Goal: Information Seeking & Learning: Learn about a topic

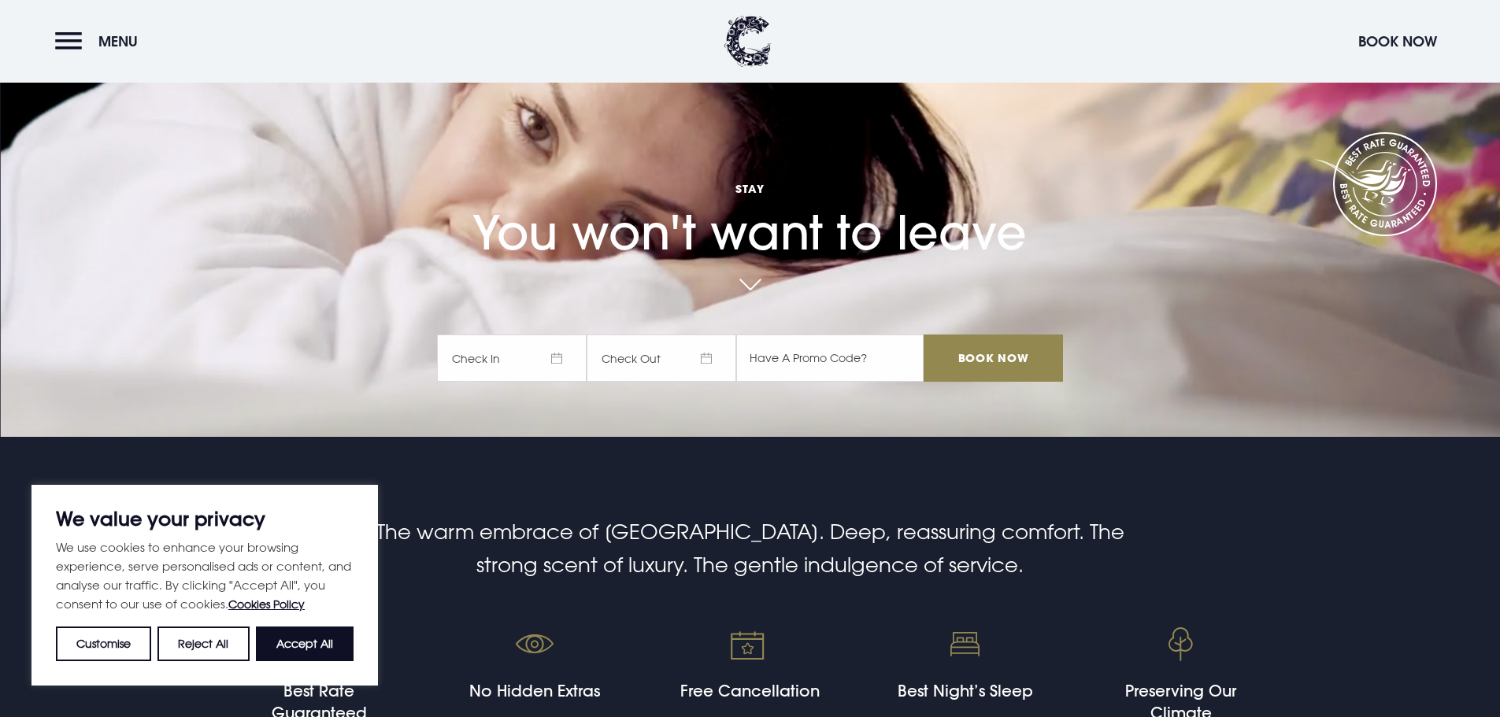
scroll to position [315, 0]
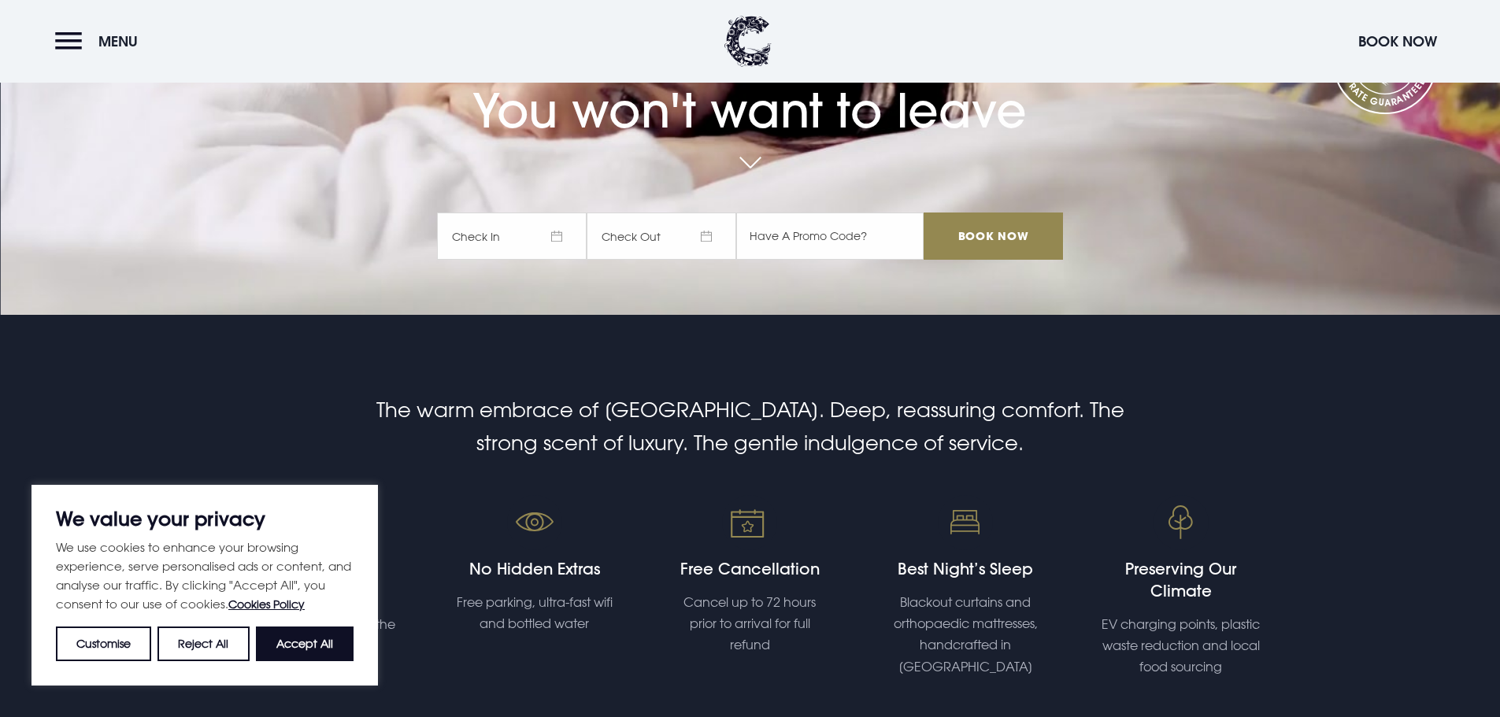
click at [299, 623] on div "We use cookies to enhance your browsing experience, serve personalised ads or c…" at bounding box center [205, 600] width 298 height 124
drag, startPoint x: 331, startPoint y: 653, endPoint x: 335, endPoint y: 646, distance: 8.1
click at [332, 657] on button "Accept All" at bounding box center [305, 644] width 98 height 35
checkbox input "true"
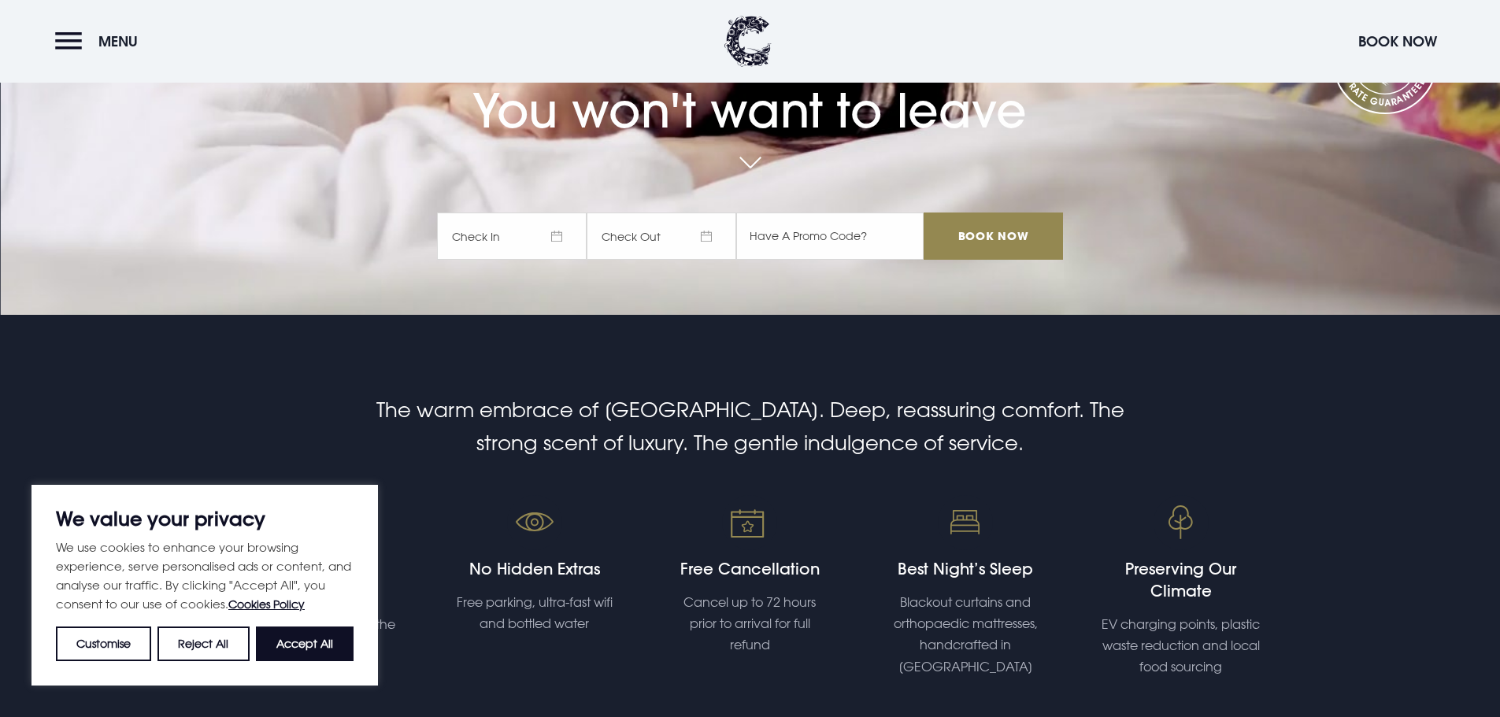
checkbox input "true"
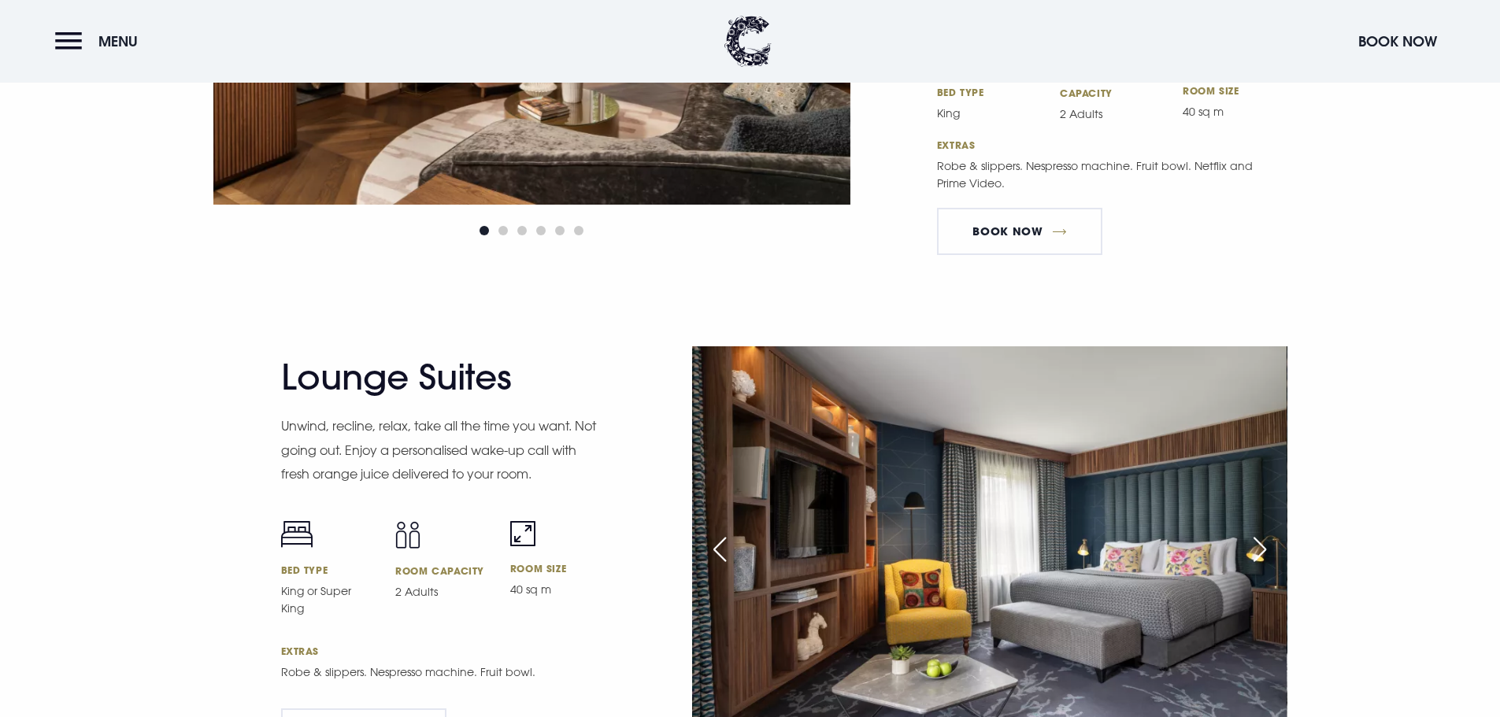
scroll to position [2756, 0]
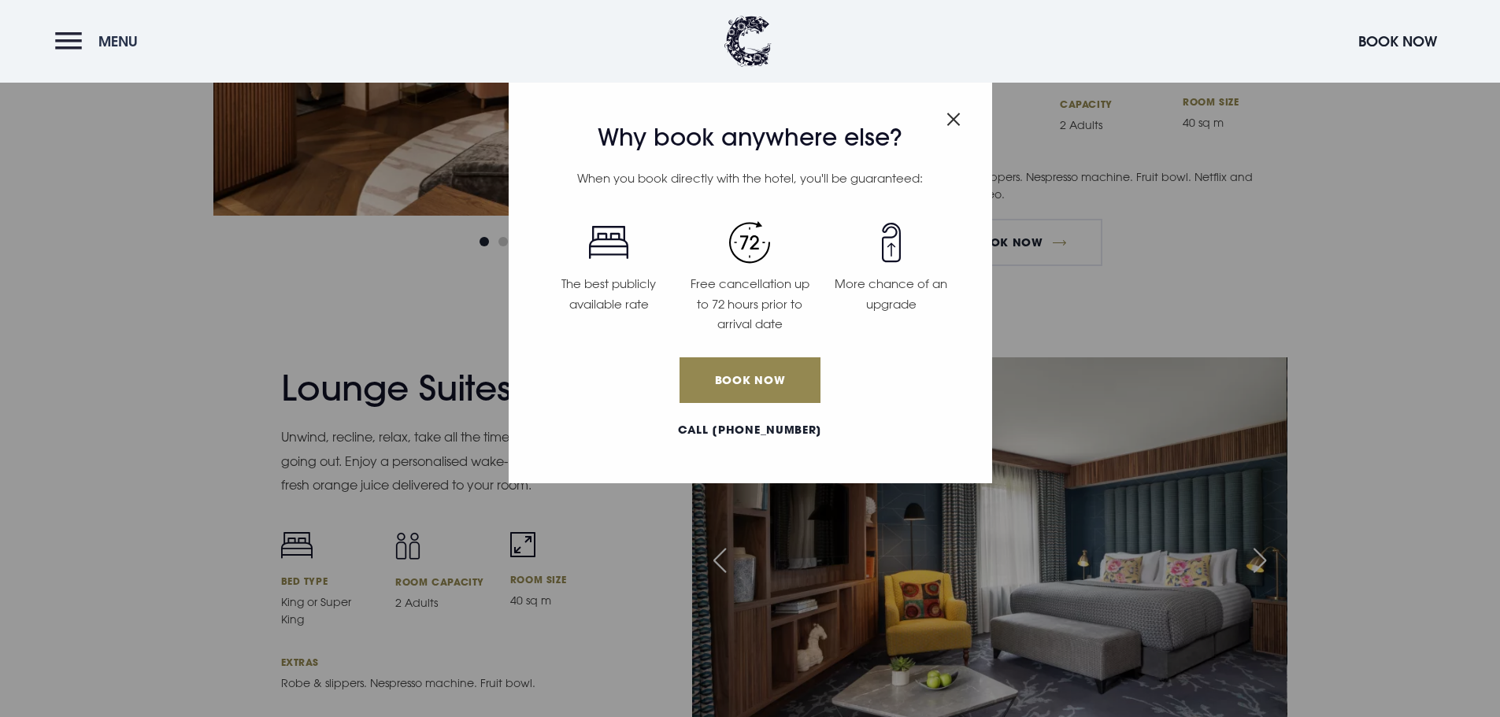
click at [85, 44] on button "Menu" at bounding box center [100, 41] width 91 height 34
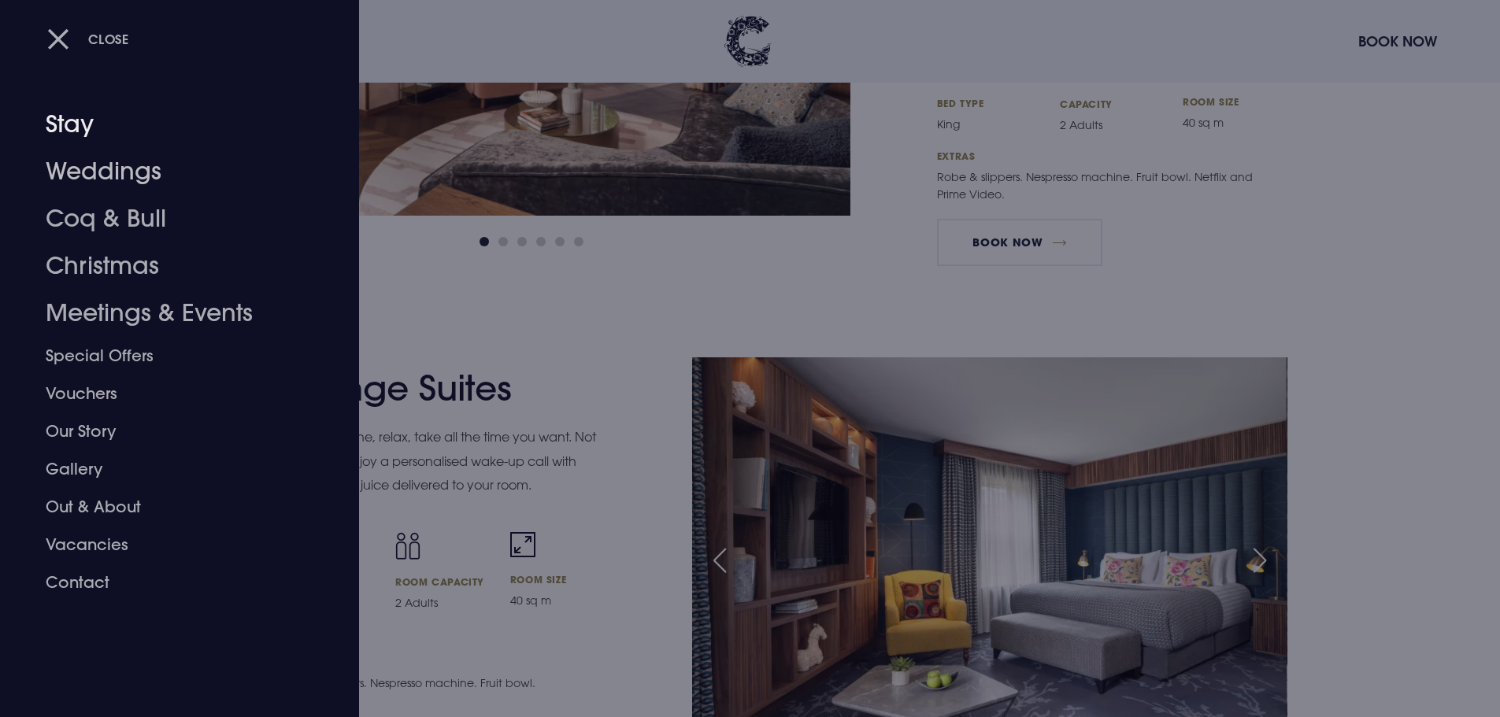
click at [99, 162] on link "Weddings" at bounding box center [170, 171] width 249 height 47
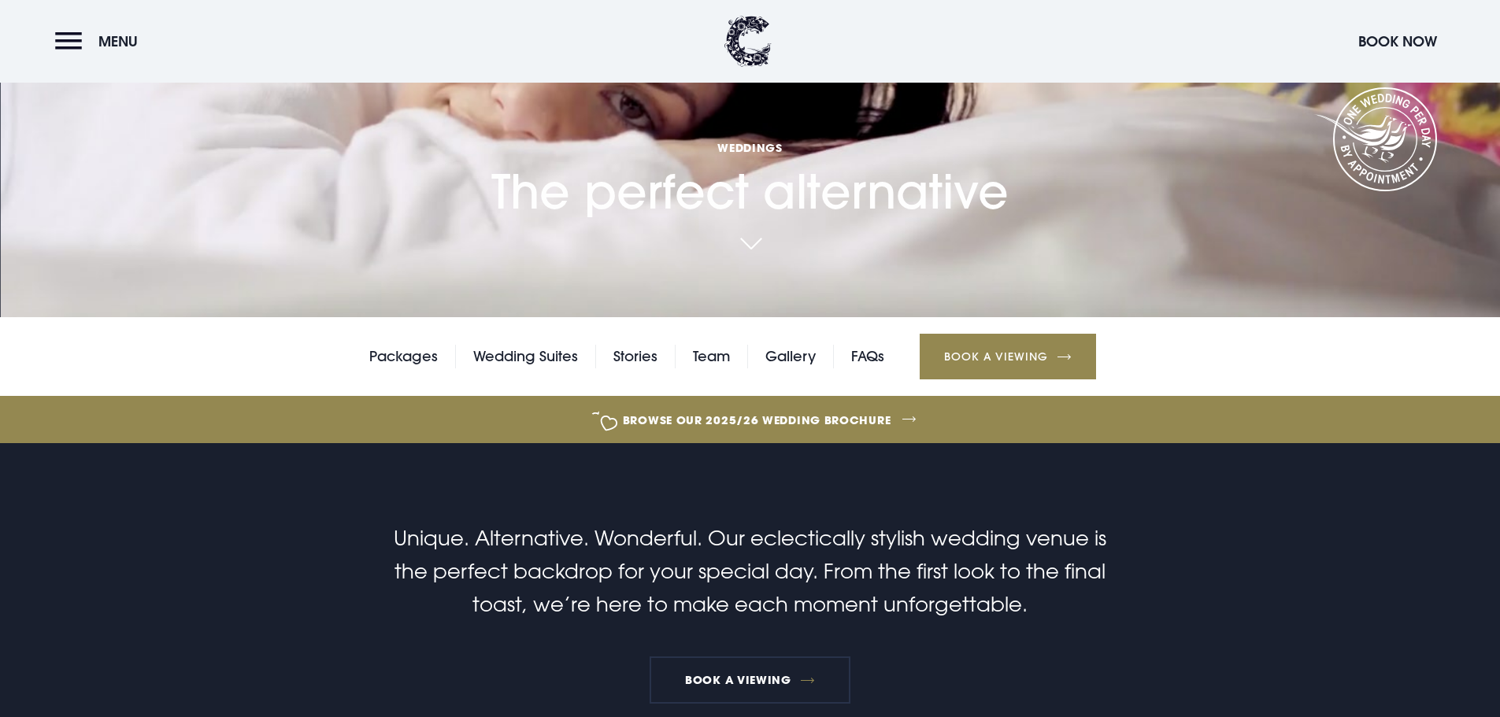
scroll to position [315, 0]
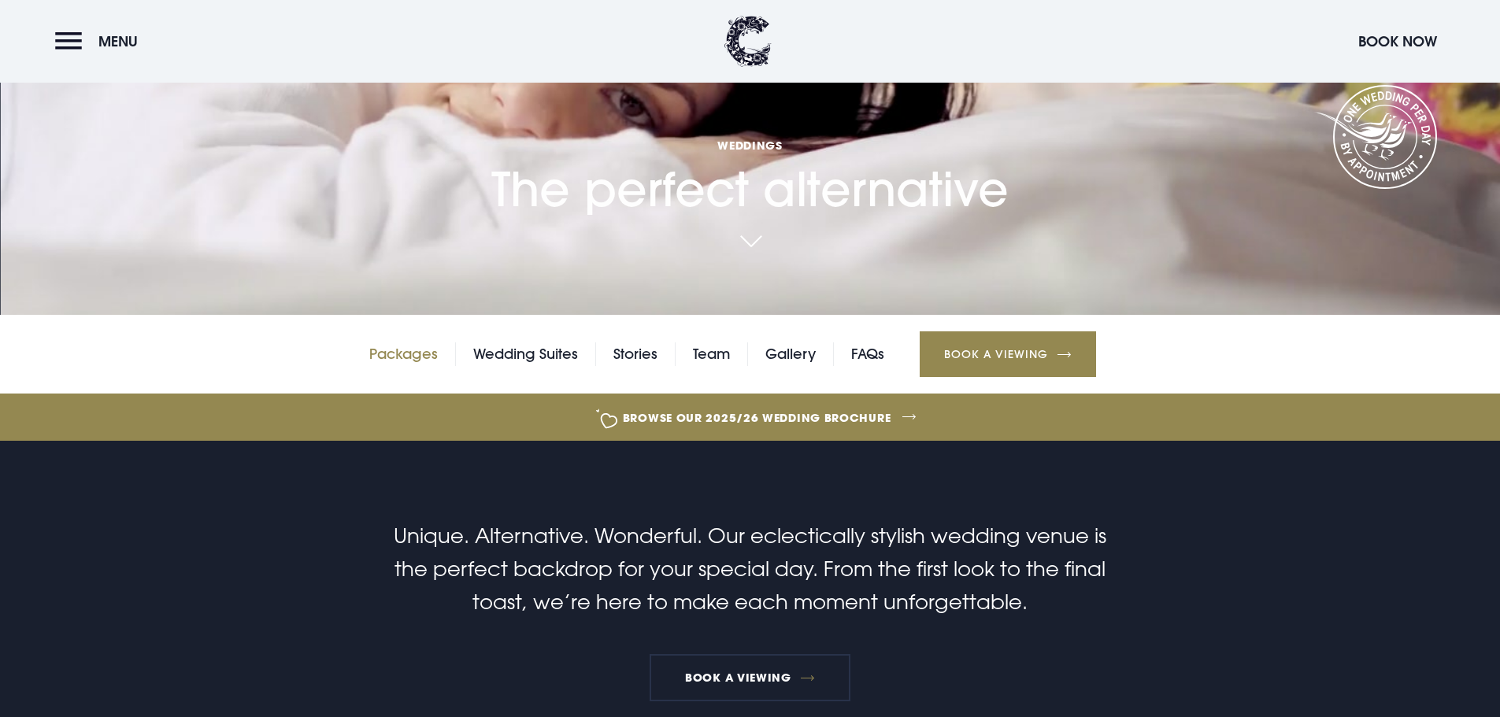
click at [398, 364] on link "Packages" at bounding box center [403, 355] width 69 height 24
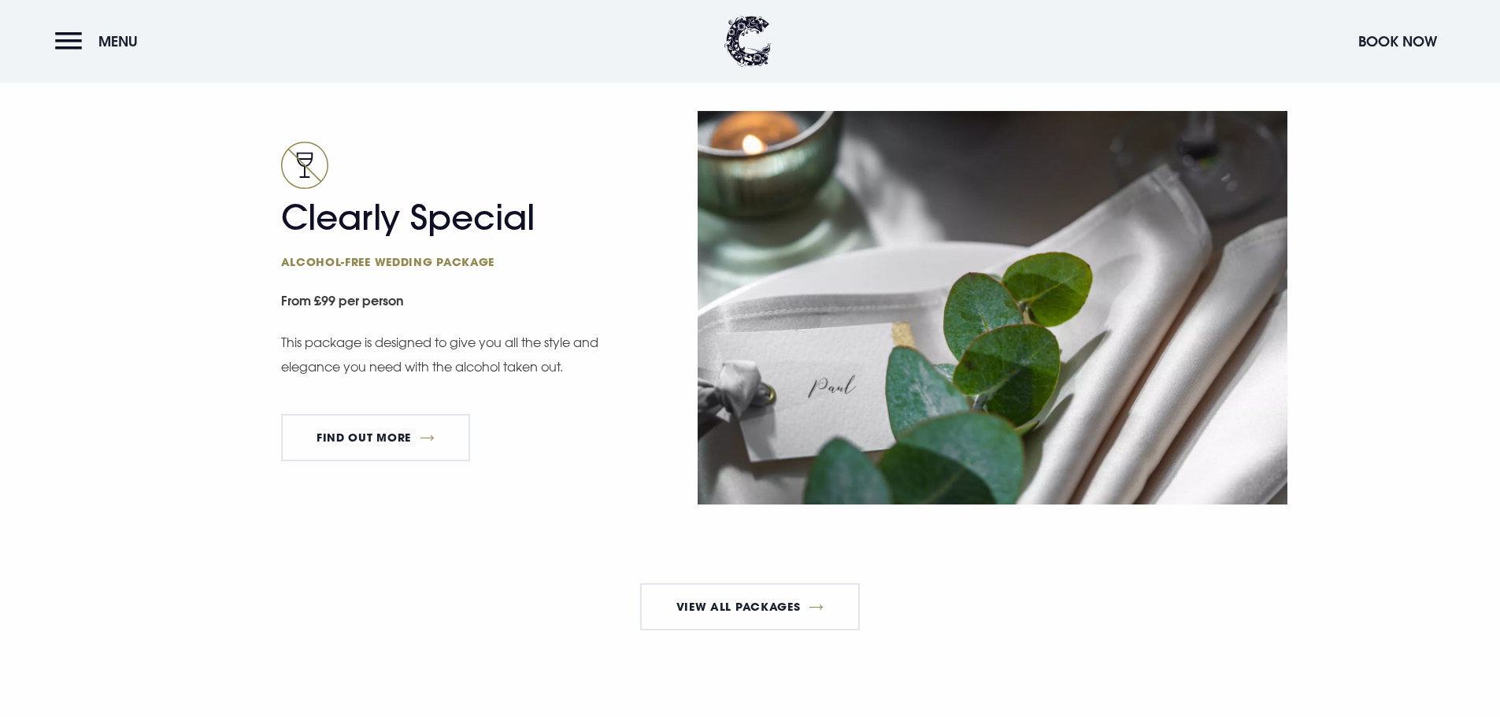
scroll to position [2992, 0]
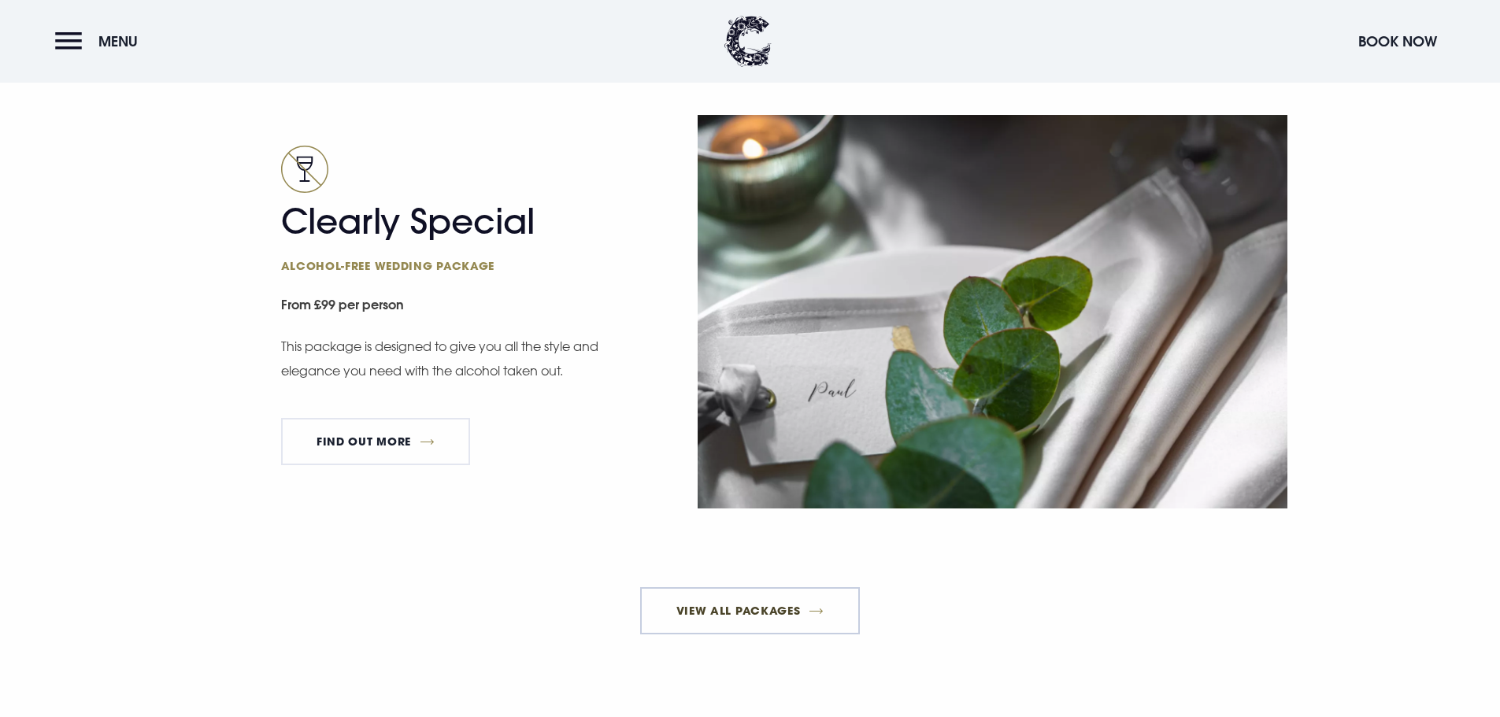
click at [691, 633] on link "View All Packages" at bounding box center [750, 610] width 220 height 47
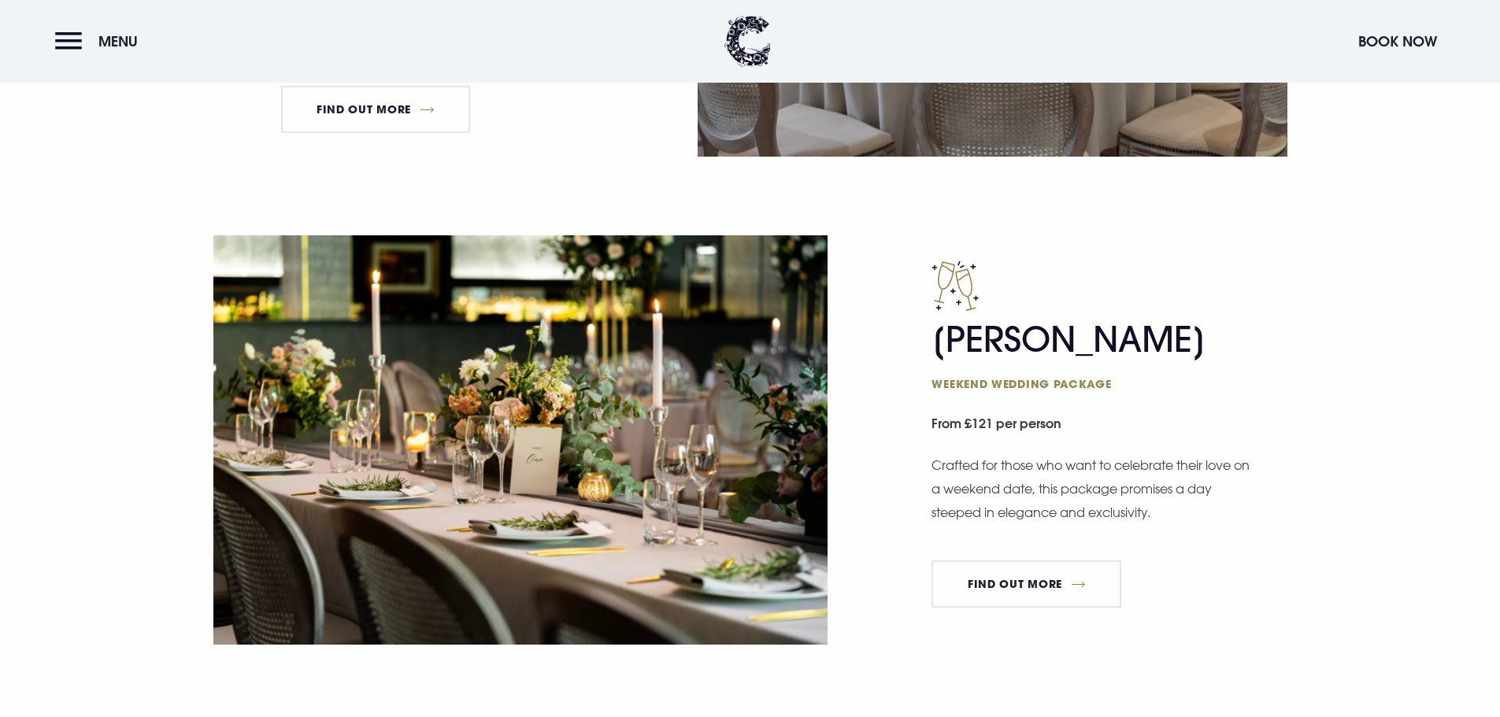
scroll to position [1417, 0]
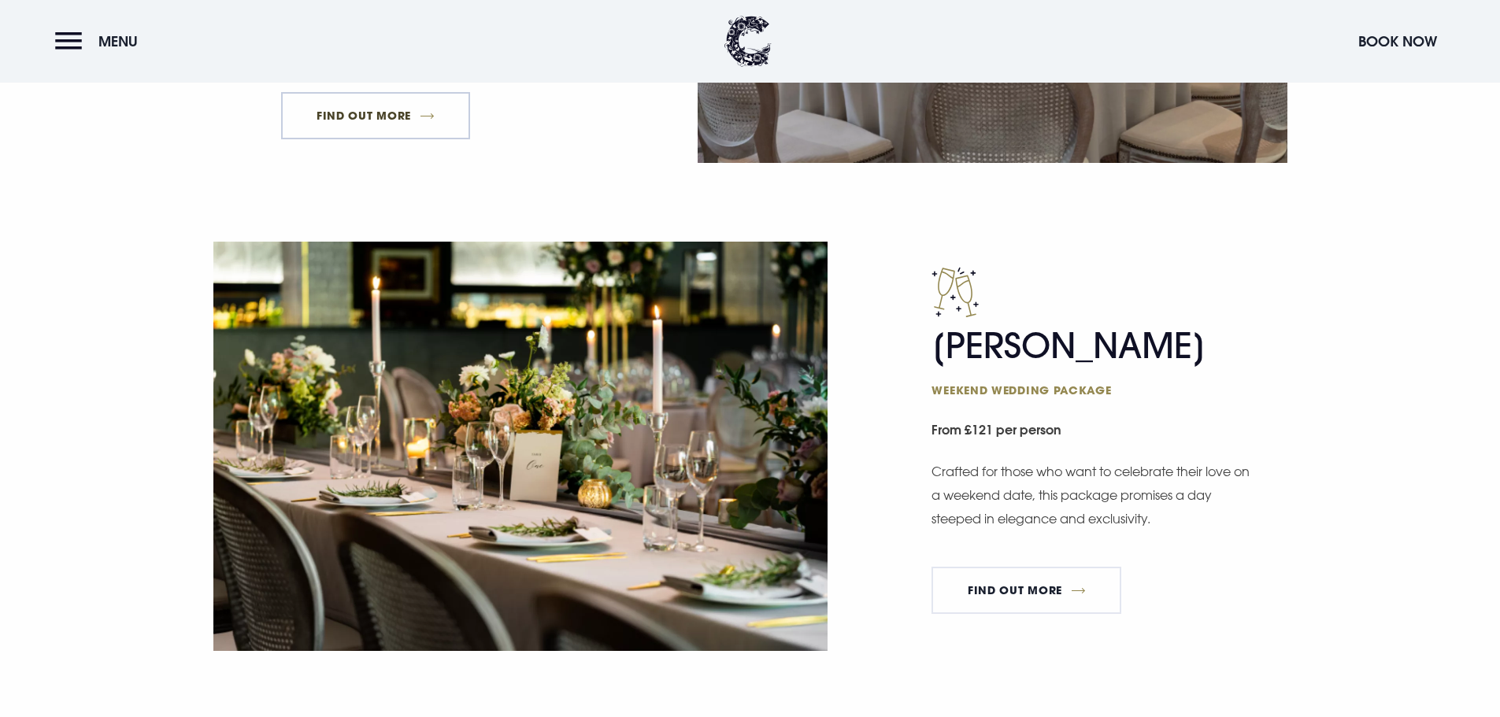
click at [382, 129] on link "FIND OUT MORE" at bounding box center [376, 115] width 190 height 47
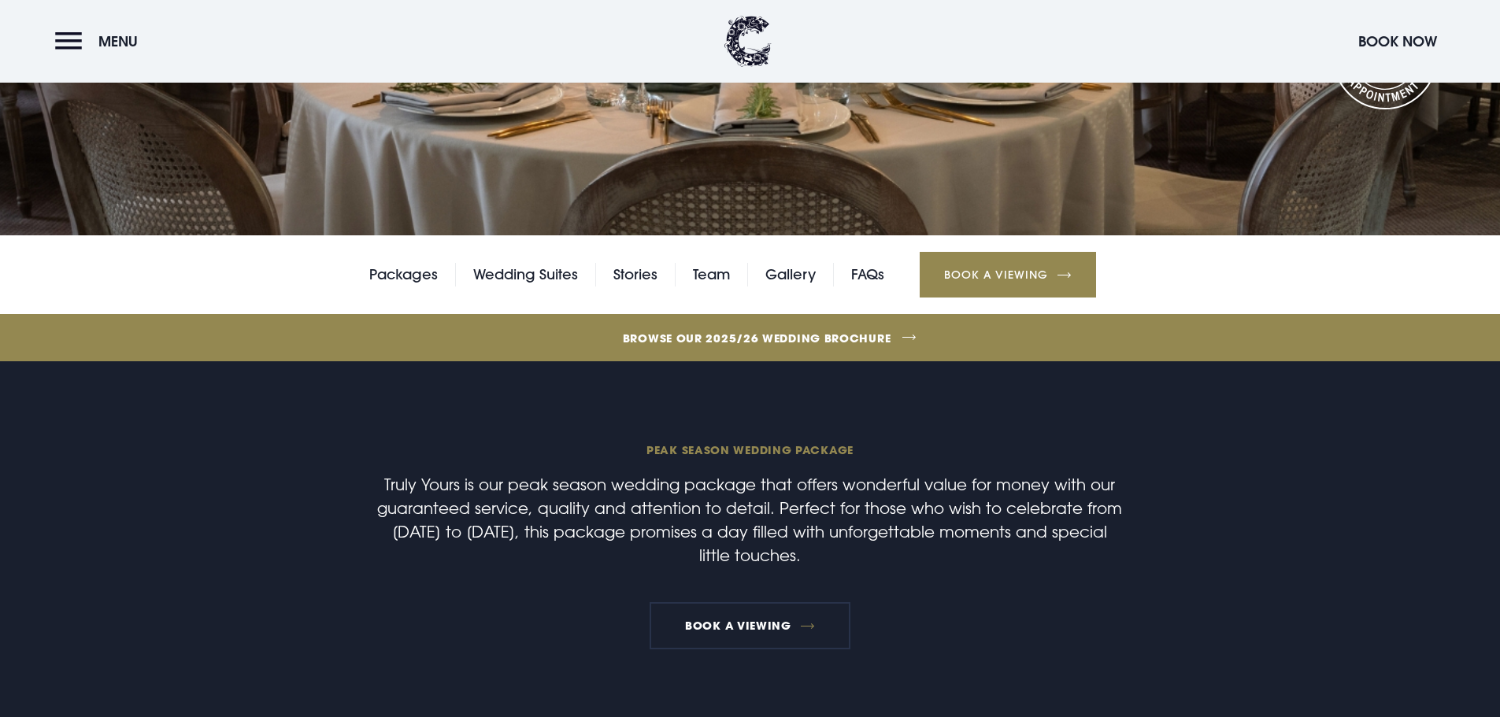
scroll to position [394, 0]
click at [775, 279] on link "Gallery" at bounding box center [790, 276] width 50 height 24
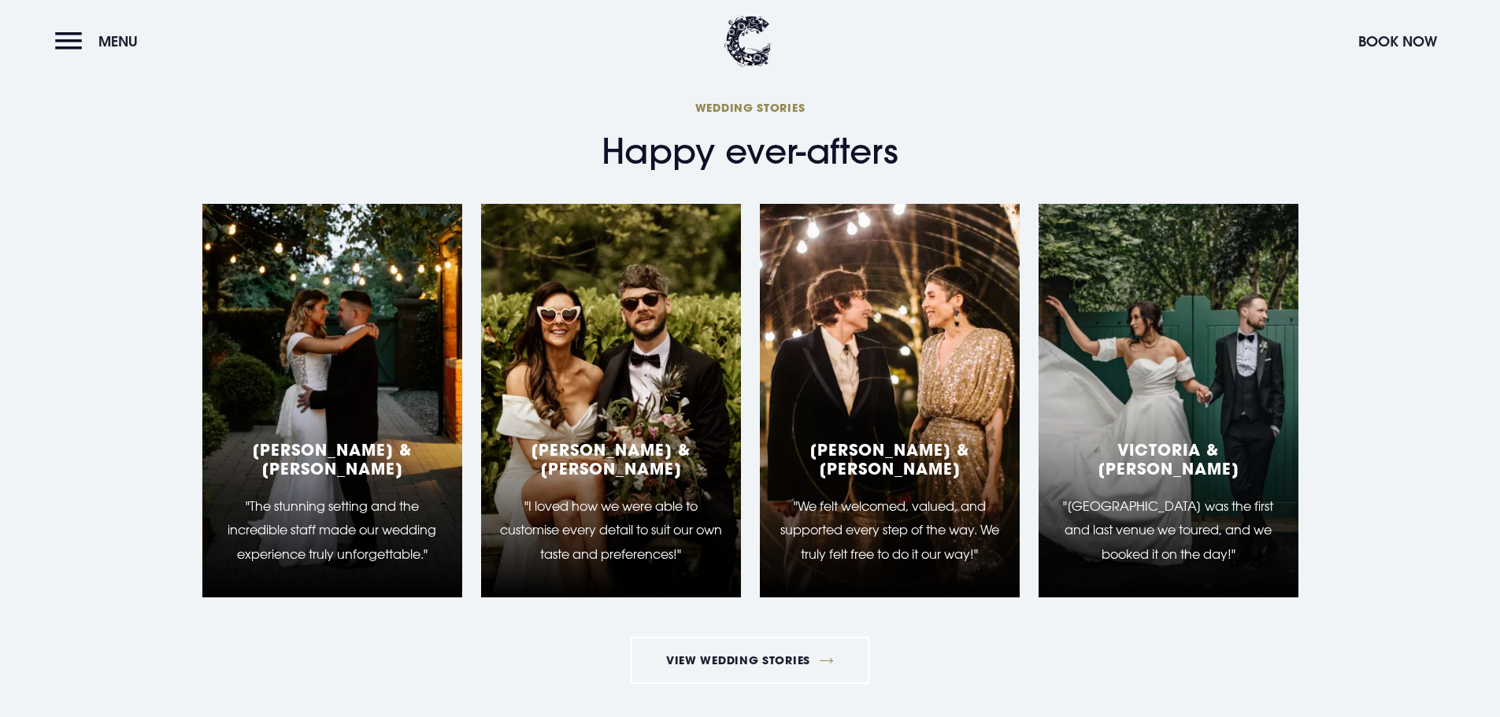
scroll to position [4095, 0]
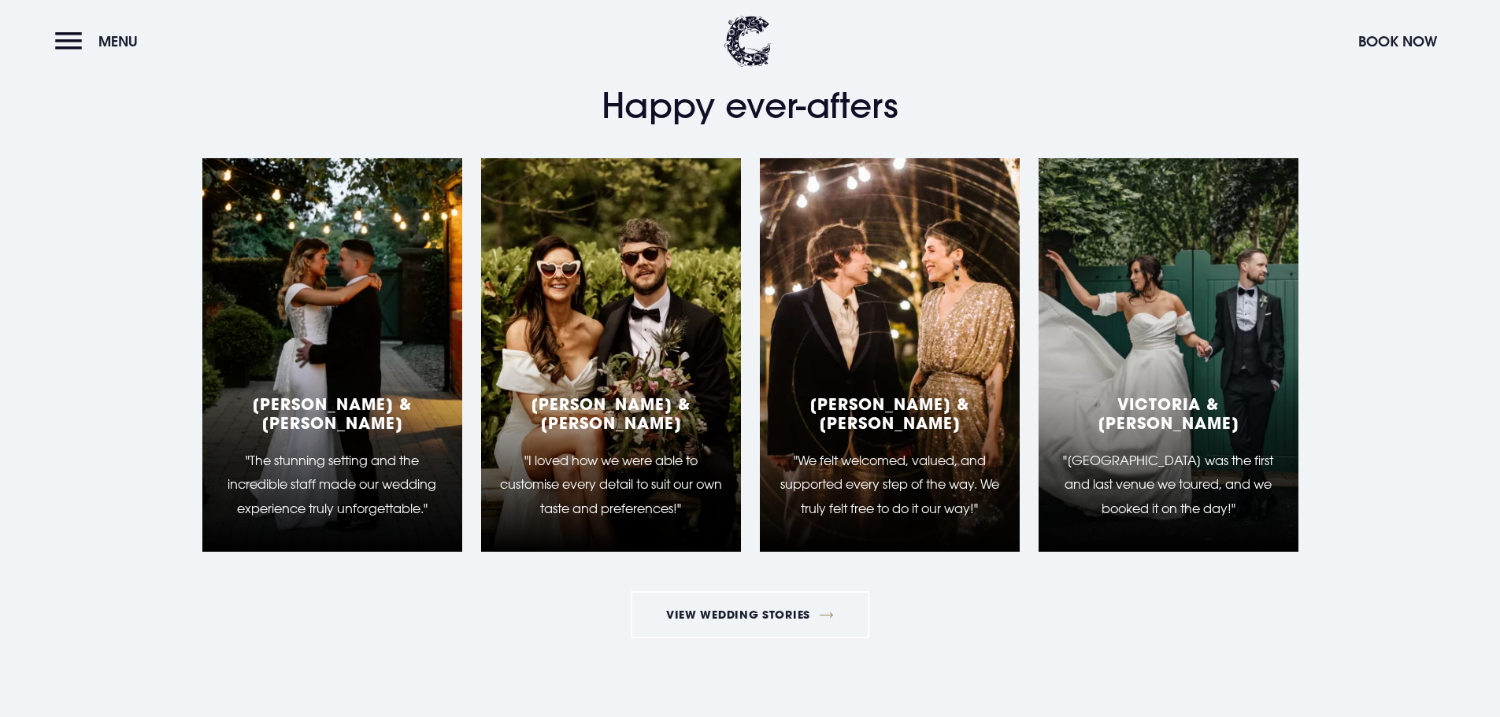
click at [324, 413] on h5 "[PERSON_NAME] & [PERSON_NAME]" at bounding box center [332, 414] width 222 height 38
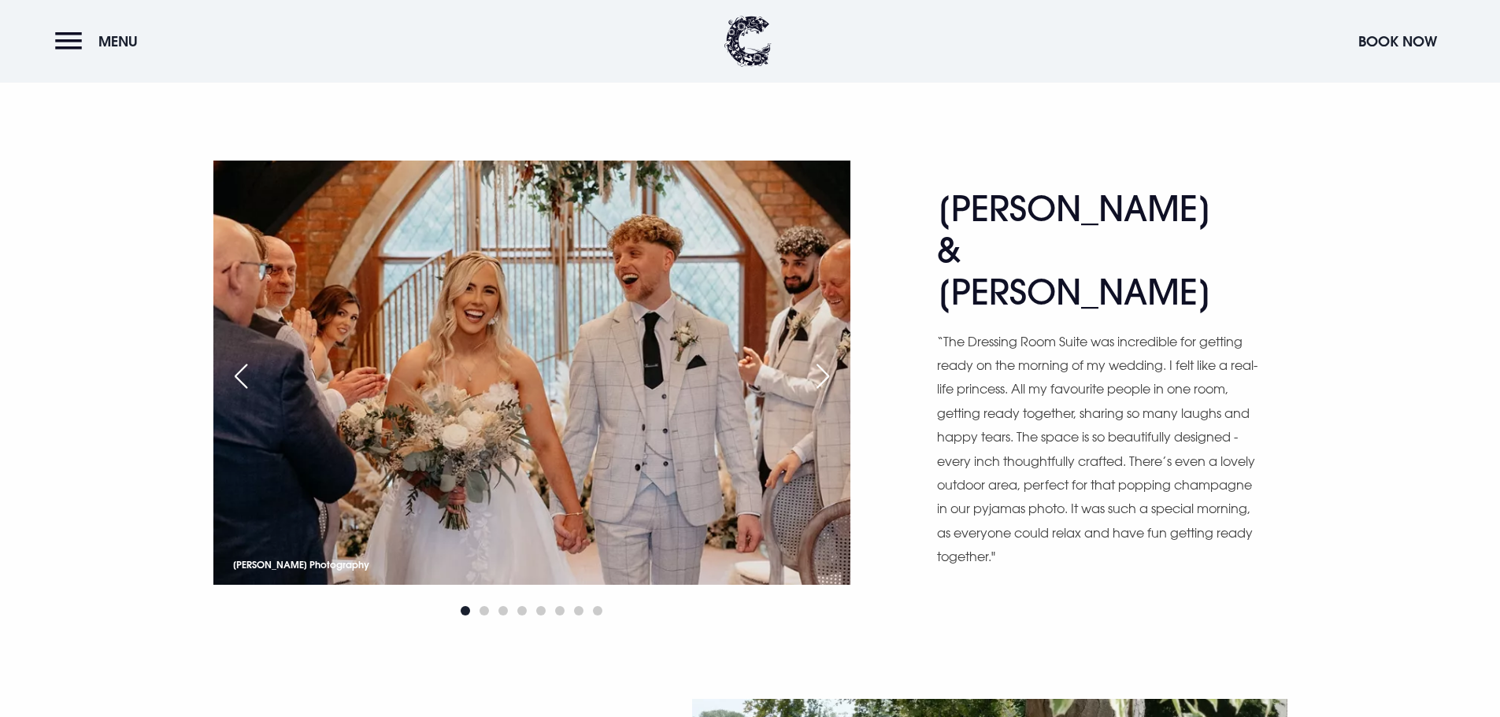
scroll to position [1024, 0]
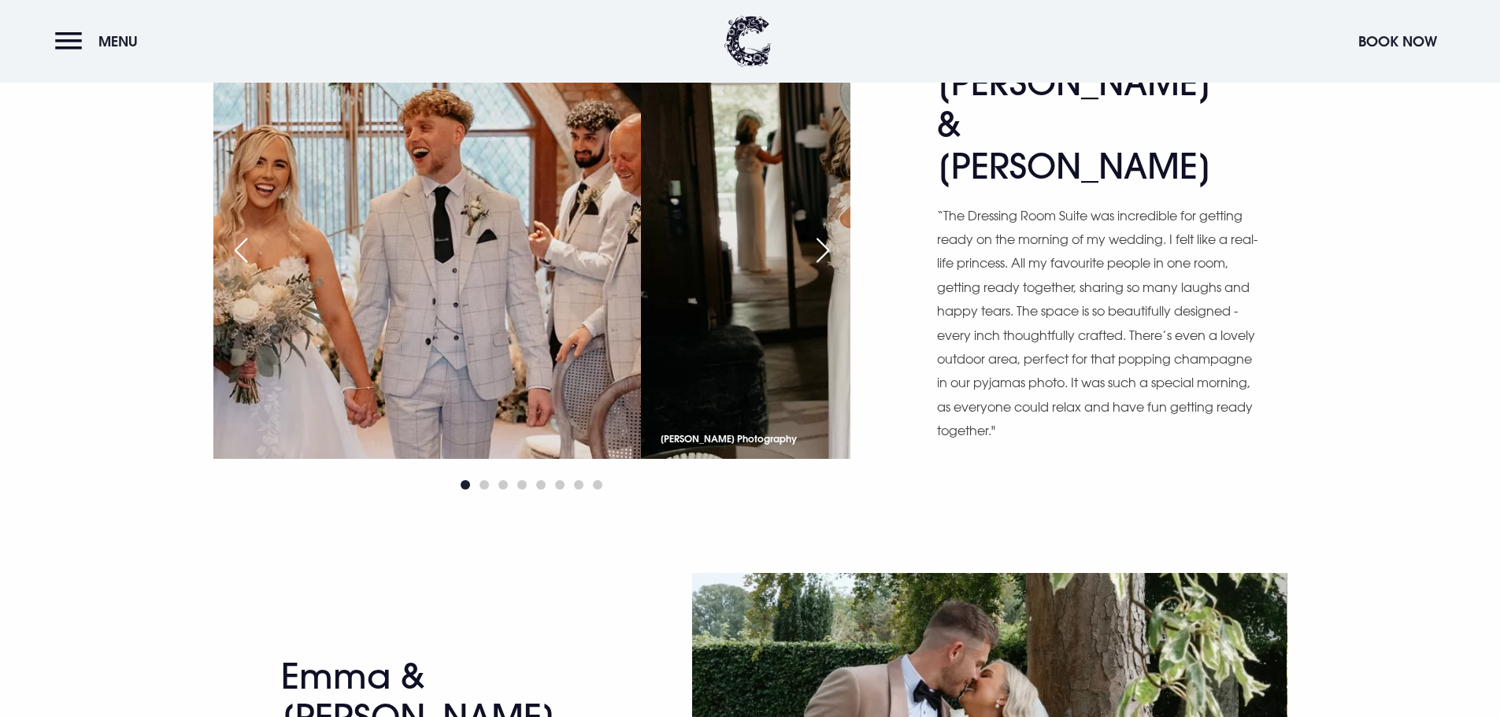
click at [423, 313] on img at bounding box center [322, 247] width 637 height 424
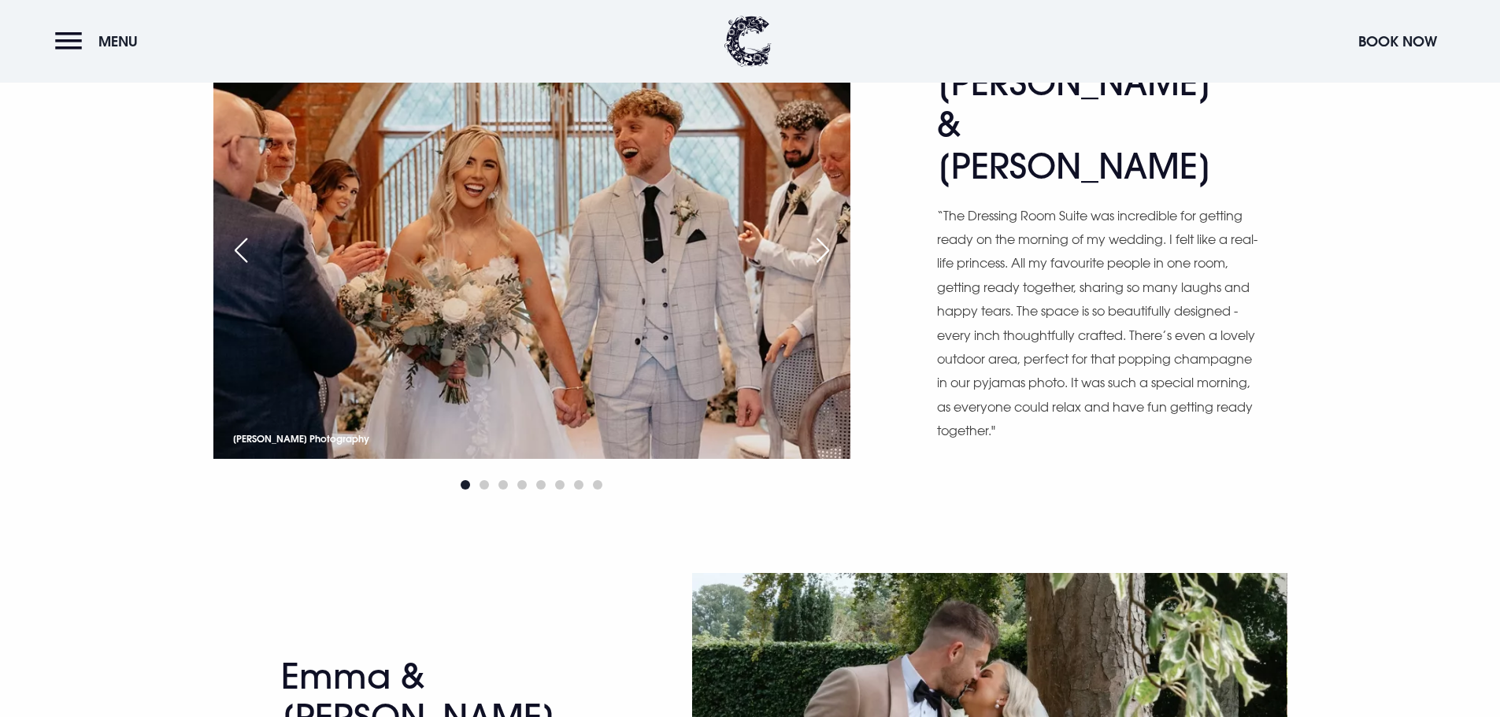
click at [821, 254] on div "Next slide" at bounding box center [822, 250] width 39 height 35
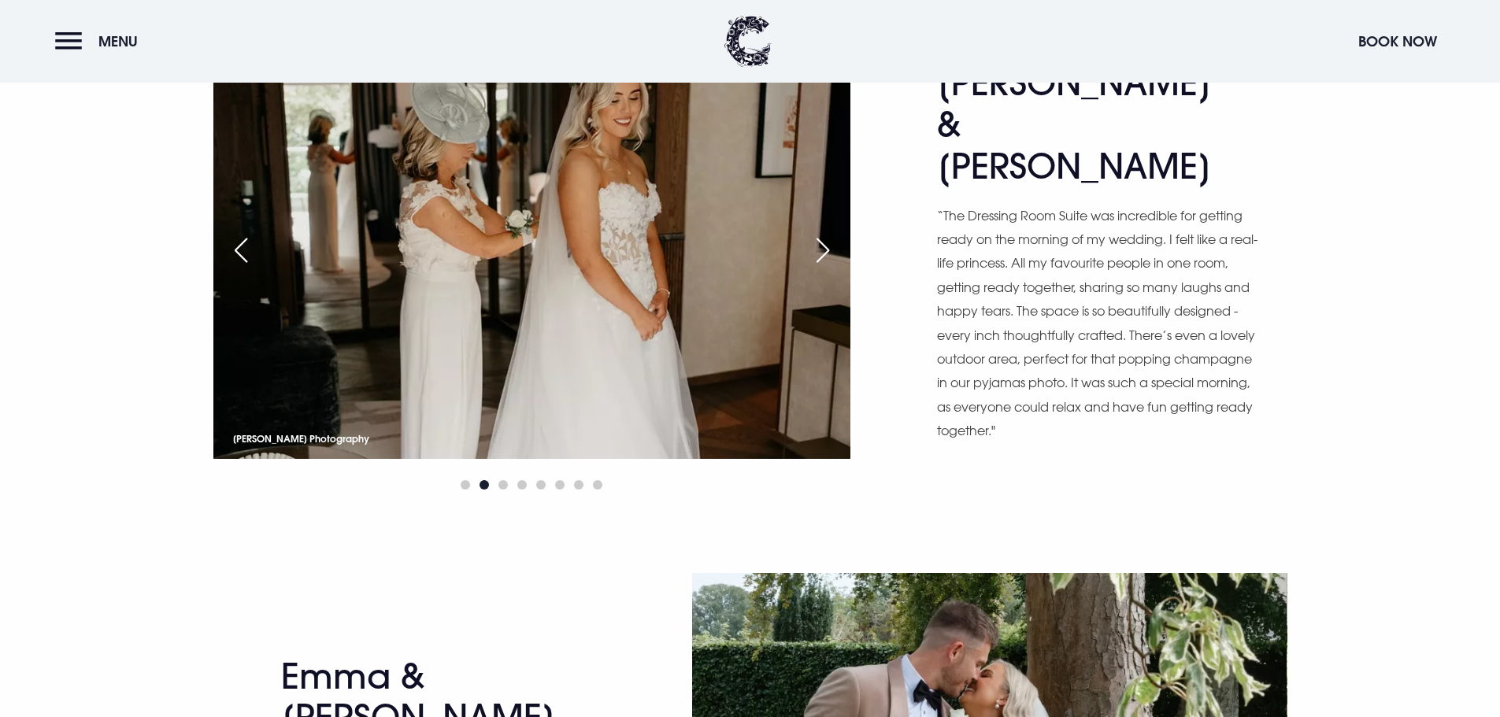
click at [821, 254] on div "Next slide" at bounding box center [822, 250] width 39 height 35
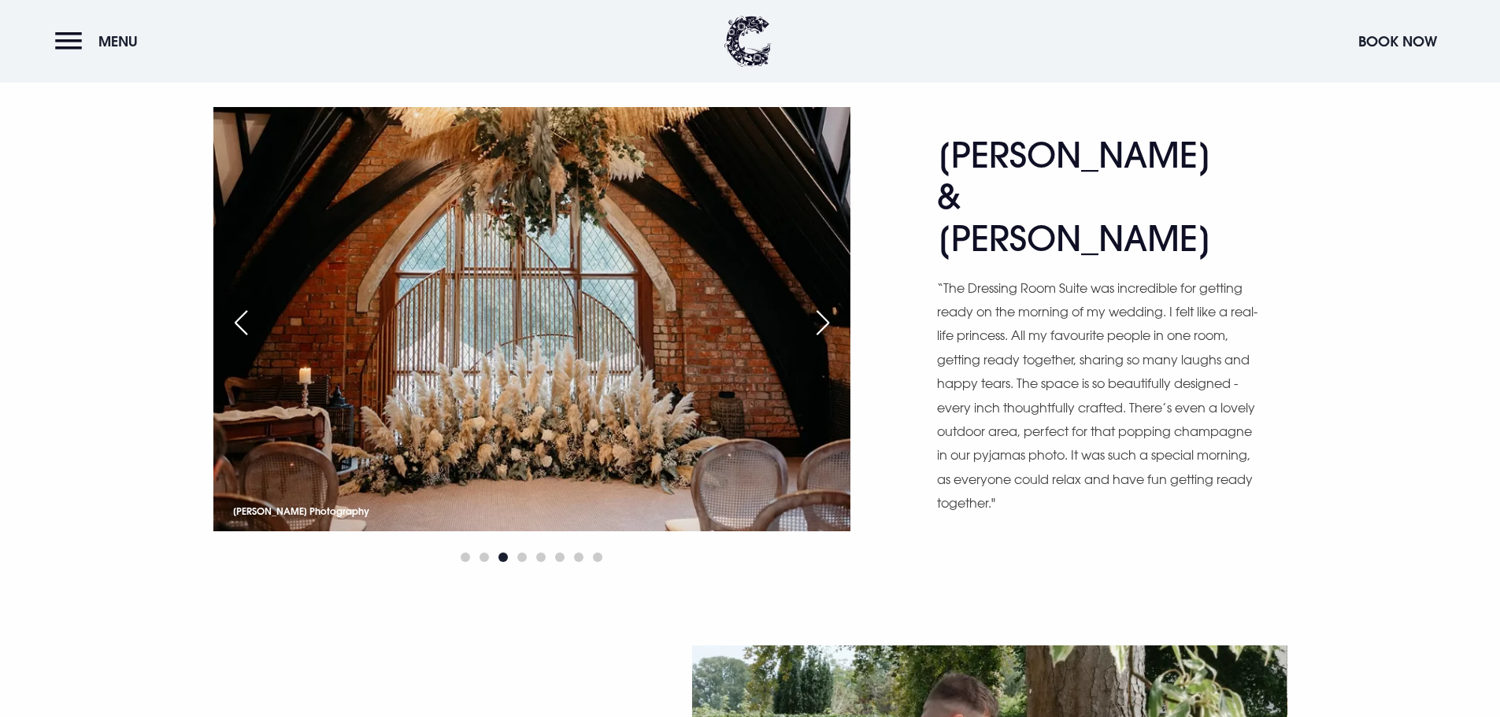
scroll to position [945, 0]
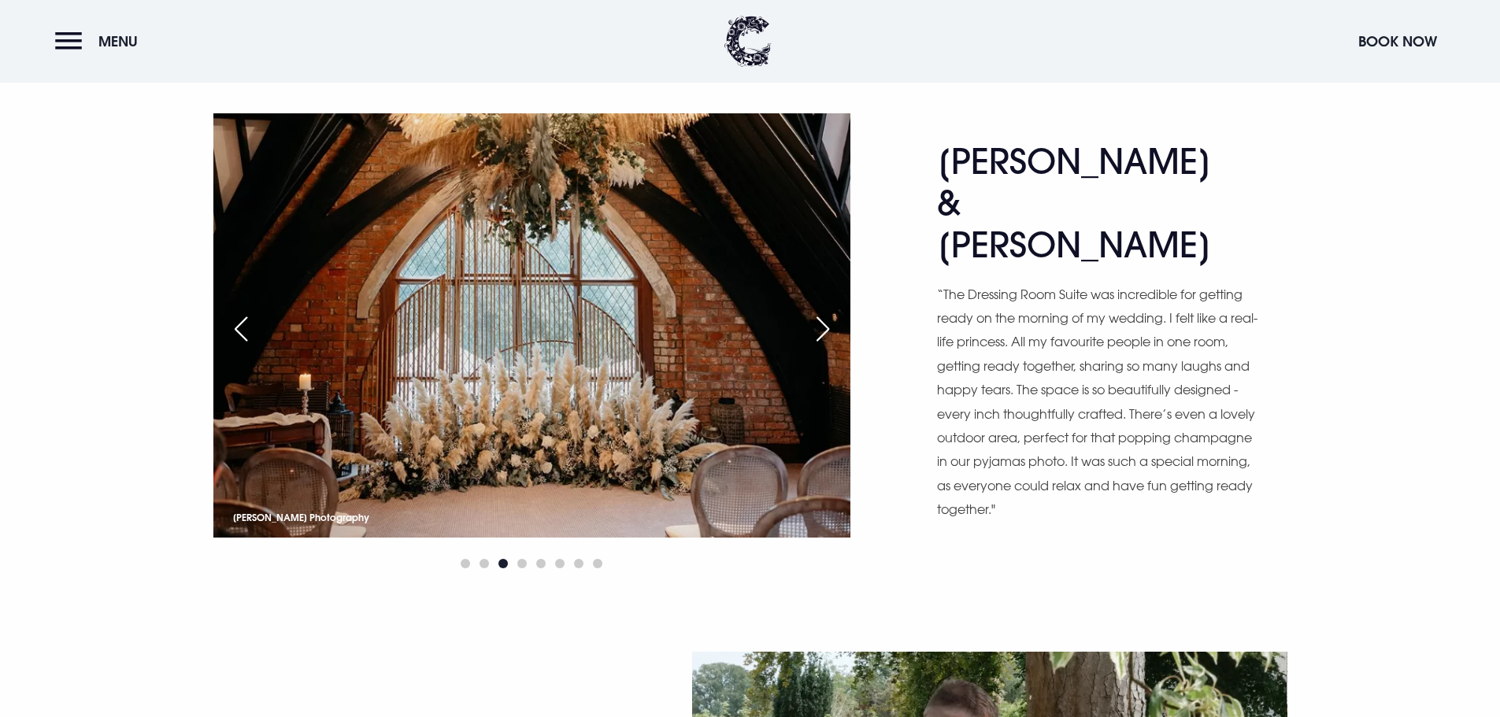
click at [818, 300] on img at bounding box center [531, 325] width 637 height 424
click at [821, 321] on div "Next slide" at bounding box center [822, 329] width 39 height 35
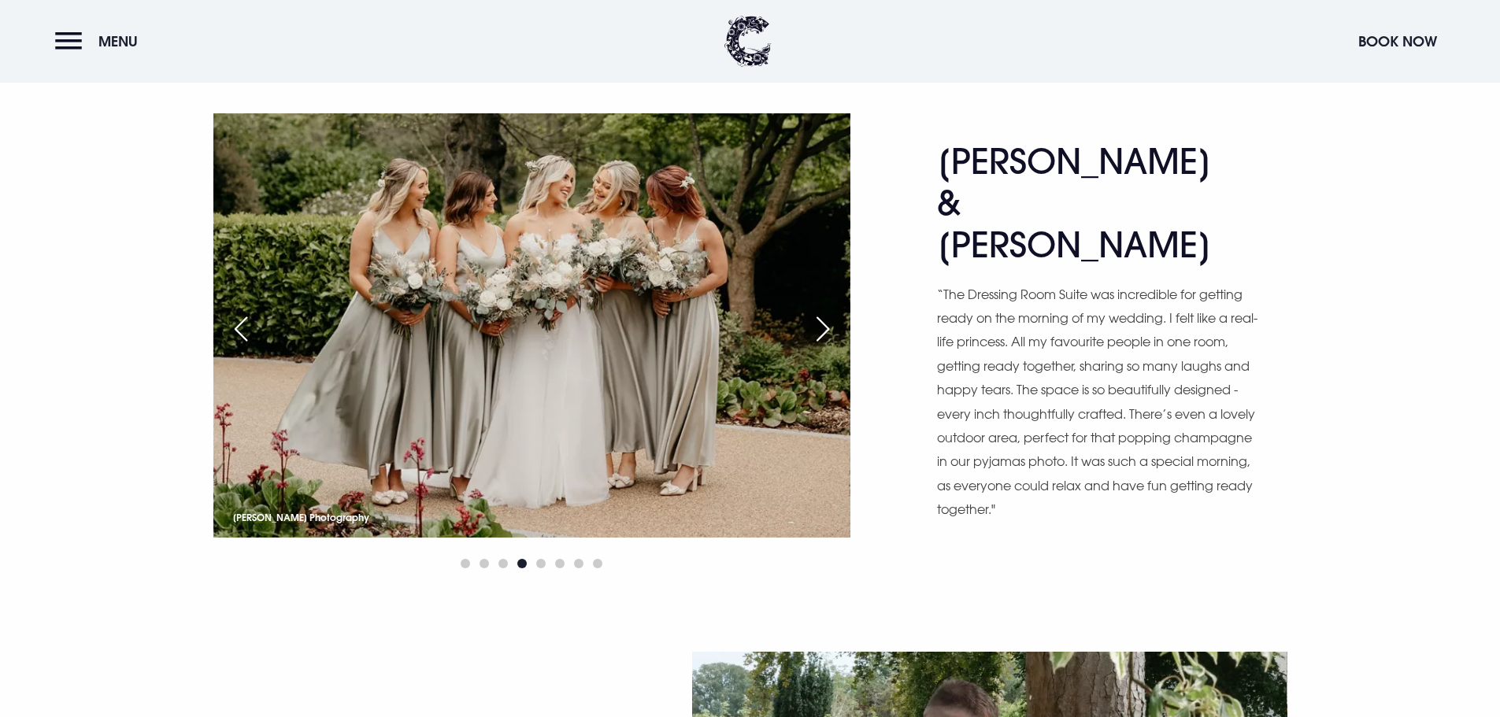
click at [821, 321] on div "Next slide" at bounding box center [822, 329] width 39 height 35
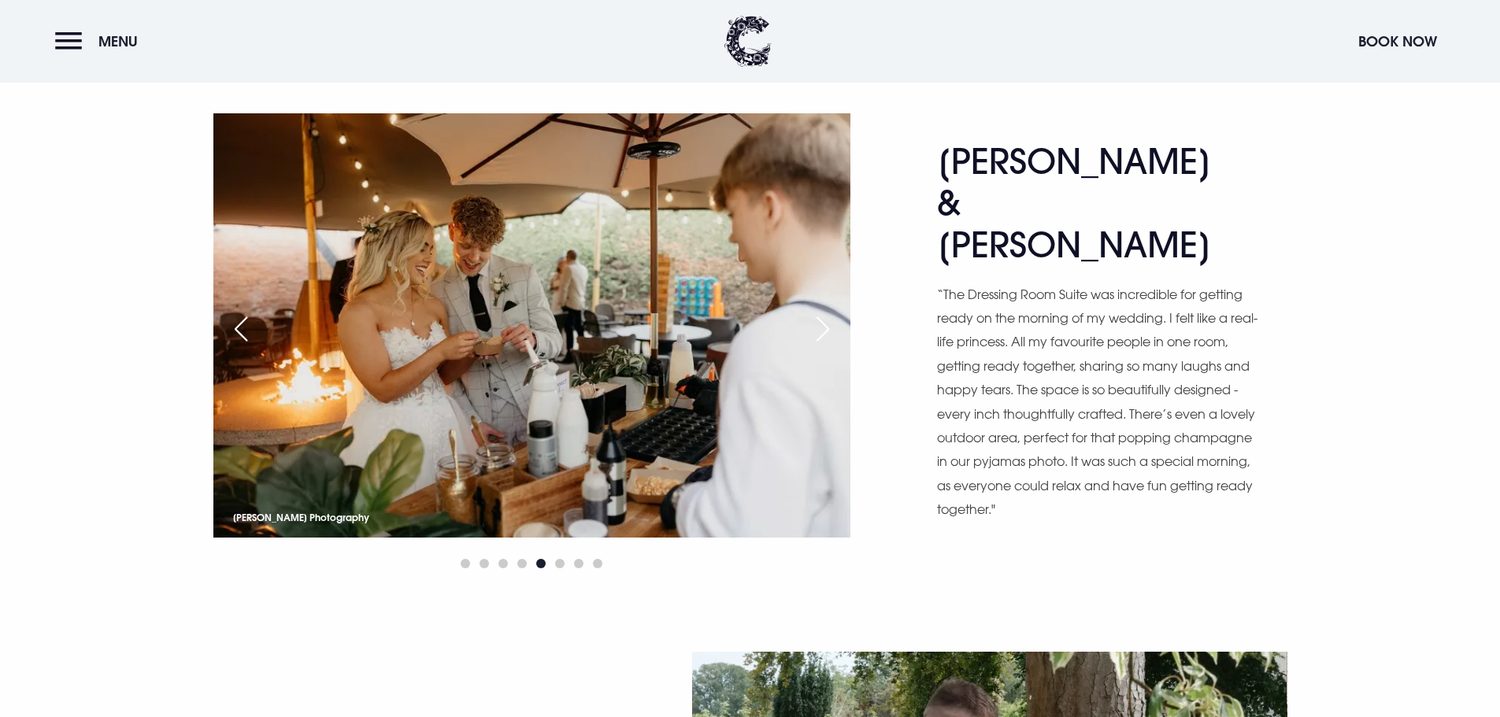
click at [821, 321] on div "Next slide" at bounding box center [822, 329] width 39 height 35
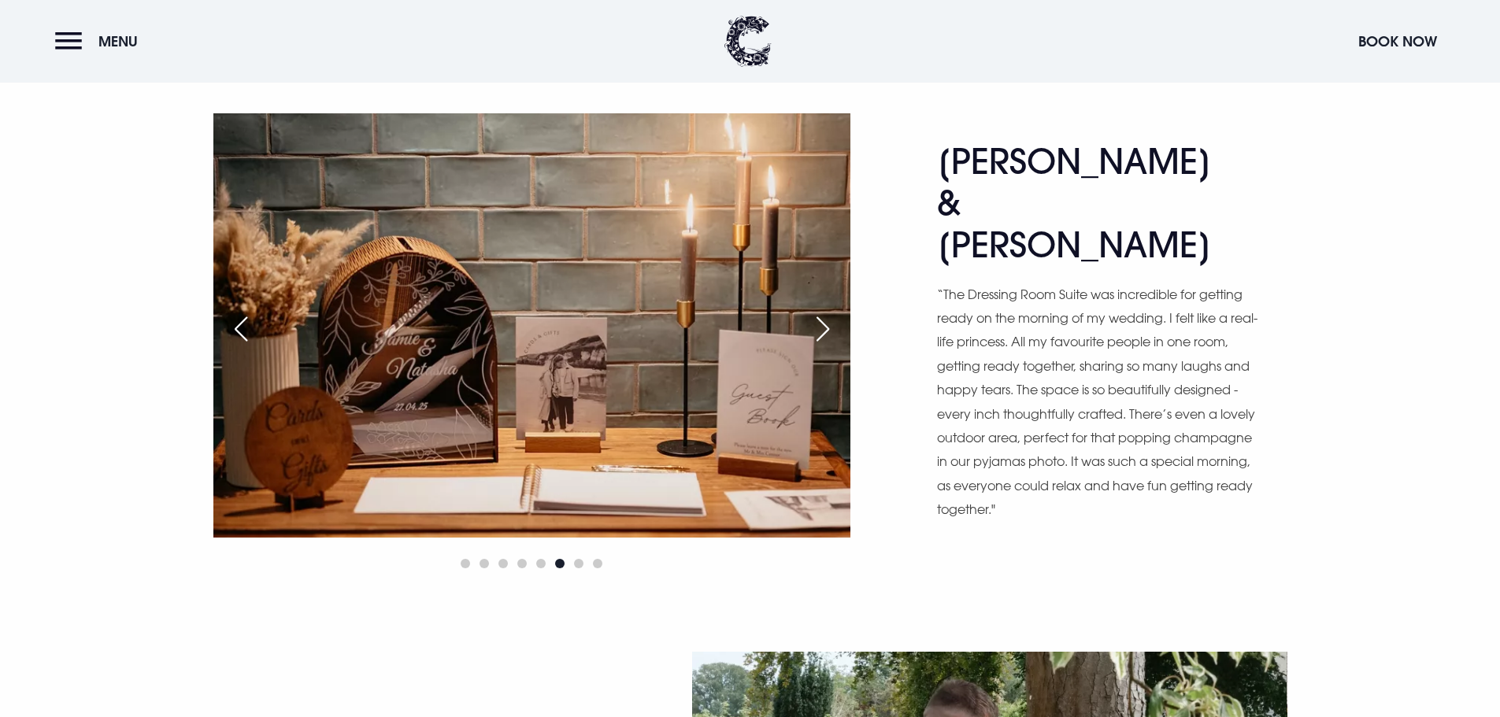
click at [246, 343] on div "Previous slide" at bounding box center [240, 329] width 39 height 35
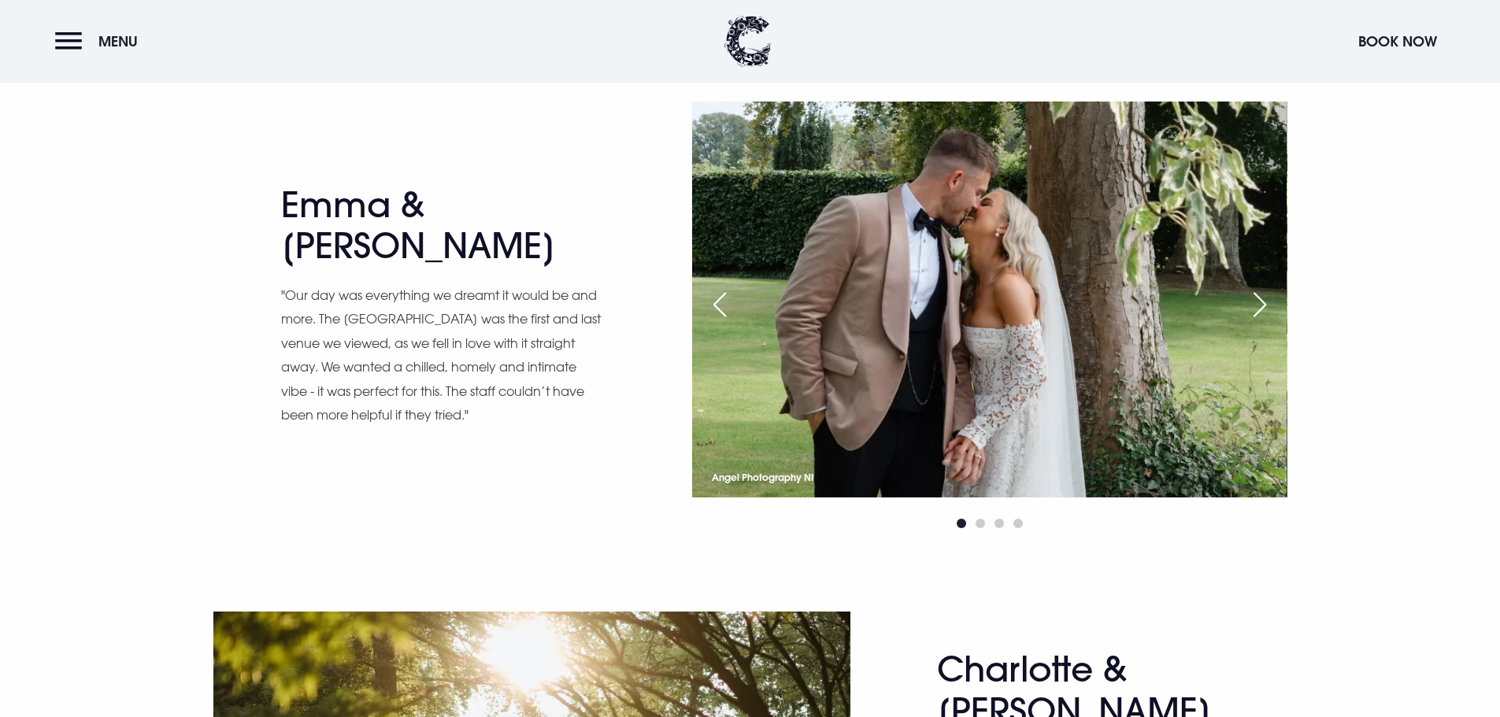
scroll to position [1496, 0]
click at [1257, 296] on div "Next slide" at bounding box center [1259, 304] width 39 height 35
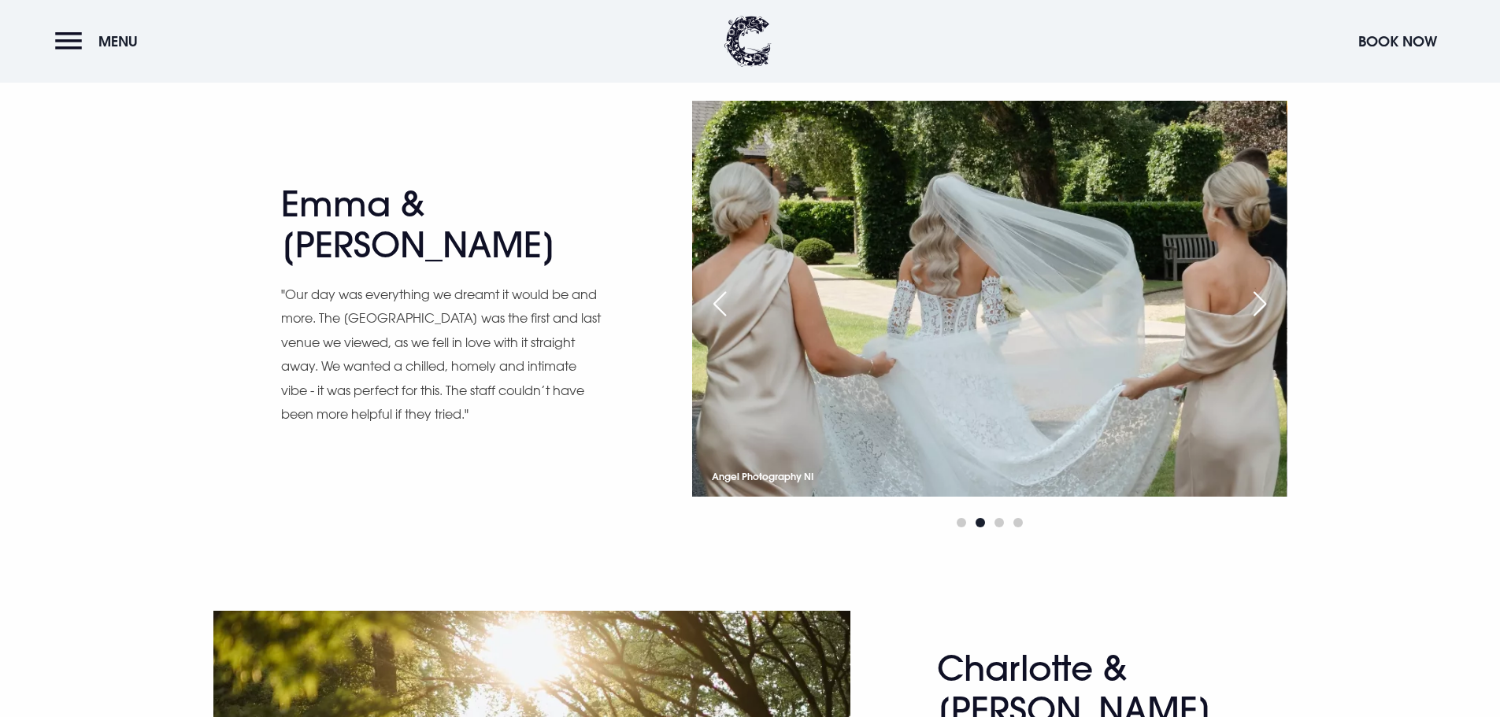
click at [1257, 296] on div "Next slide" at bounding box center [1259, 304] width 39 height 35
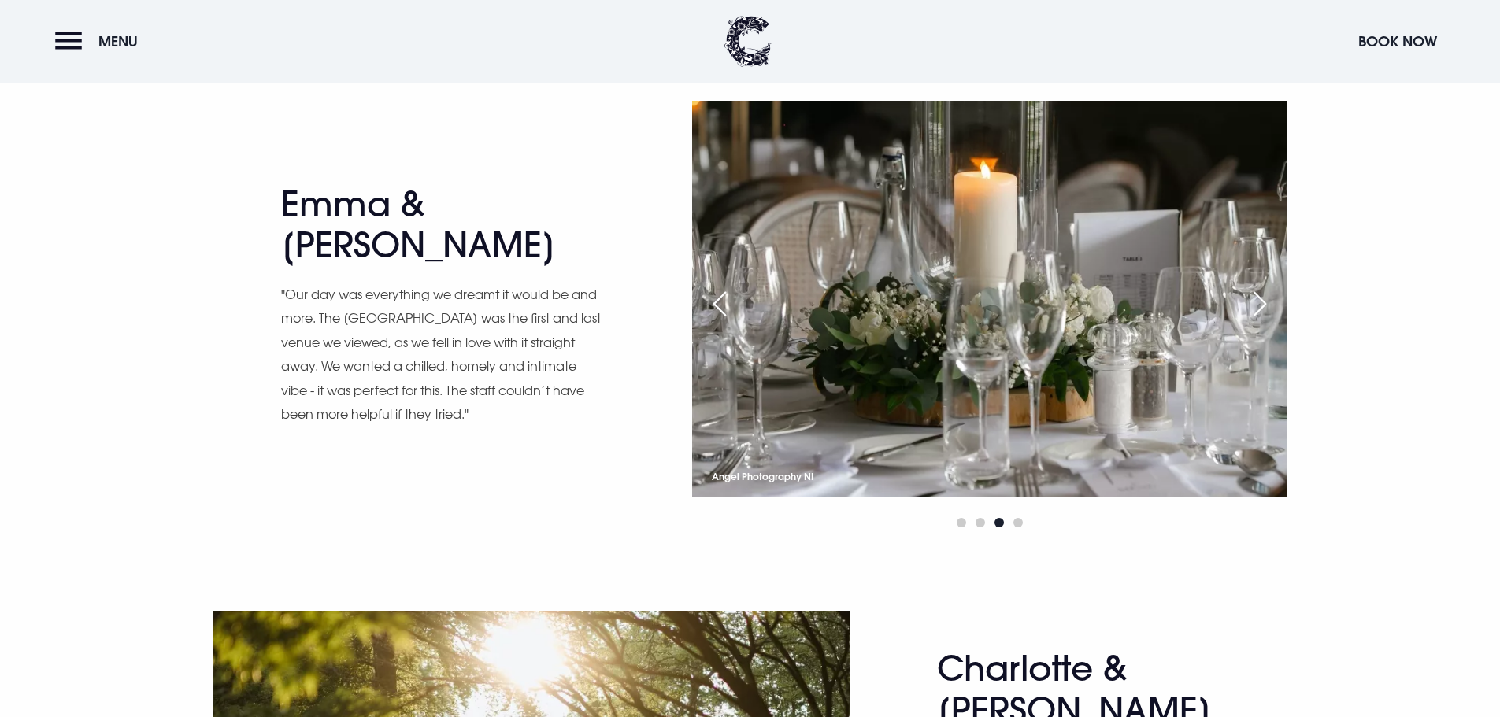
click at [1257, 296] on div "Next slide" at bounding box center [1259, 304] width 39 height 35
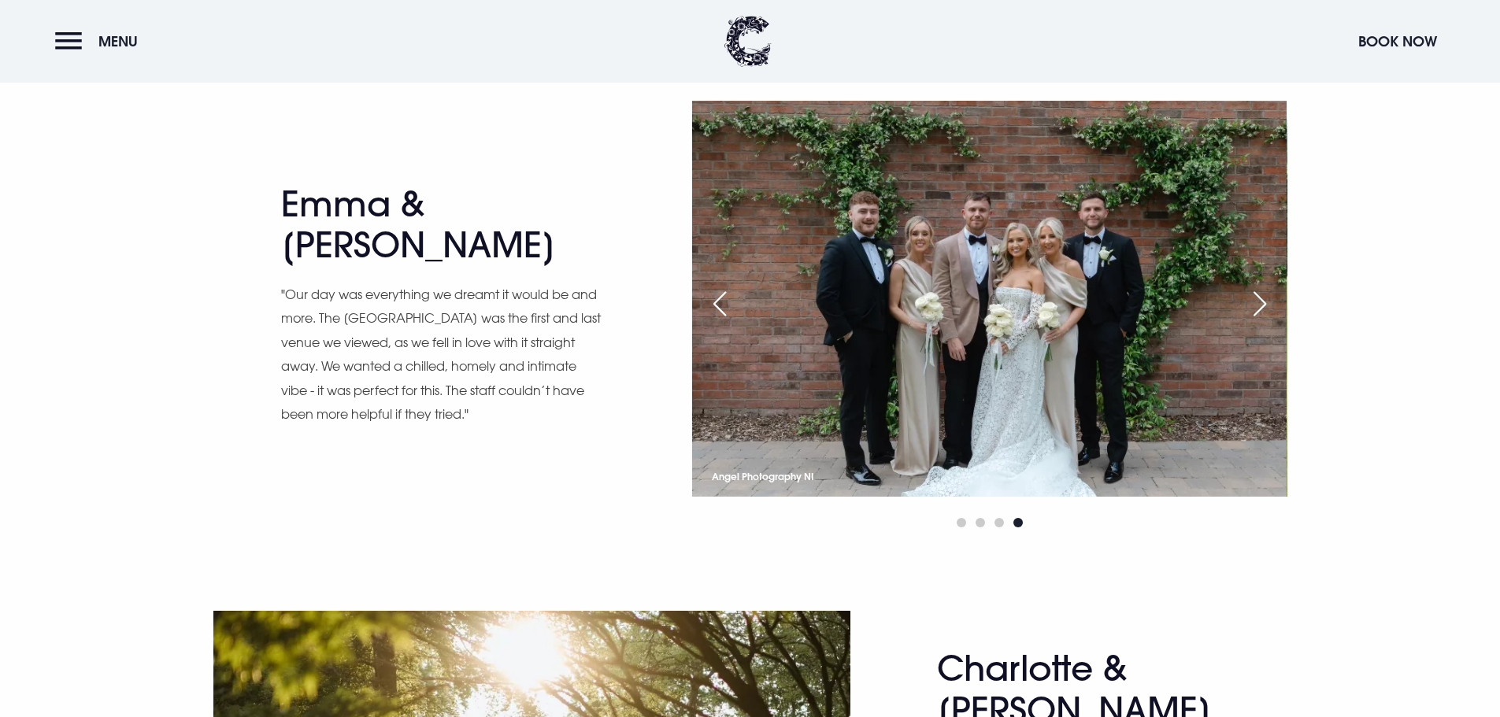
click at [1257, 296] on div "Next slide" at bounding box center [1259, 304] width 39 height 35
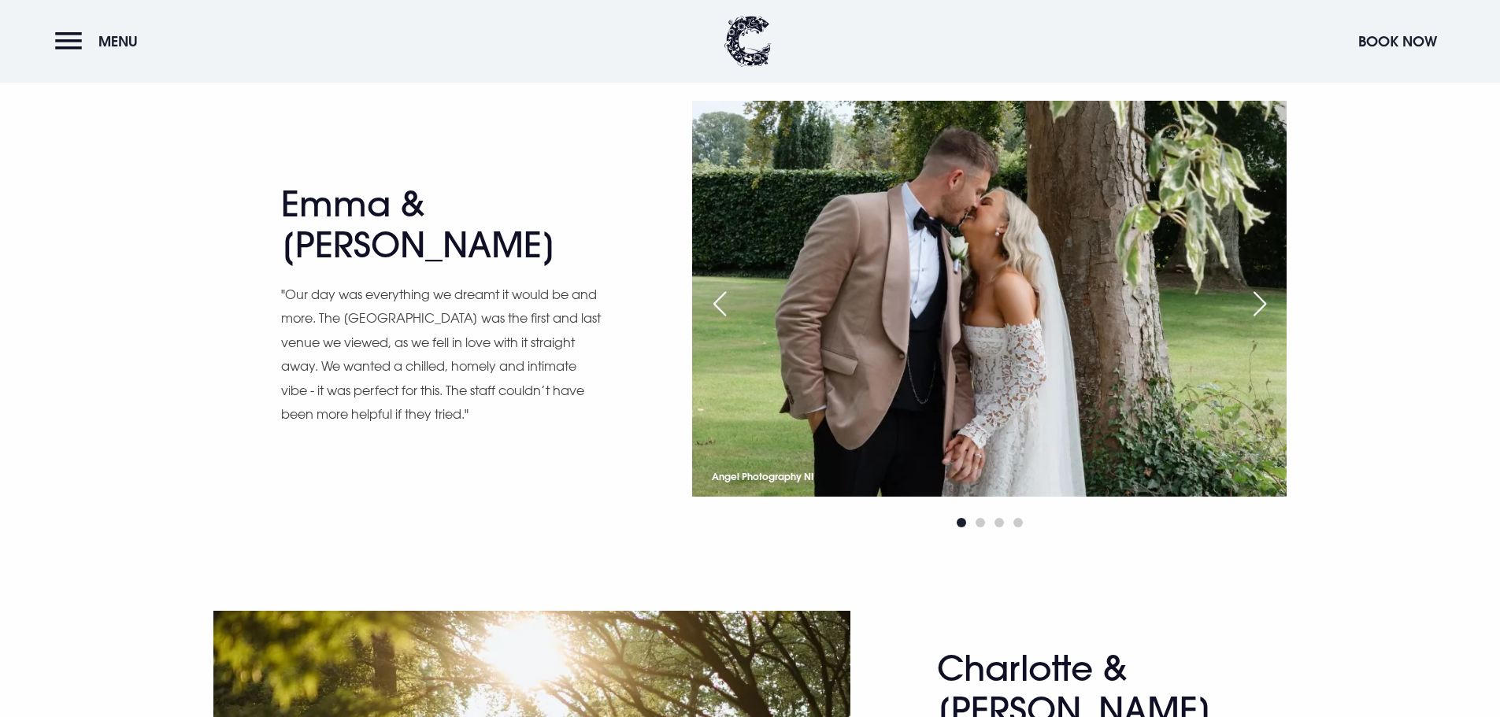
click at [1257, 296] on div "Next slide" at bounding box center [1259, 304] width 39 height 35
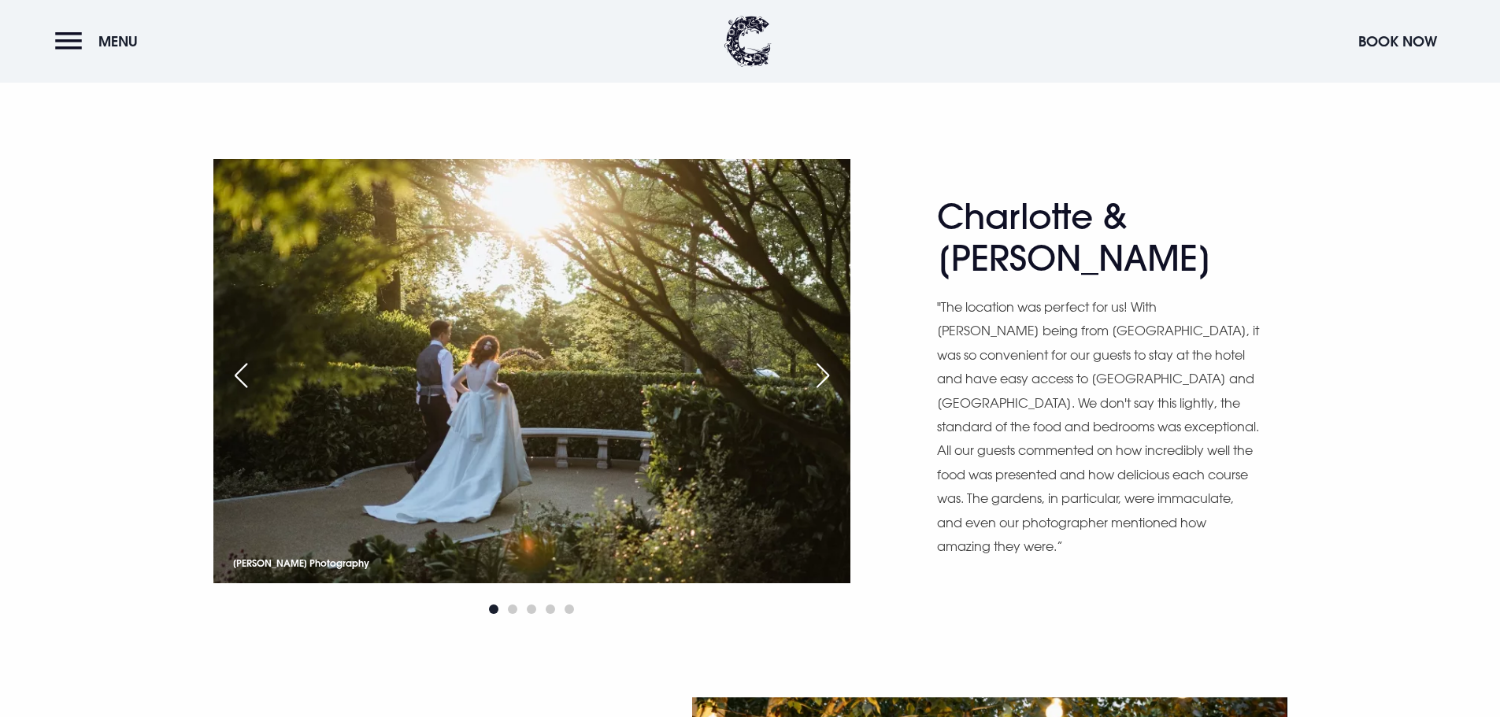
scroll to position [1969, 0]
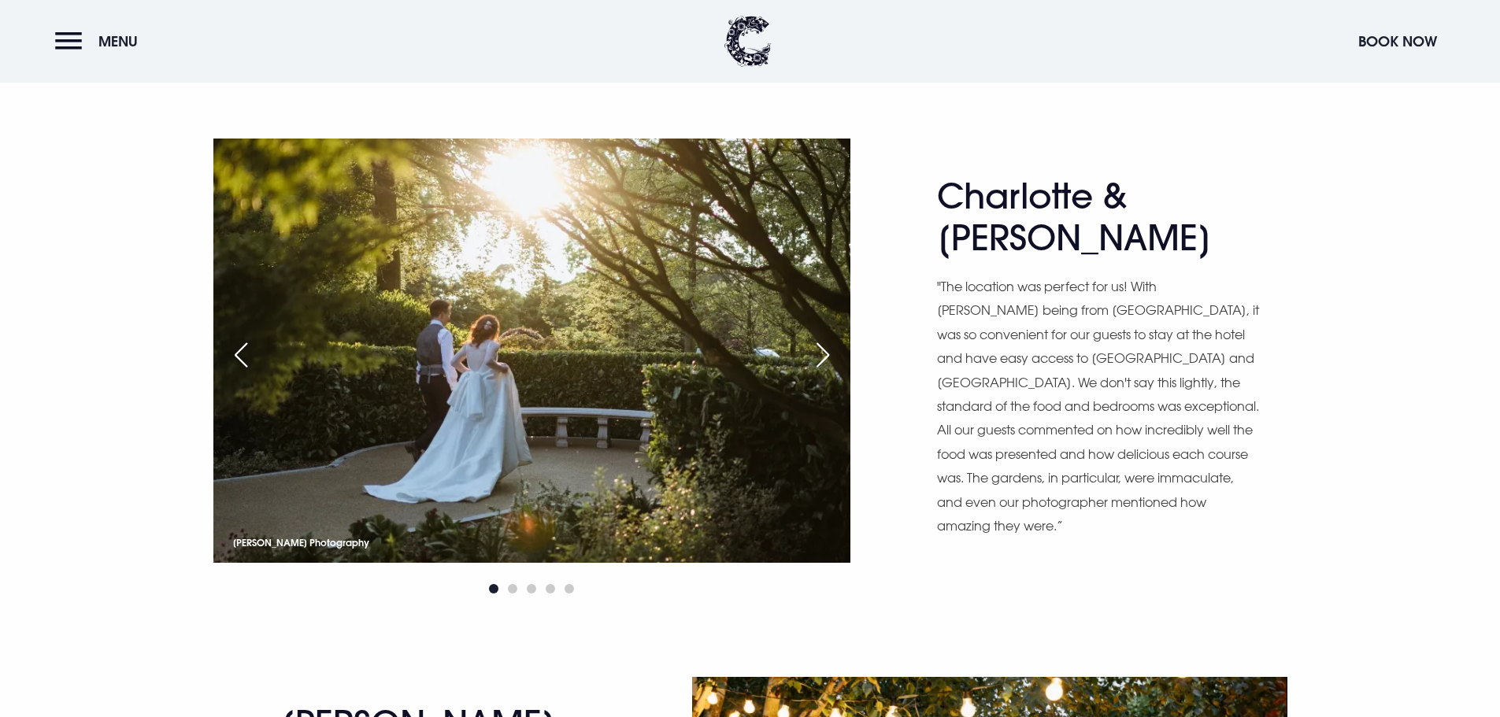
click at [821, 360] on div "Next slide" at bounding box center [822, 355] width 39 height 35
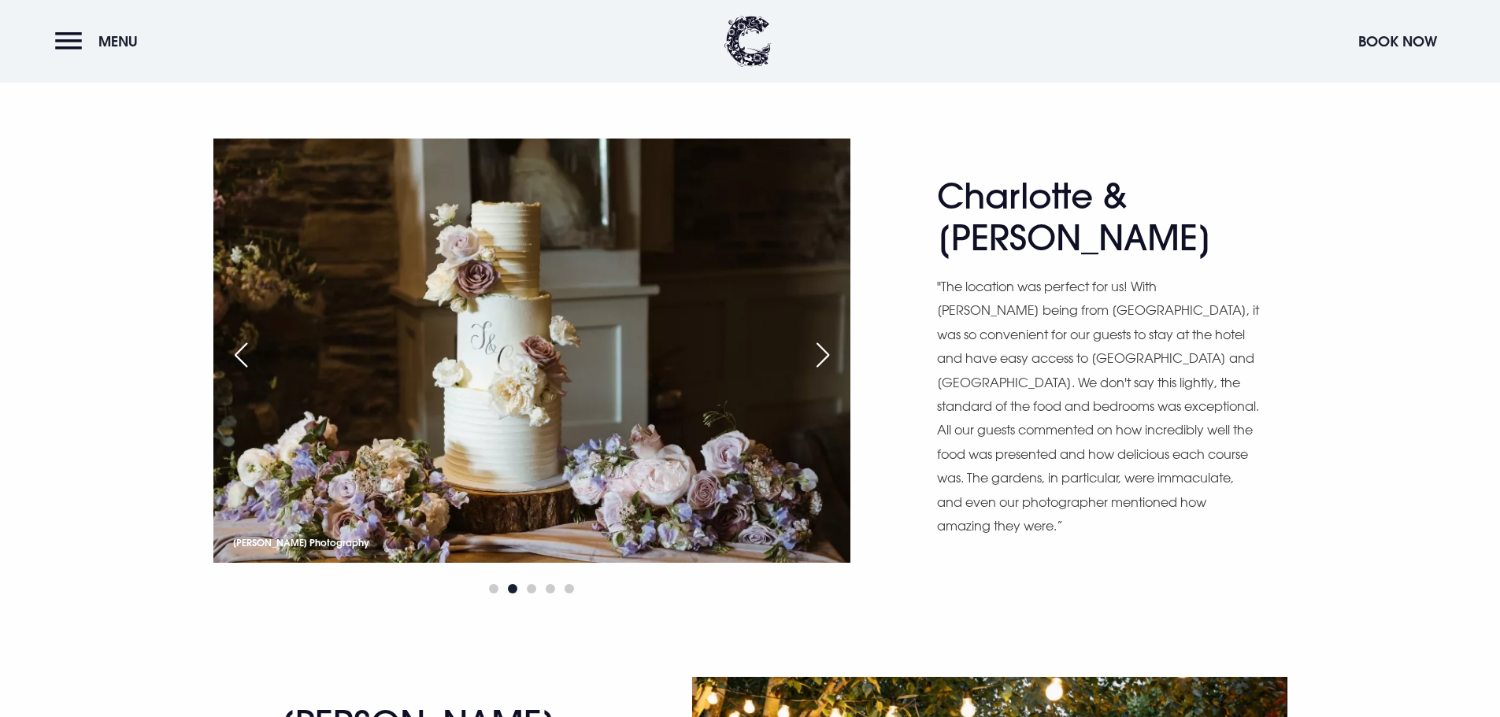
click at [821, 360] on div "Next slide" at bounding box center [822, 355] width 39 height 35
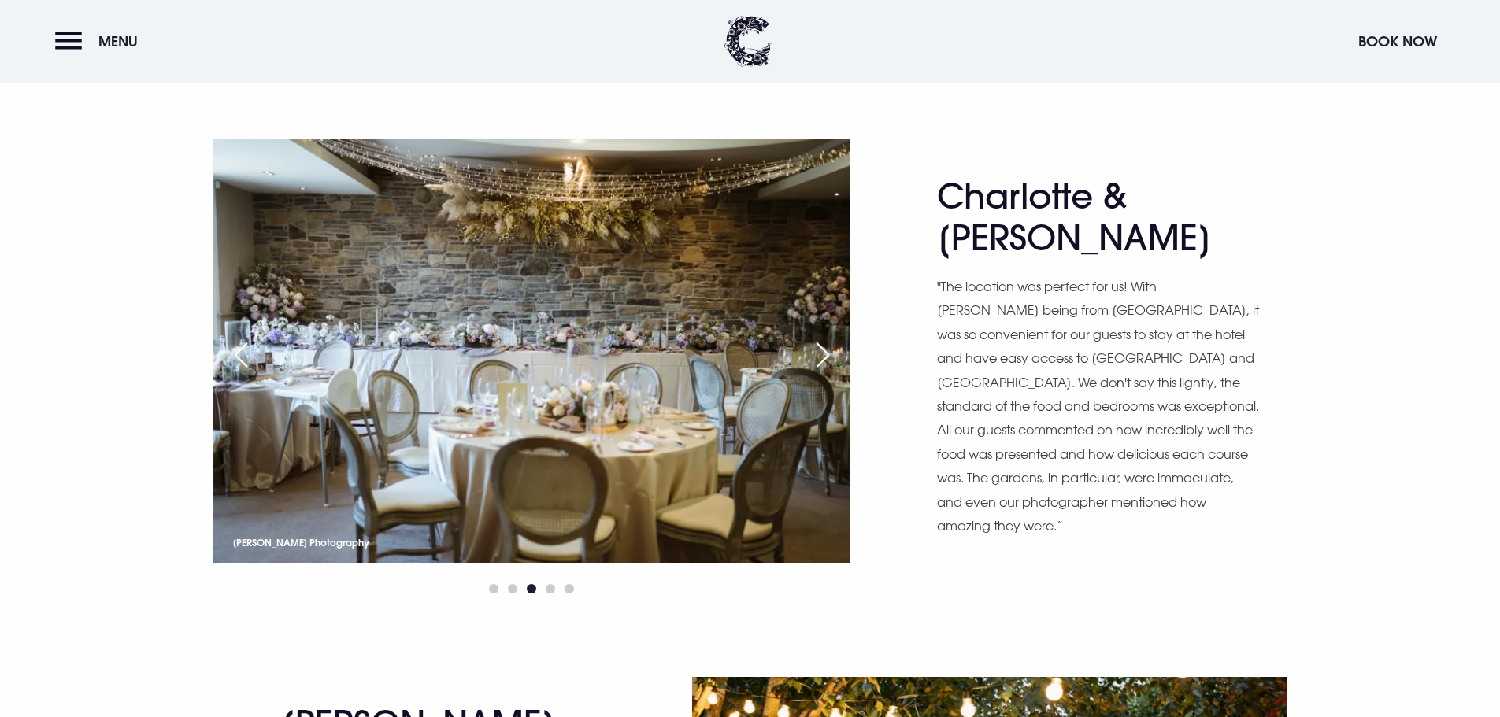
click at [821, 360] on div "Next slide" at bounding box center [822, 355] width 39 height 35
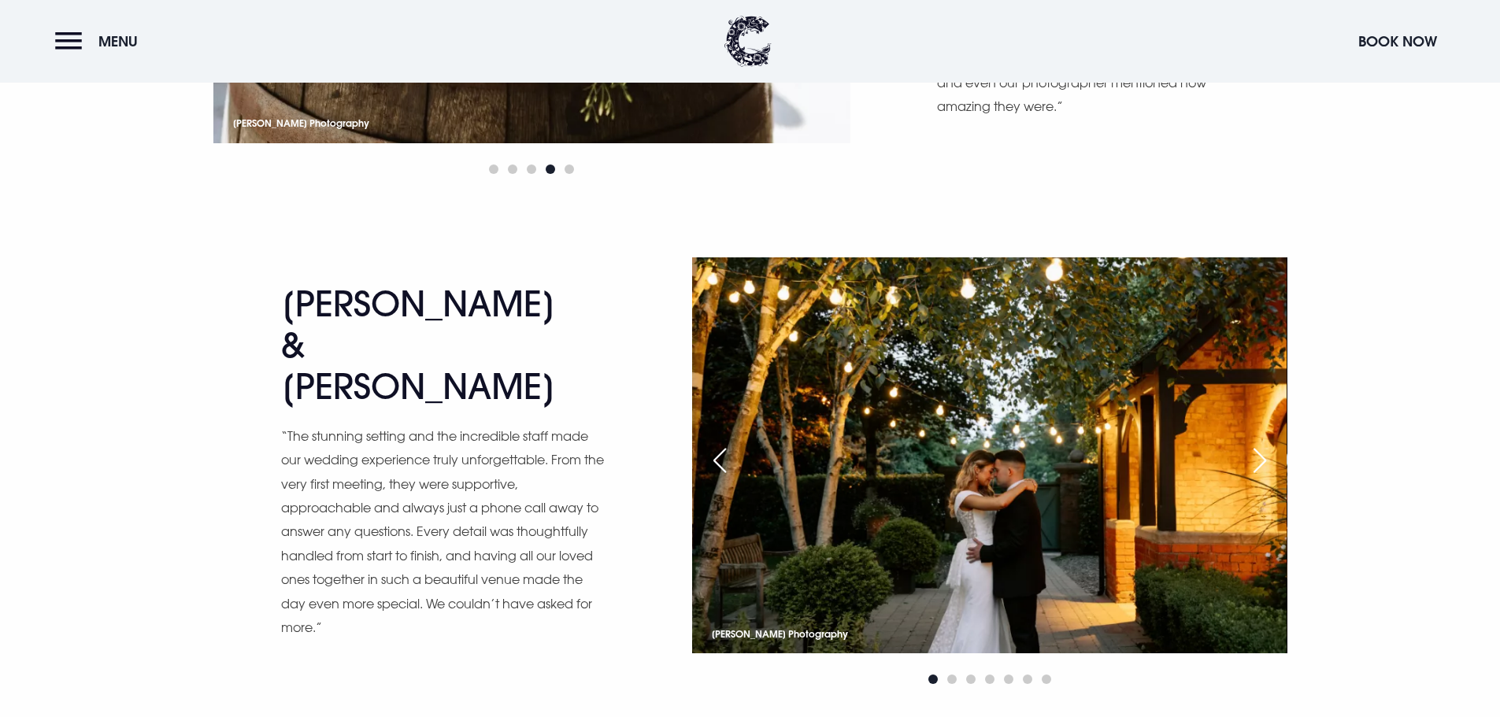
scroll to position [2441, 0]
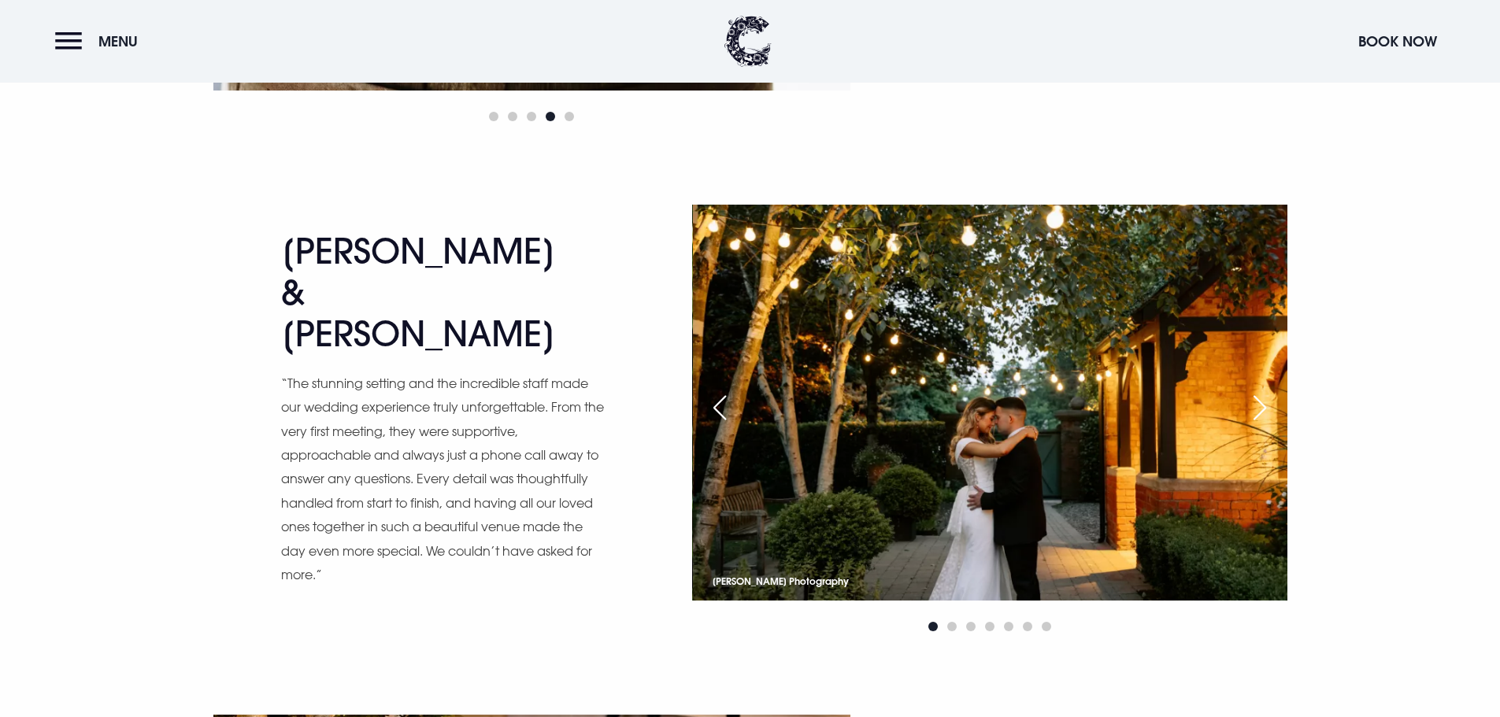
click at [1254, 397] on div "Next slide" at bounding box center [1259, 408] width 39 height 35
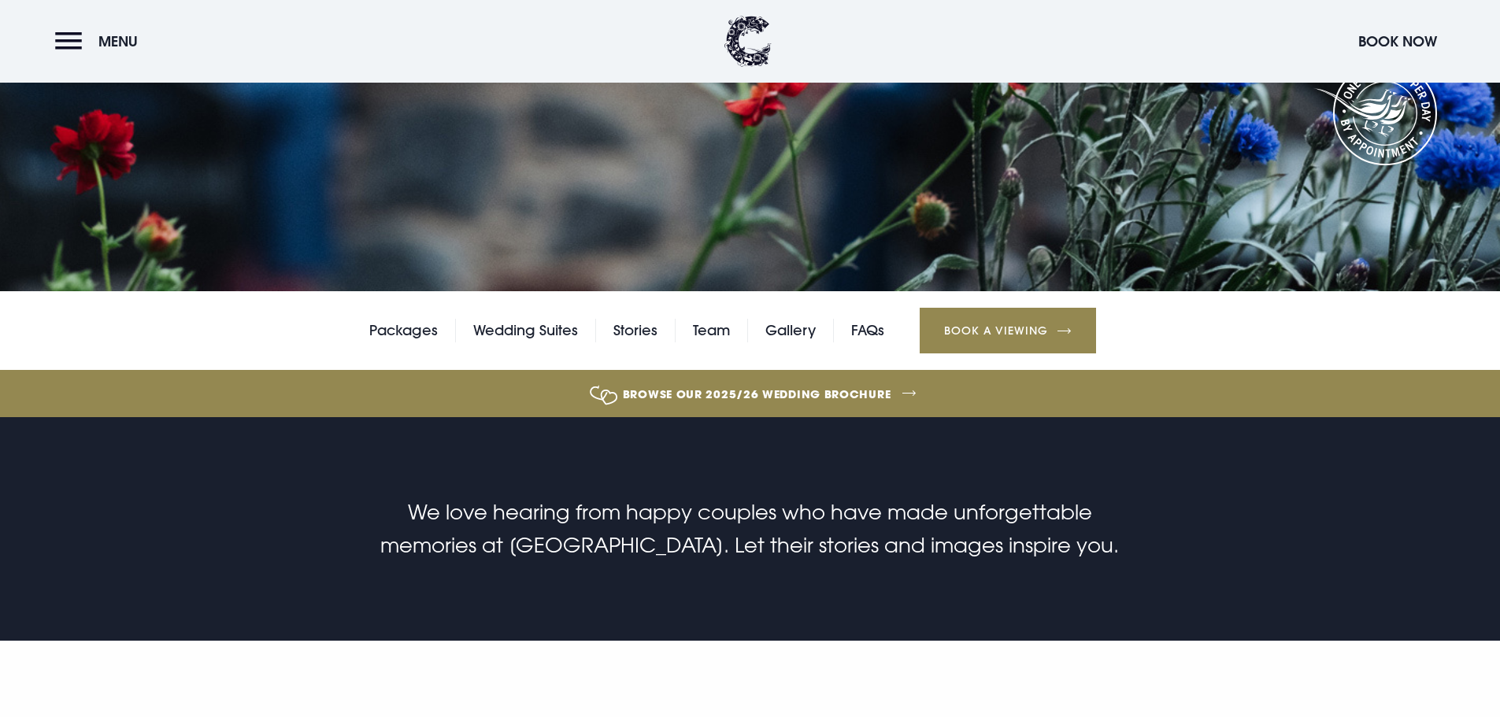
scroll to position [0, 0]
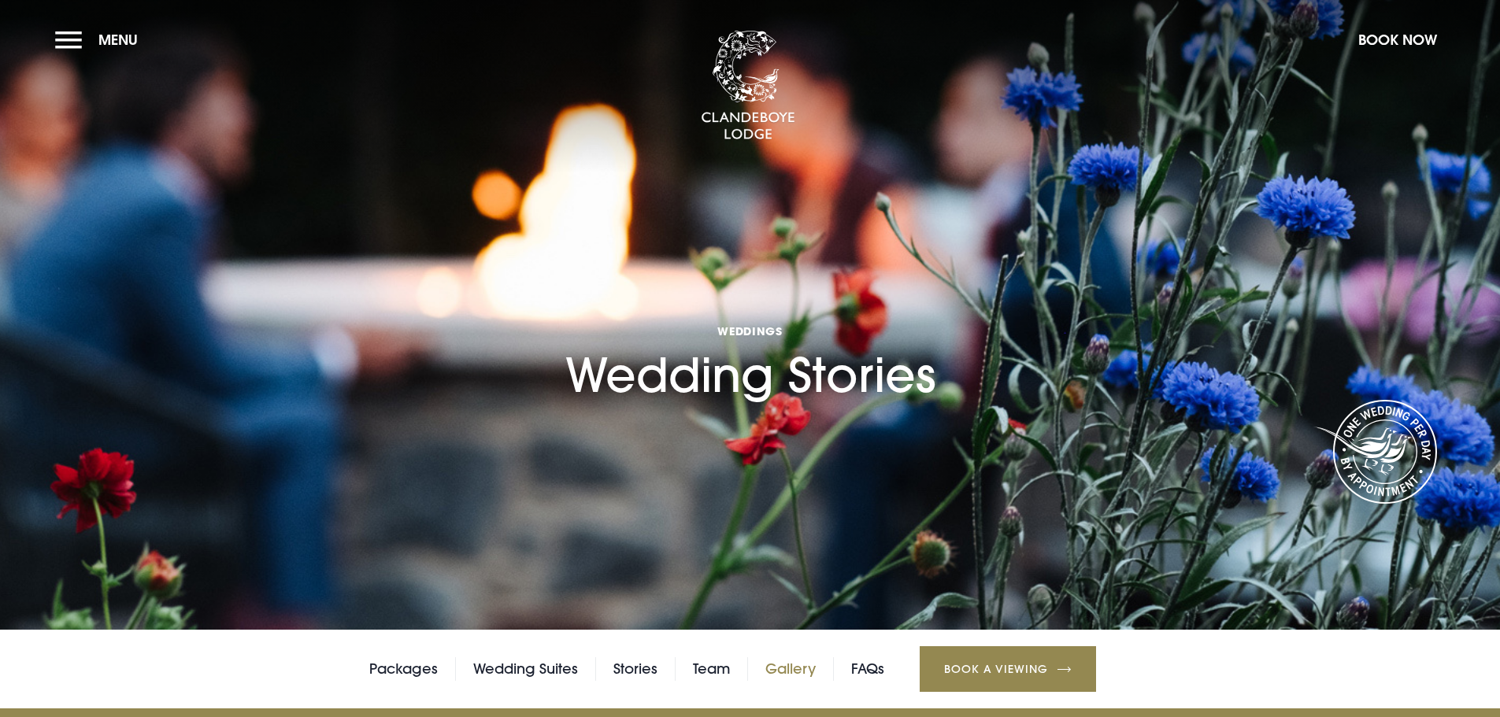
drag, startPoint x: 824, startPoint y: 657, endPoint x: 813, endPoint y: 669, distance: 16.2
click at [824, 658] on div "Packages Wedding Suites Stories Team Gallery FAQs Book a Viewing" at bounding box center [750, 669] width 1500 height 79
click at [791, 667] on link "Gallery" at bounding box center [790, 670] width 50 height 24
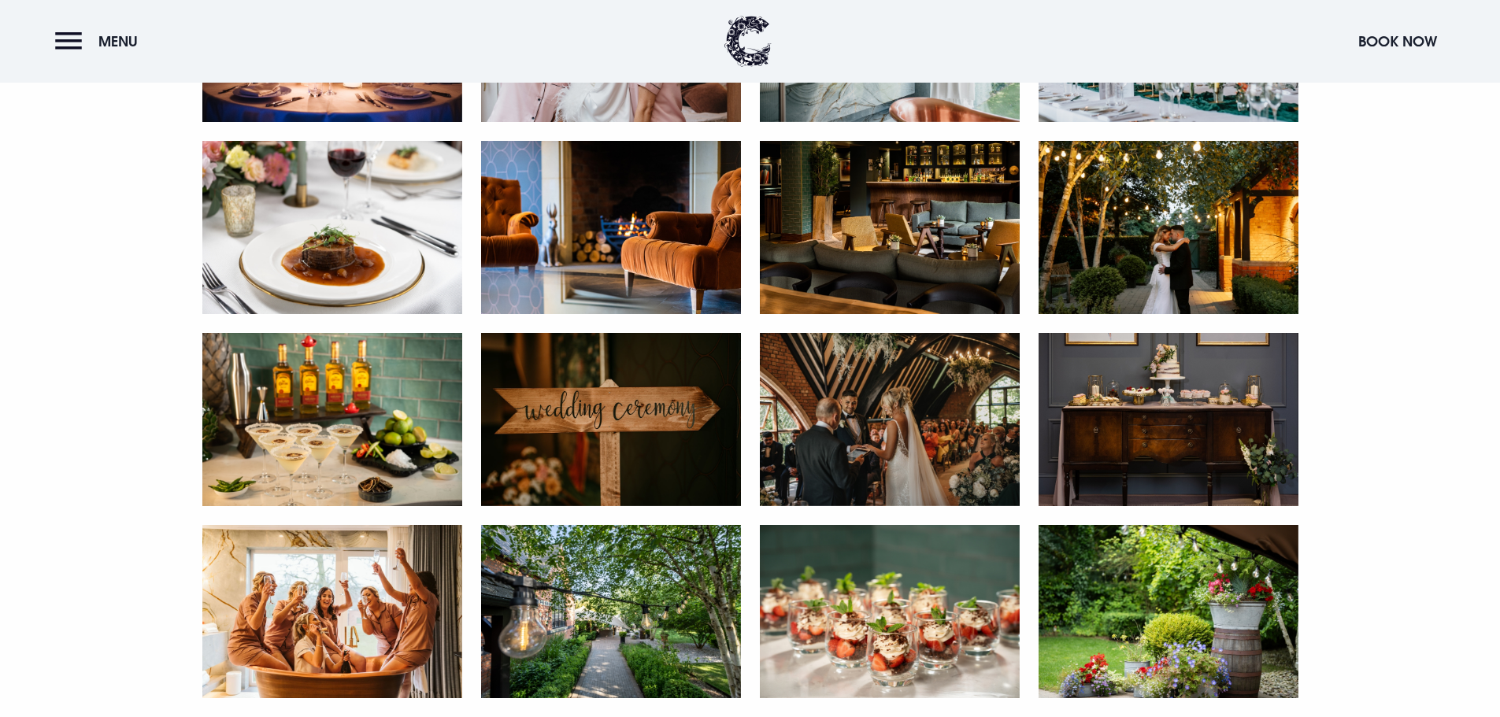
scroll to position [2599, 0]
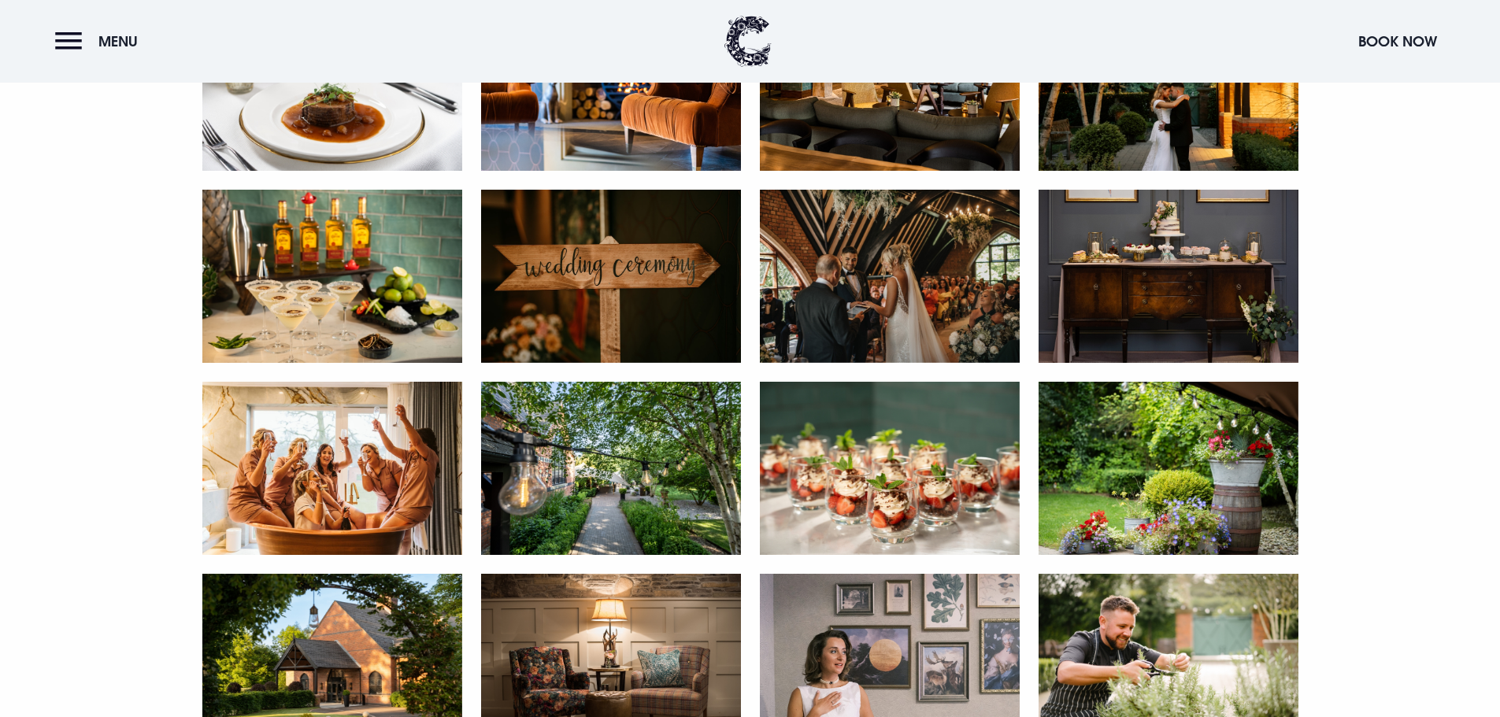
click at [895, 468] on img at bounding box center [890, 468] width 260 height 173
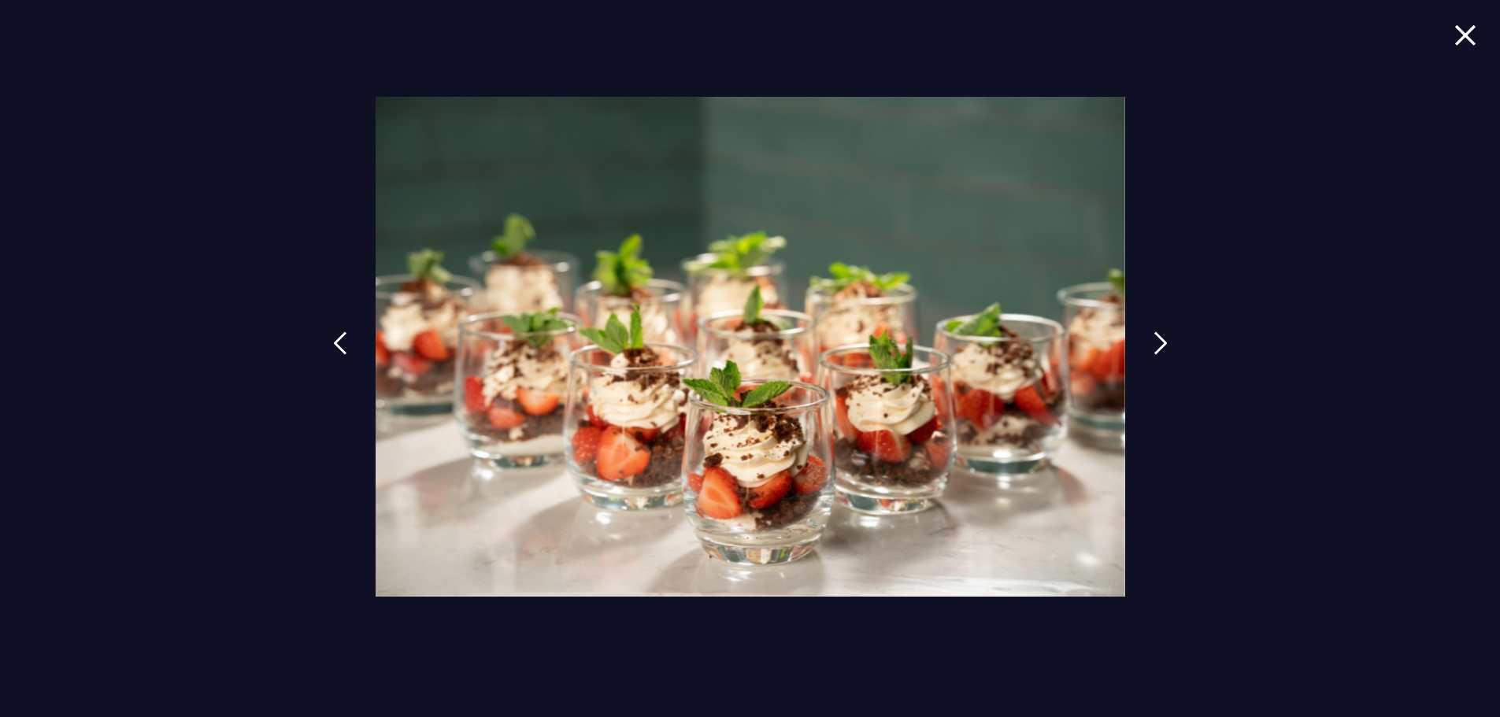
click at [1465, 46] on span at bounding box center [1465, 47] width 22 height 46
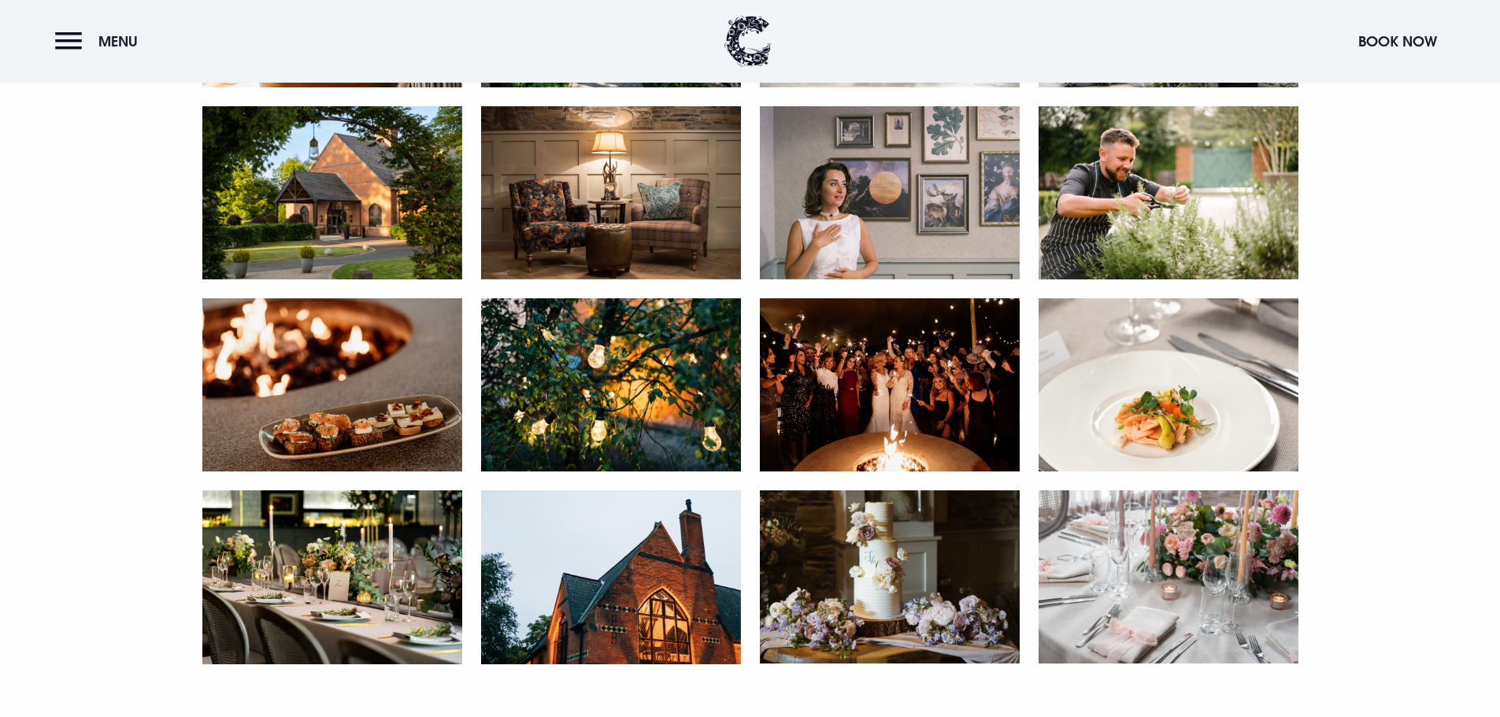
scroll to position [3071, 0]
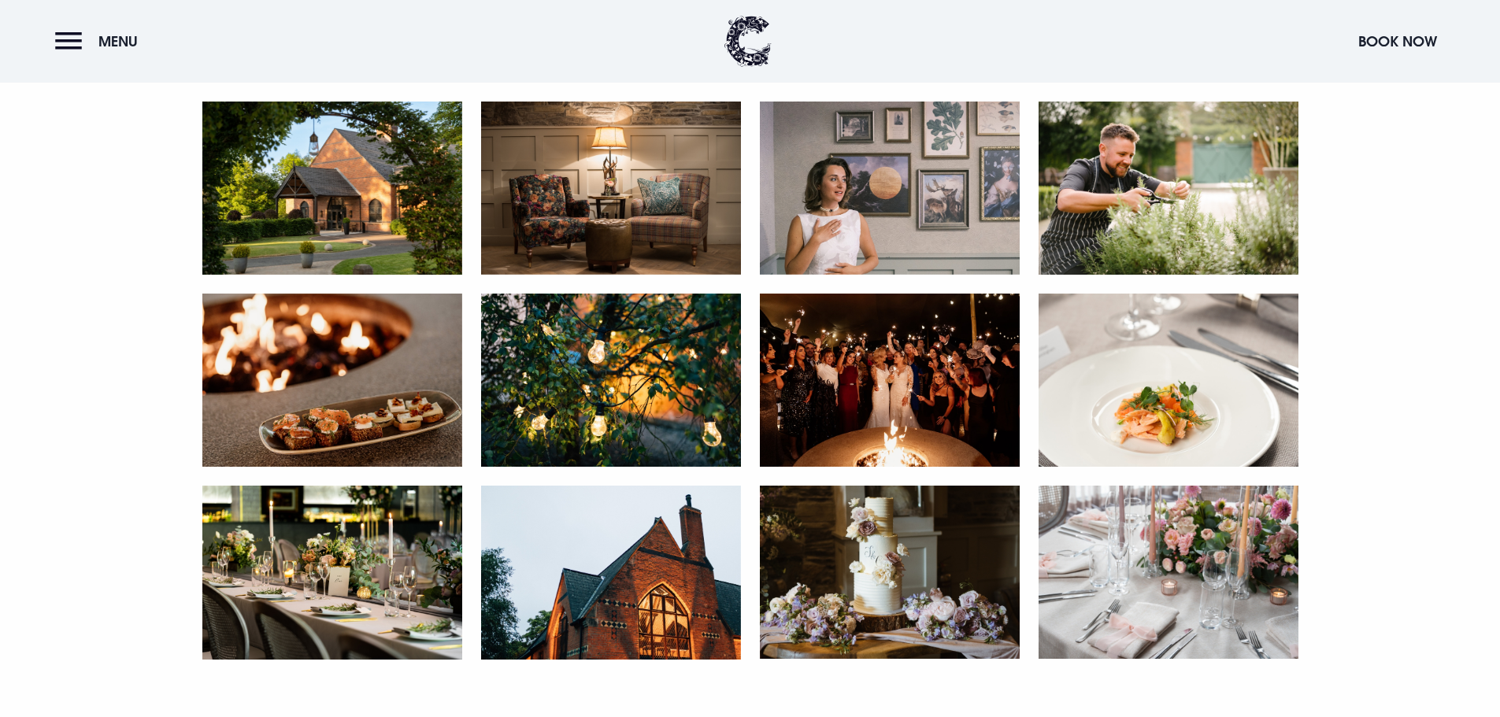
click at [850, 402] on img at bounding box center [890, 380] width 260 height 173
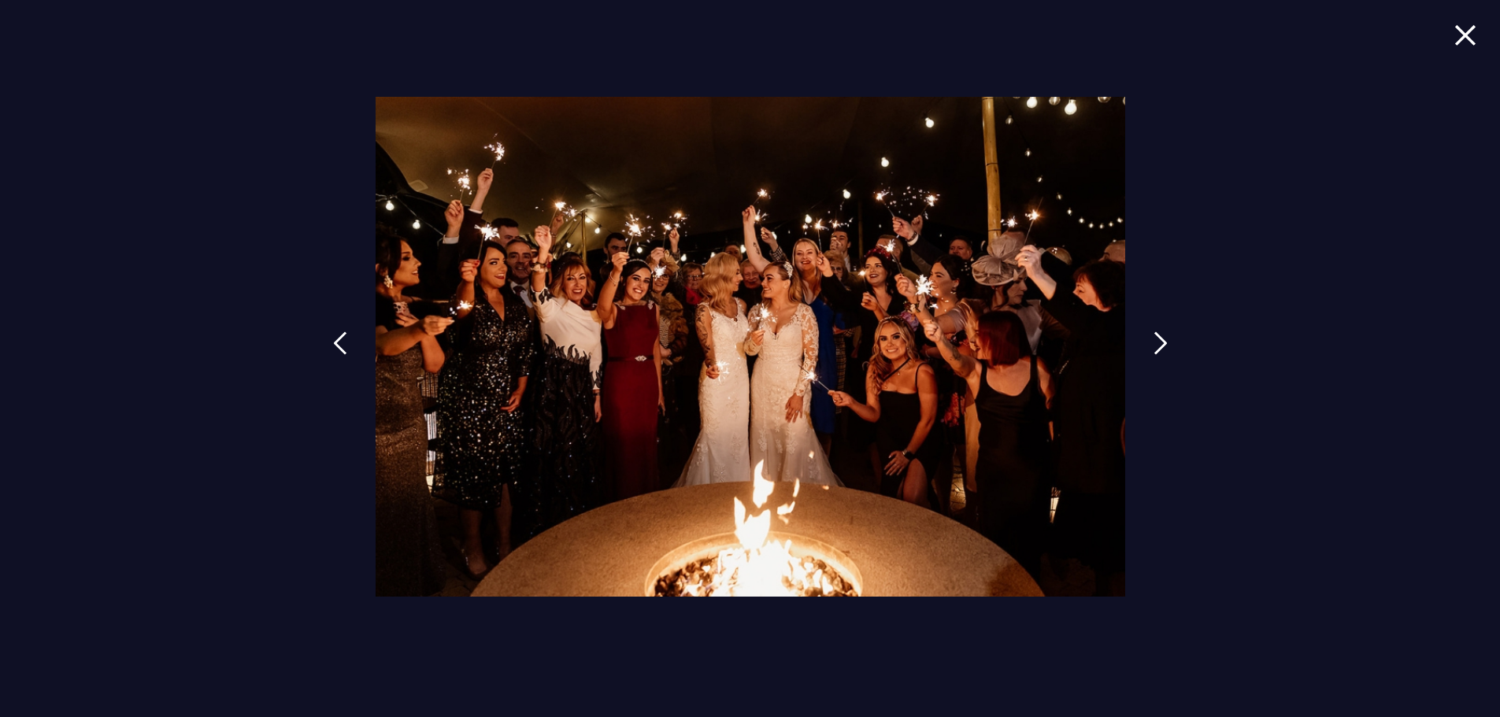
click at [1451, 34] on div at bounding box center [750, 358] width 1500 height 717
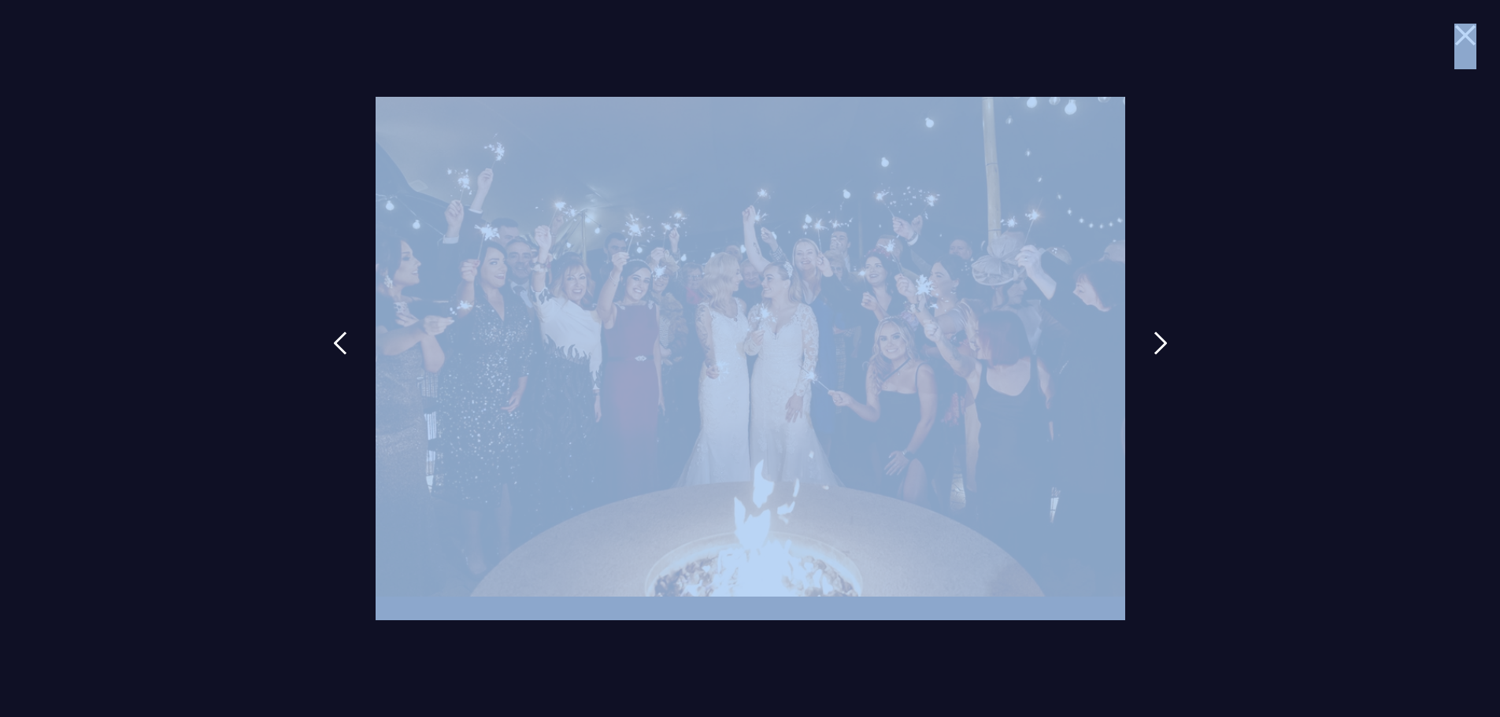
click at [1469, 33] on div at bounding box center [750, 358] width 1500 height 717
click at [1464, 34] on img at bounding box center [1465, 34] width 22 height 21
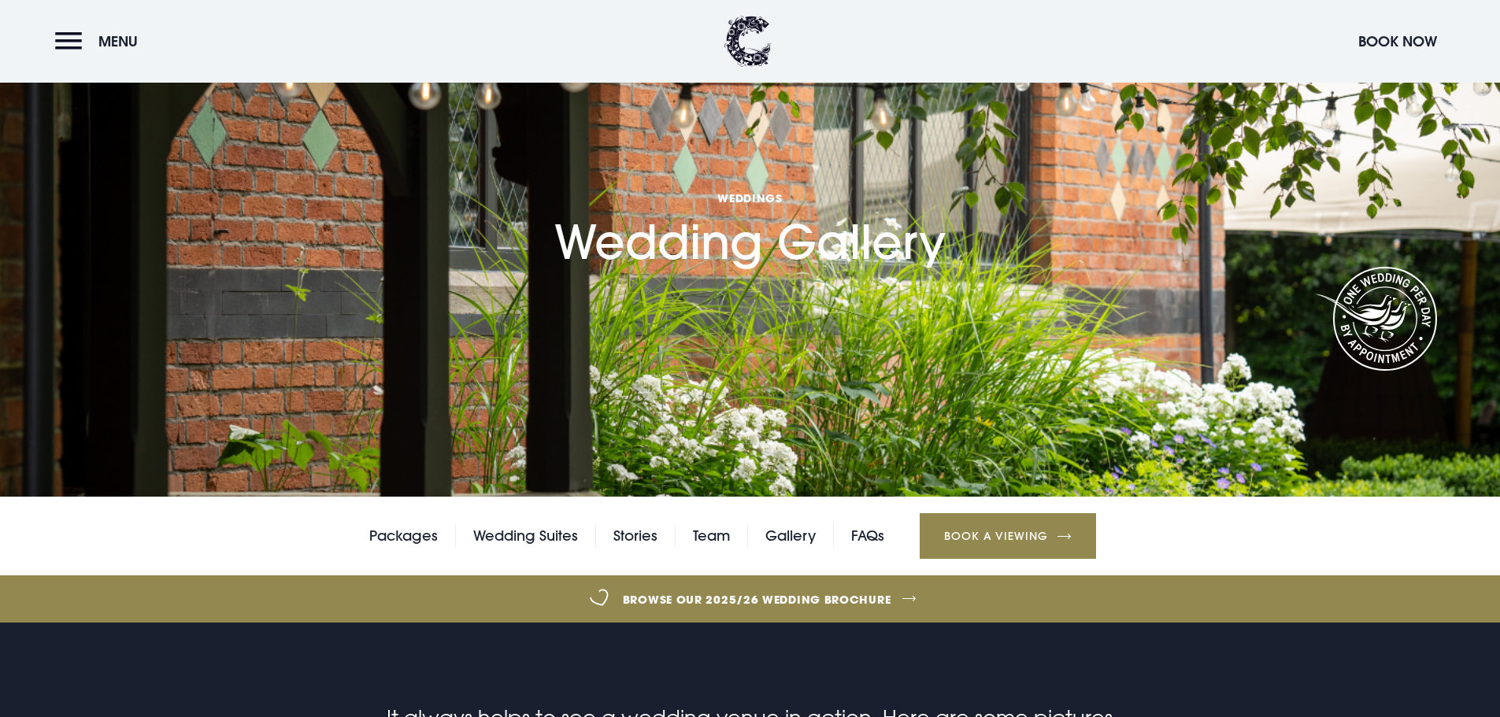
scroll to position [0, 0]
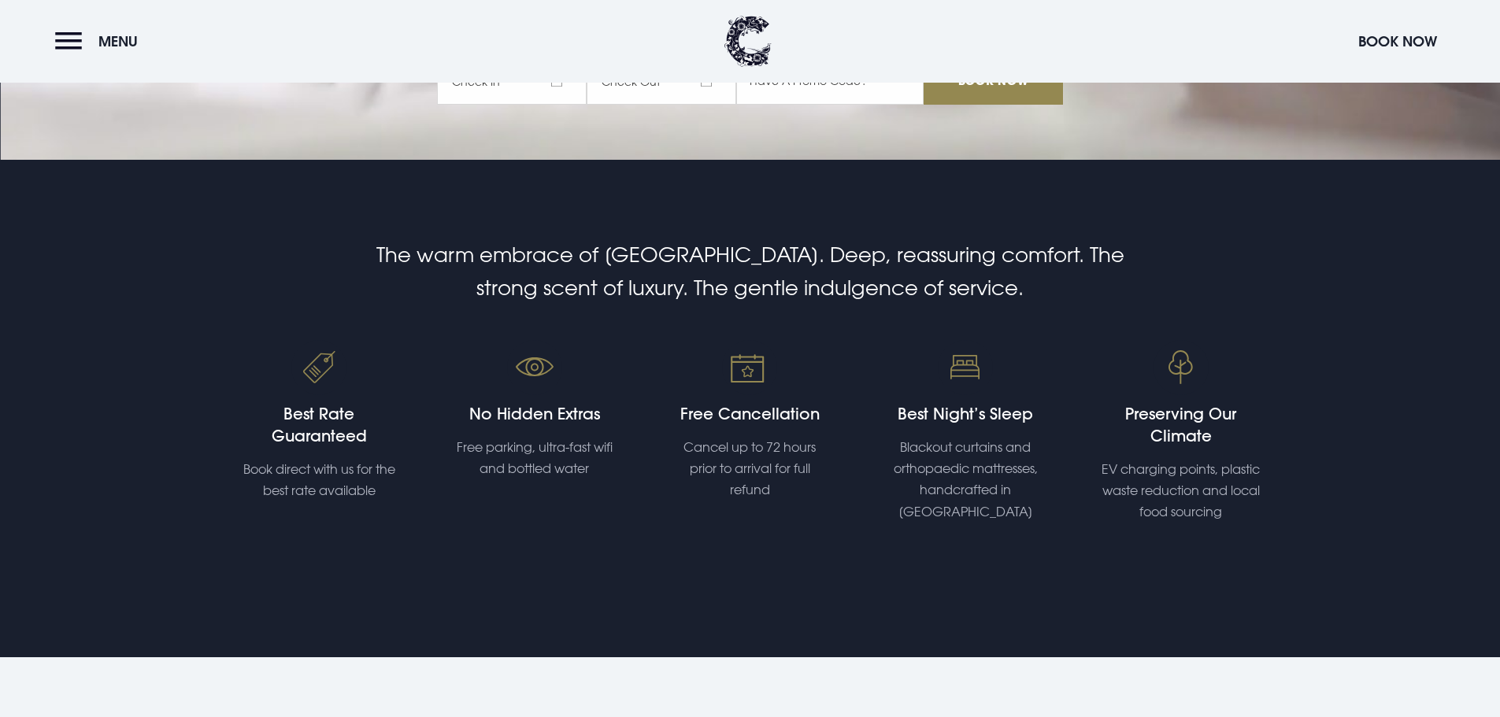
scroll to position [472, 0]
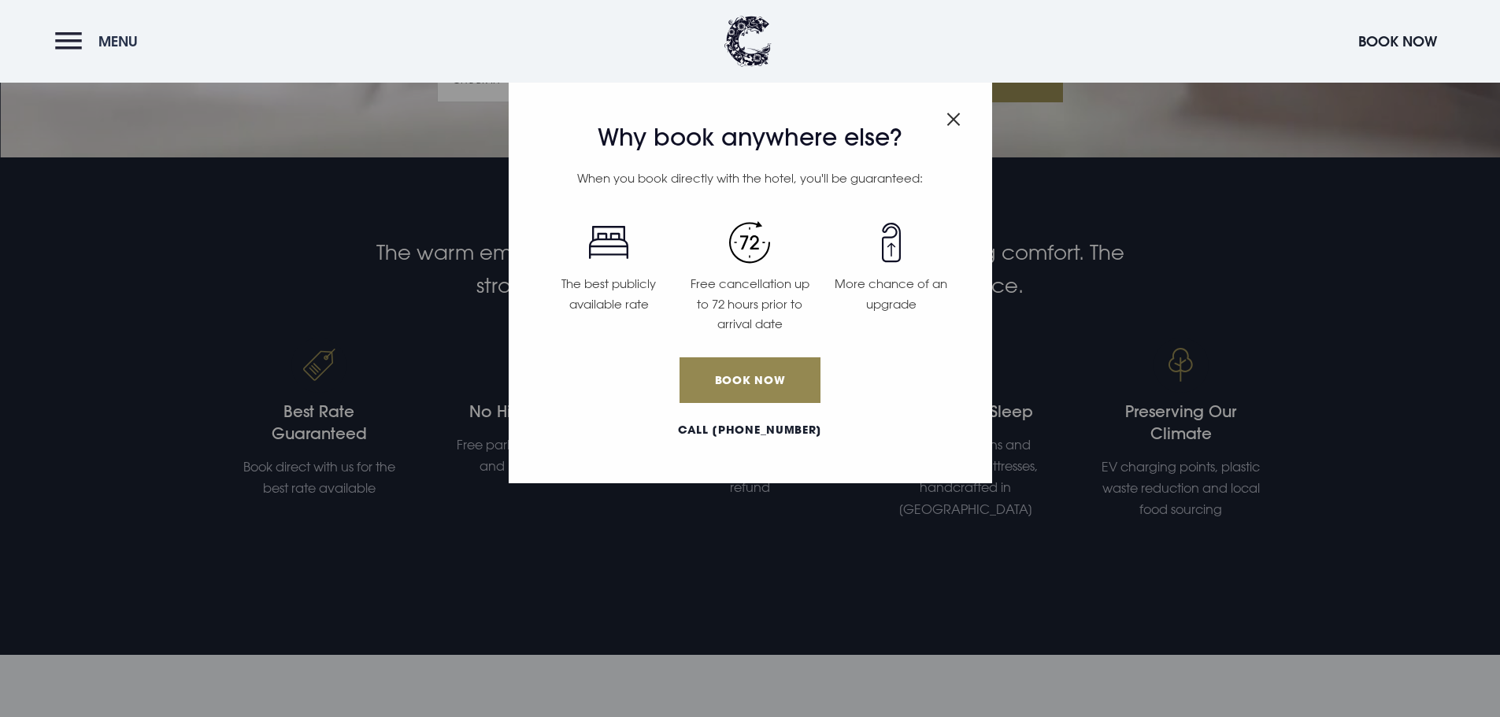
click at [83, 48] on button "Menu" at bounding box center [100, 41] width 91 height 34
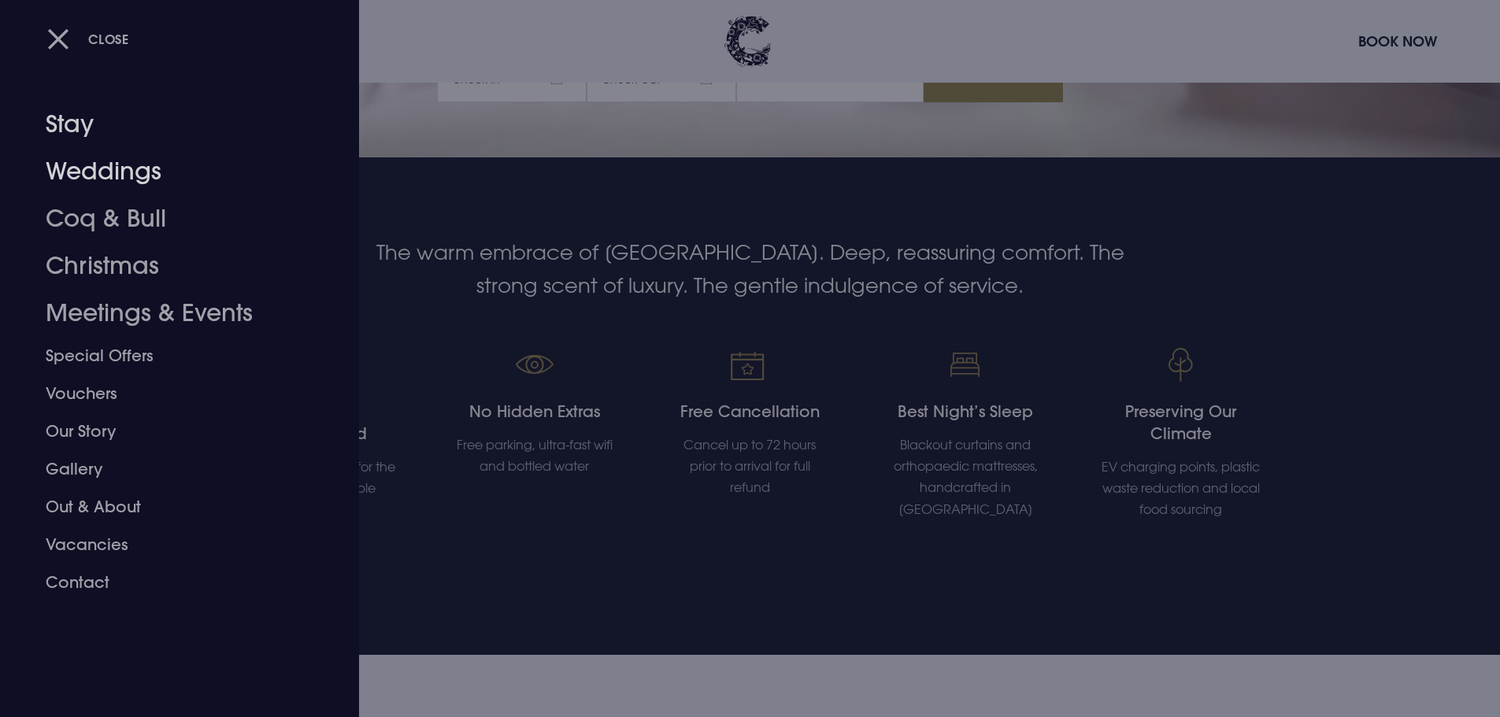
click at [67, 165] on link "Weddings" at bounding box center [170, 171] width 249 height 47
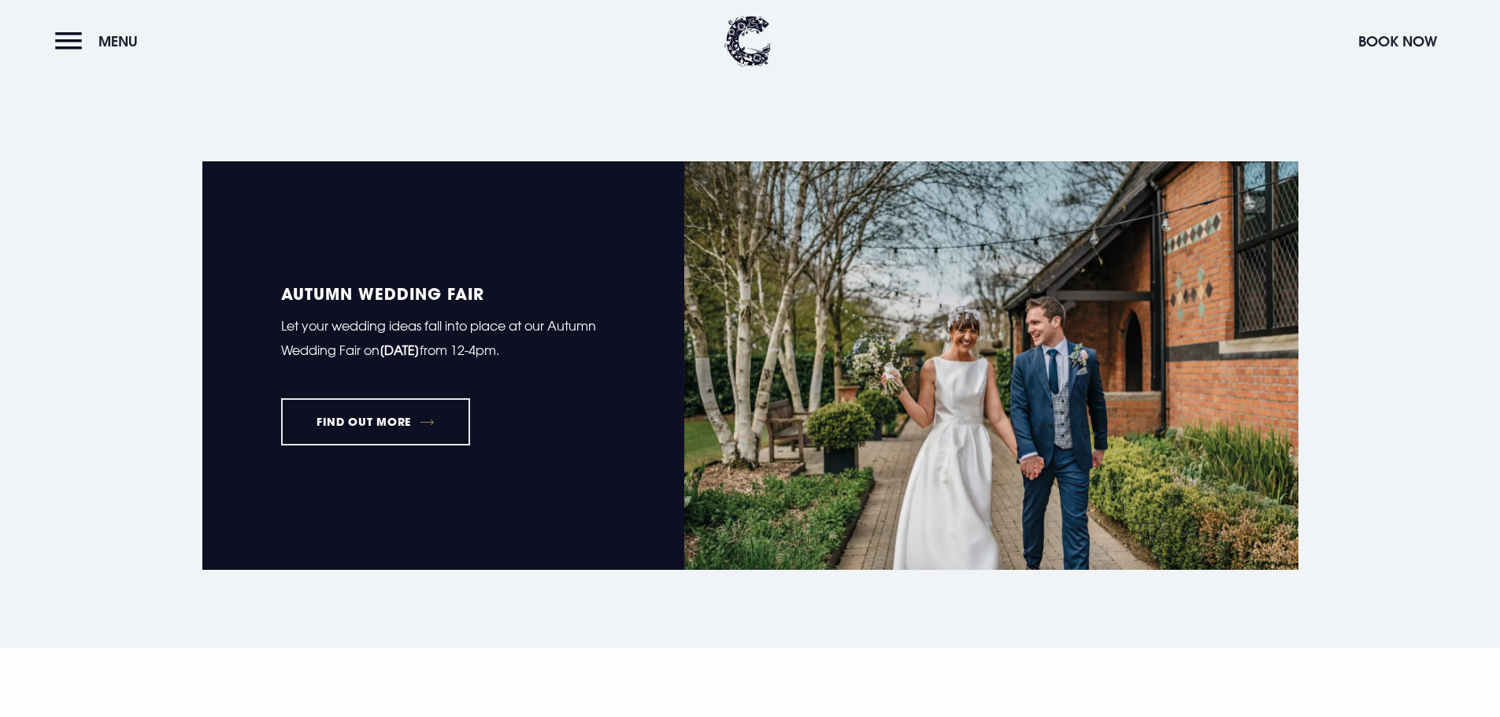
scroll to position [1102, 0]
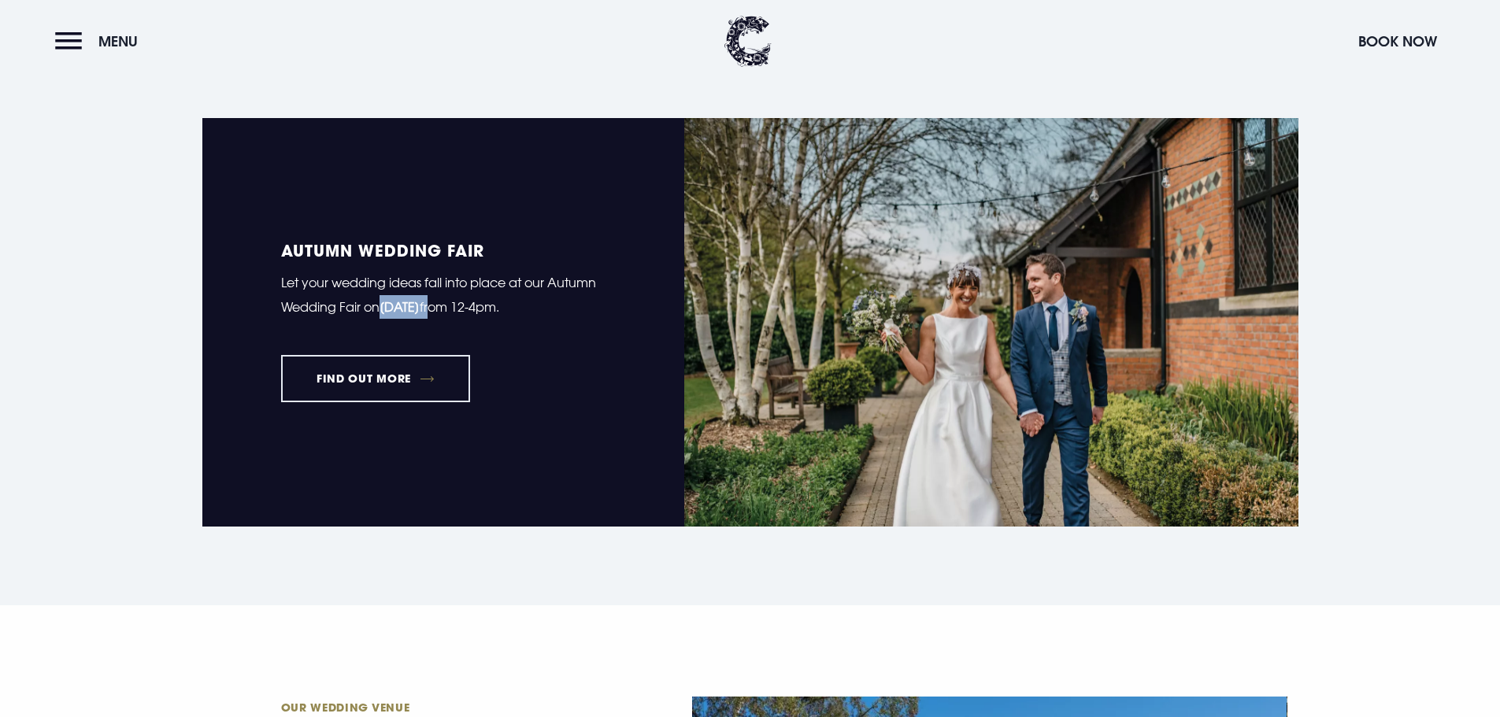
drag, startPoint x: 384, startPoint y: 305, endPoint x: 523, endPoint y: 320, distance: 139.4
click at [523, 320] on div "Autumn Wedding Fair Let your wedding ideas fall into place at our Autumn Weddin…" at bounding box center [443, 287] width 324 height 89
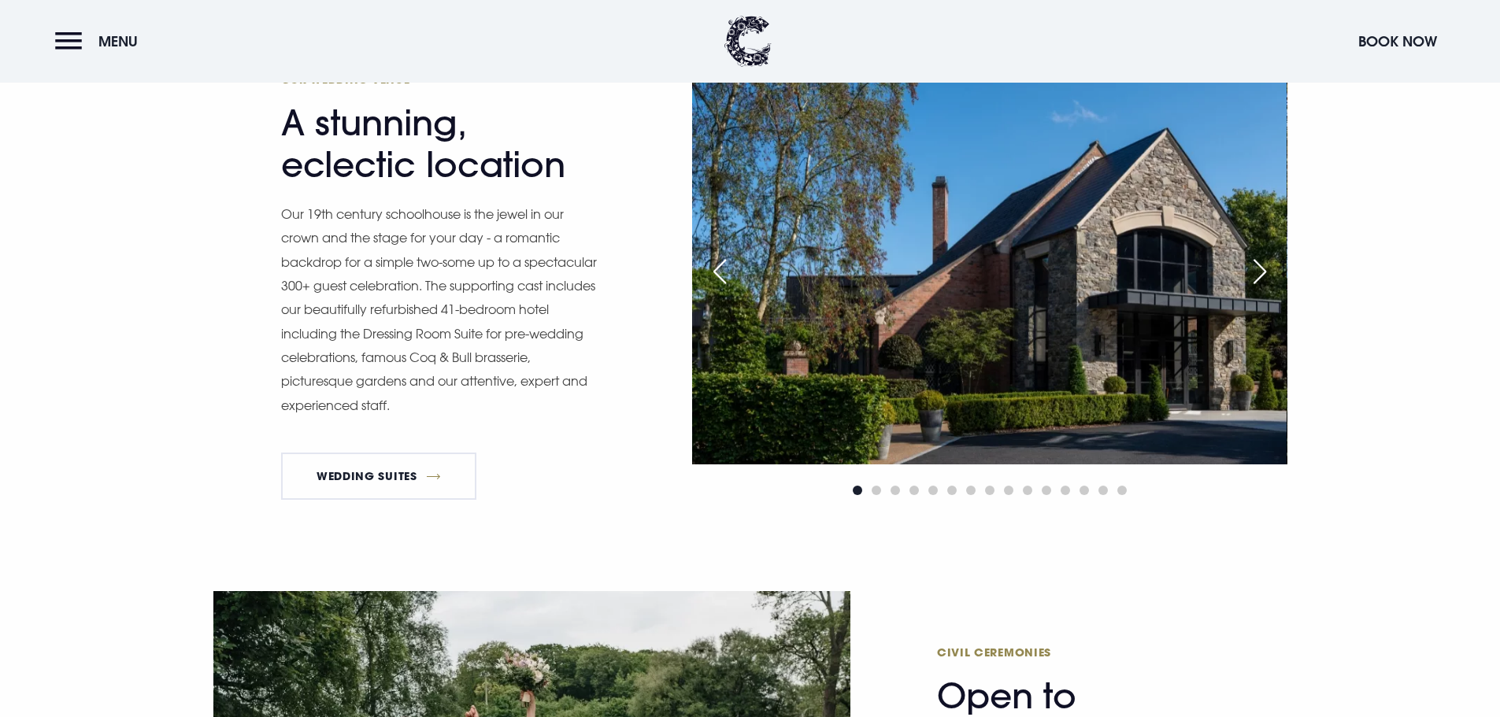
scroll to position [1732, 0]
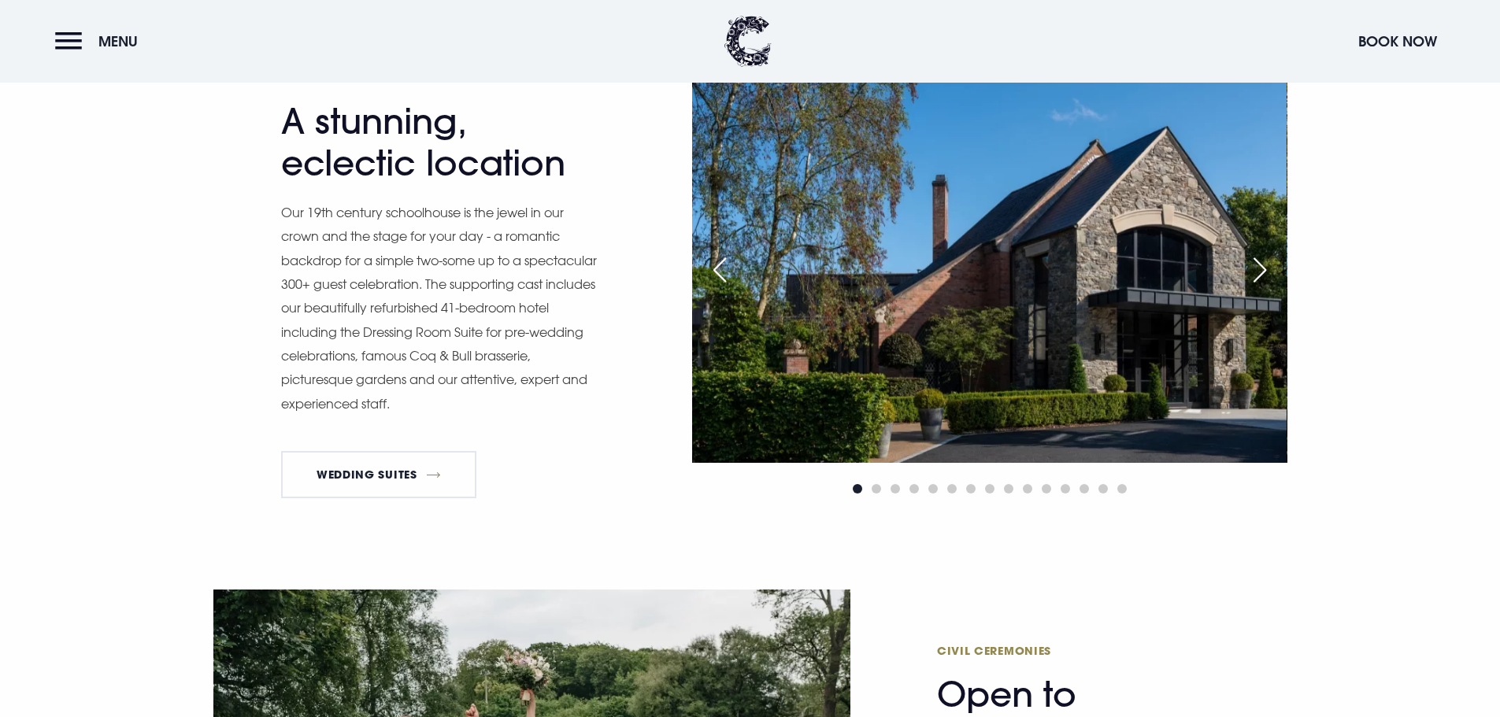
click at [1271, 276] on div "Next slide" at bounding box center [1259, 270] width 39 height 35
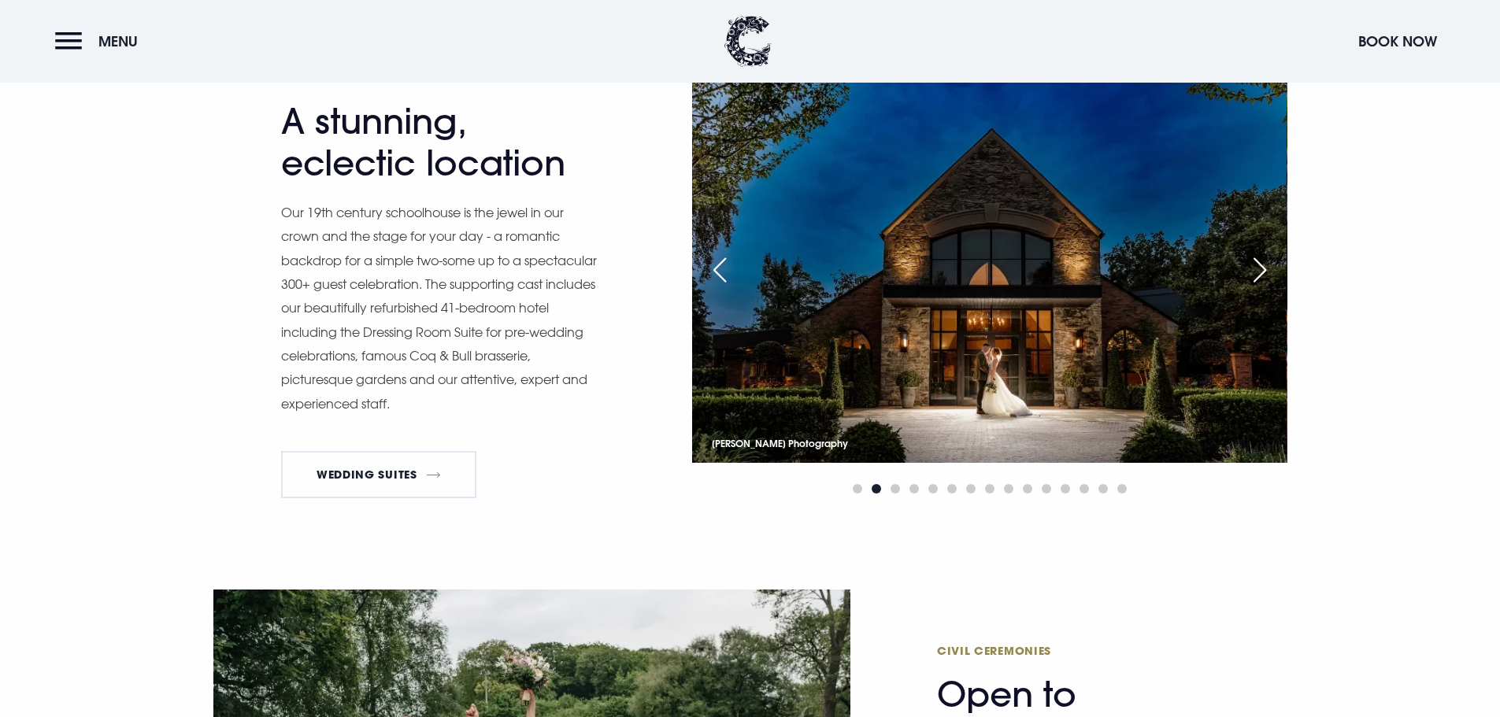
click at [1271, 276] on div "Next slide" at bounding box center [1259, 270] width 39 height 35
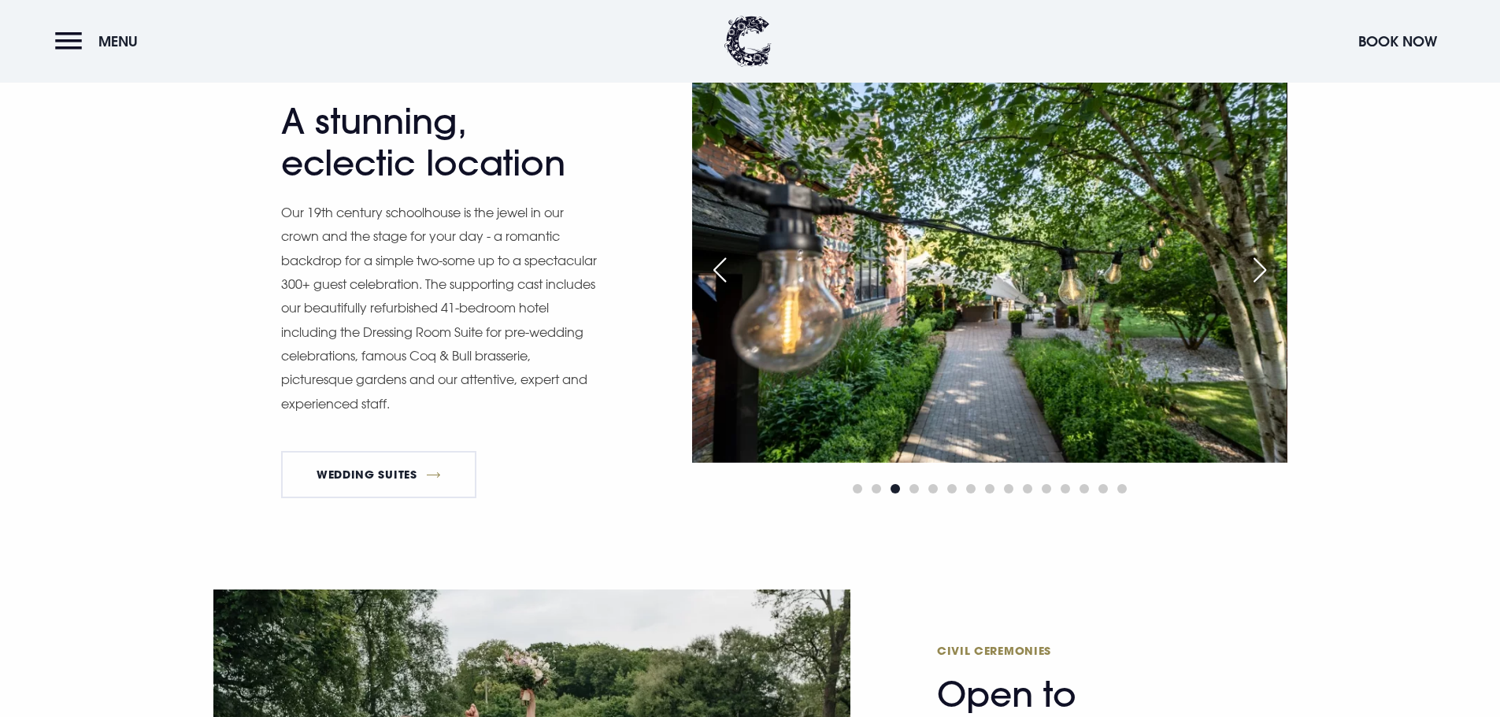
click at [1271, 276] on div "Next slide" at bounding box center [1259, 270] width 39 height 35
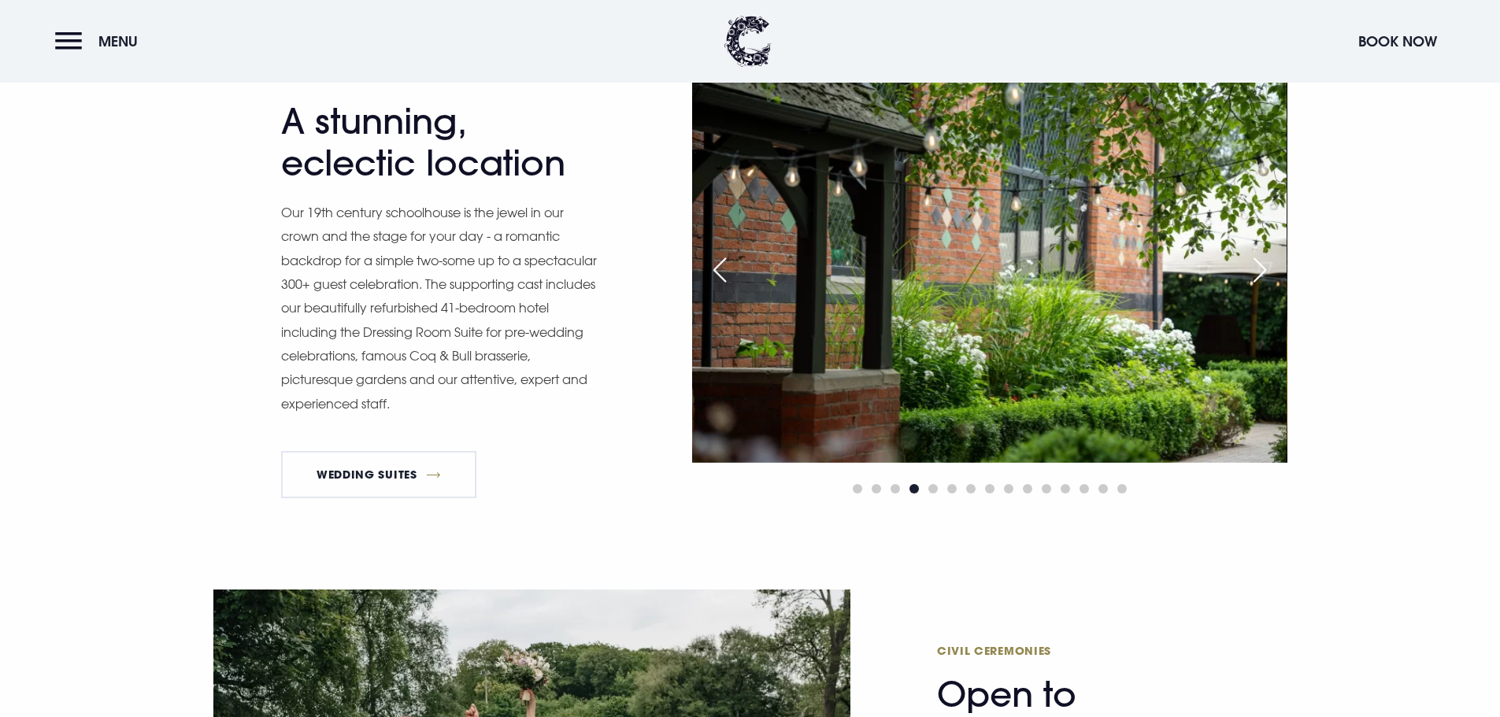
click at [1272, 276] on div "Next slide" at bounding box center [1259, 270] width 39 height 35
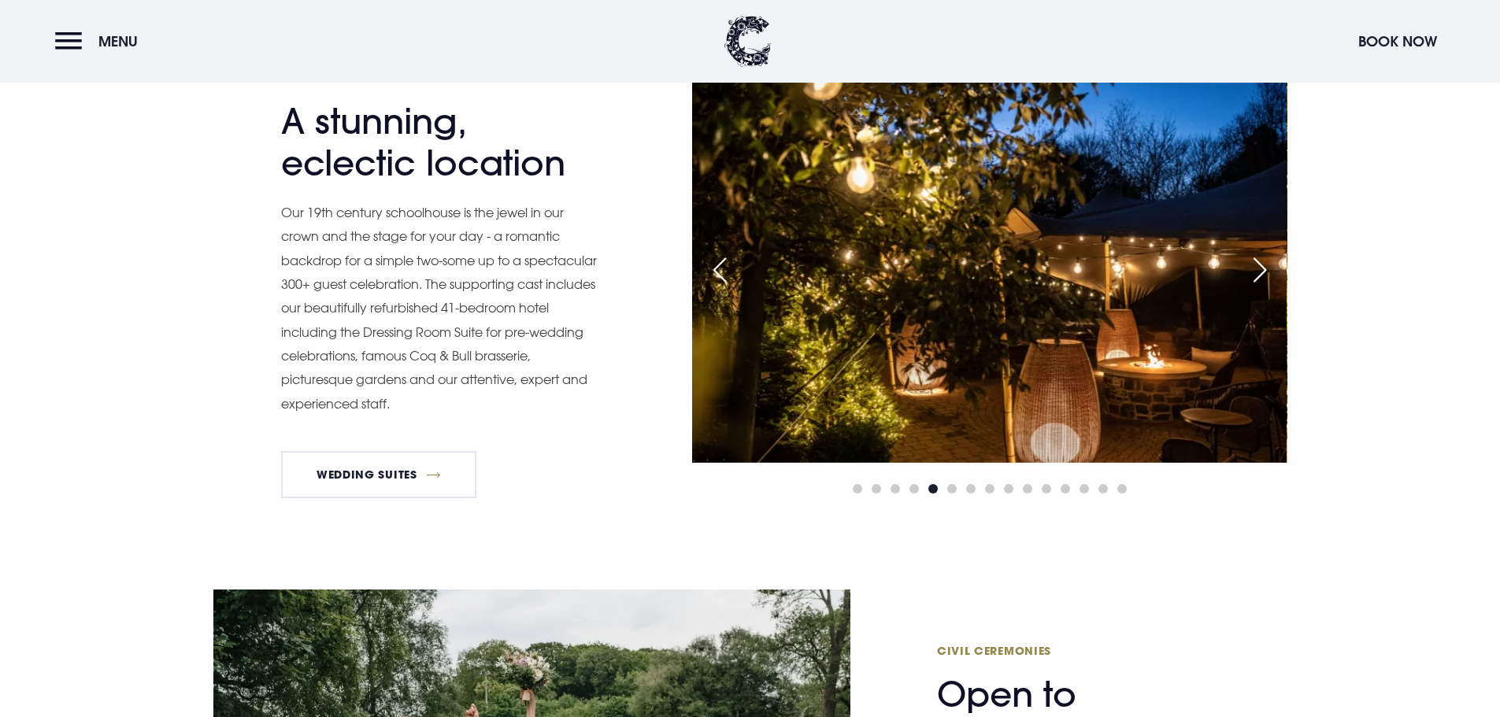
click at [1272, 276] on div "Next slide" at bounding box center [1259, 270] width 39 height 35
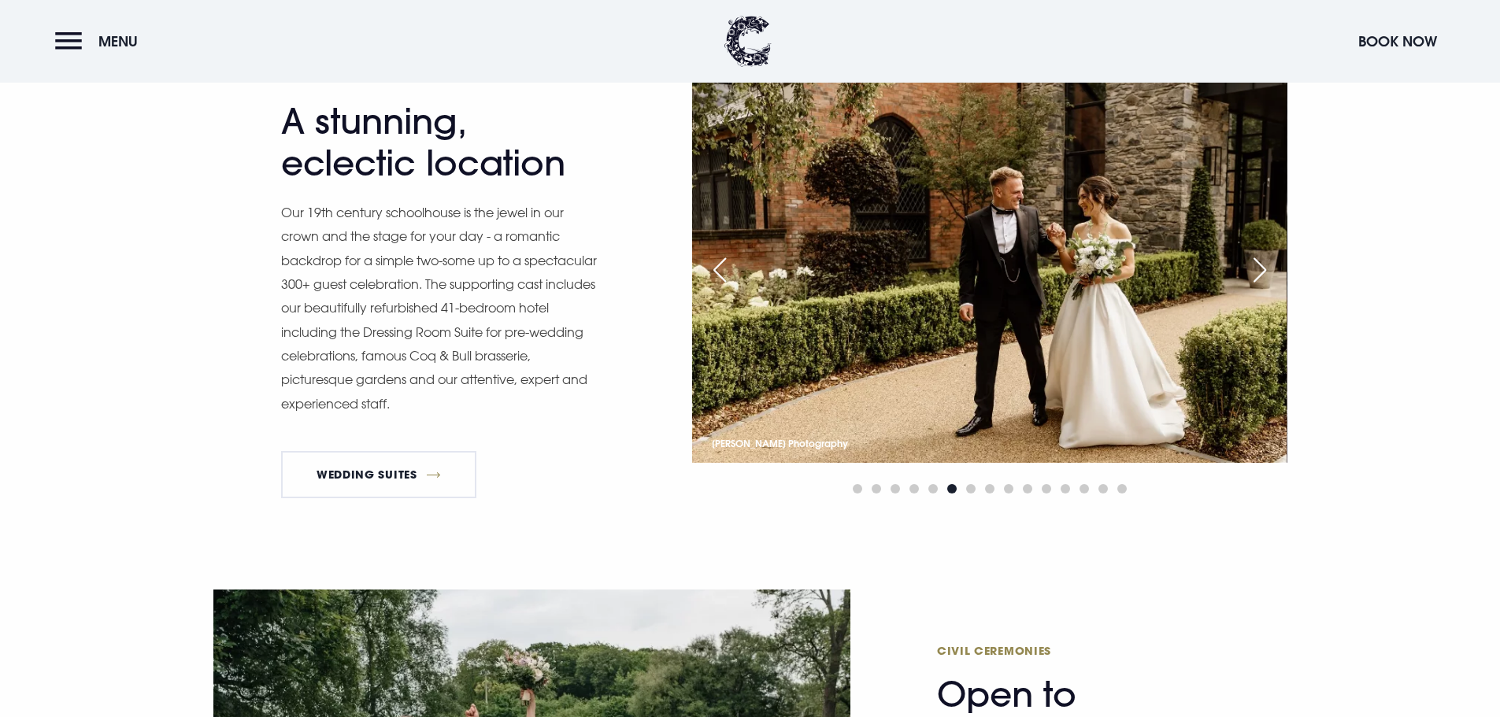
click at [1273, 275] on div "Next slide" at bounding box center [1259, 270] width 39 height 35
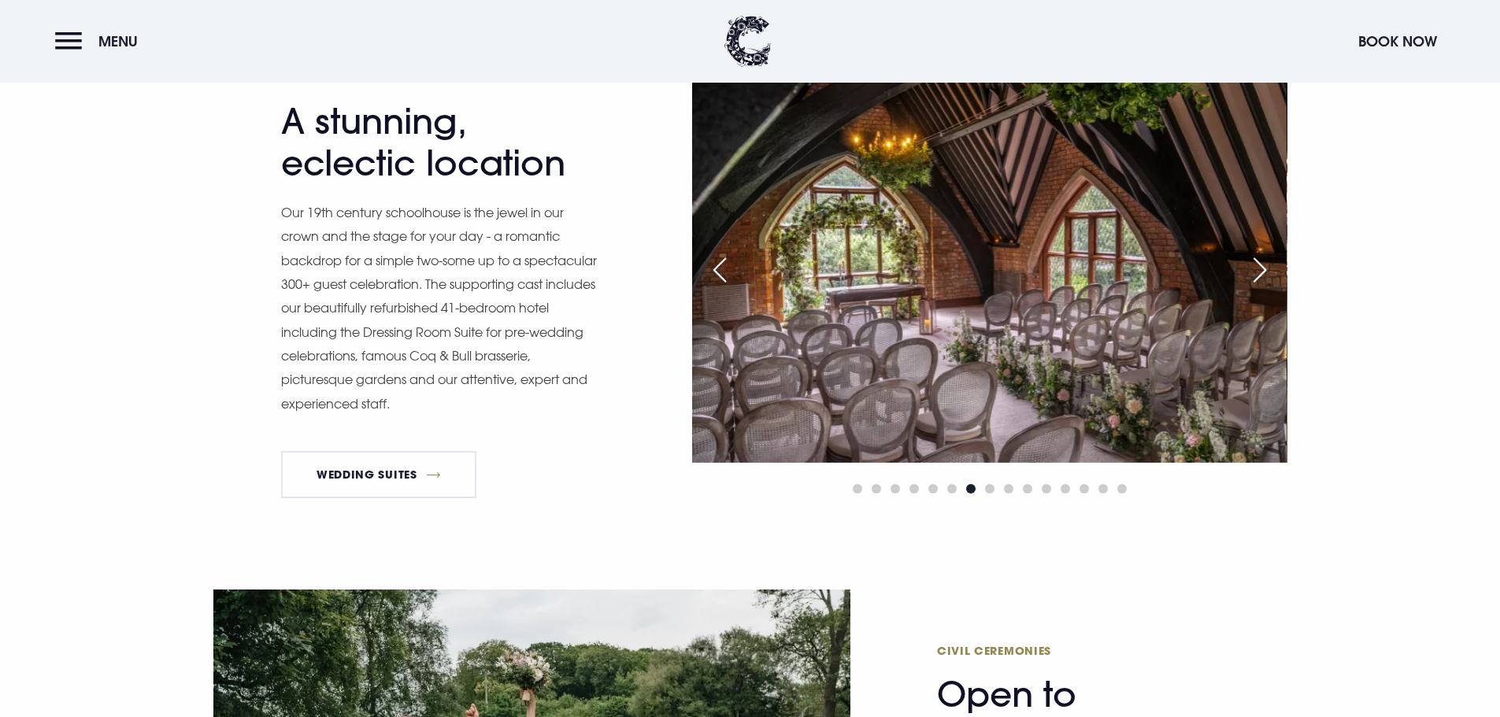
click at [1273, 275] on div "Next slide" at bounding box center [1259, 270] width 39 height 35
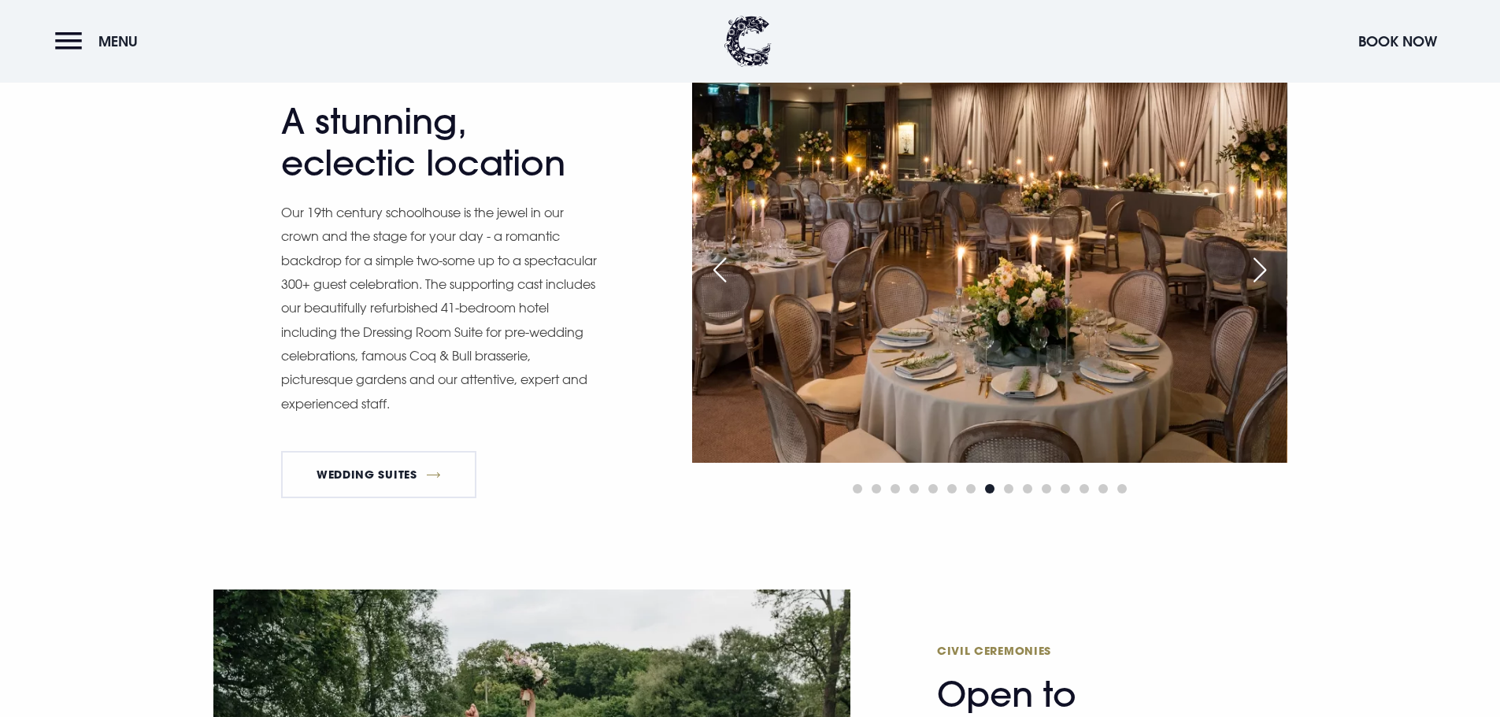
click at [1273, 275] on div "Next slide" at bounding box center [1259, 270] width 39 height 35
click at [1274, 275] on div "Next slide" at bounding box center [1259, 270] width 39 height 35
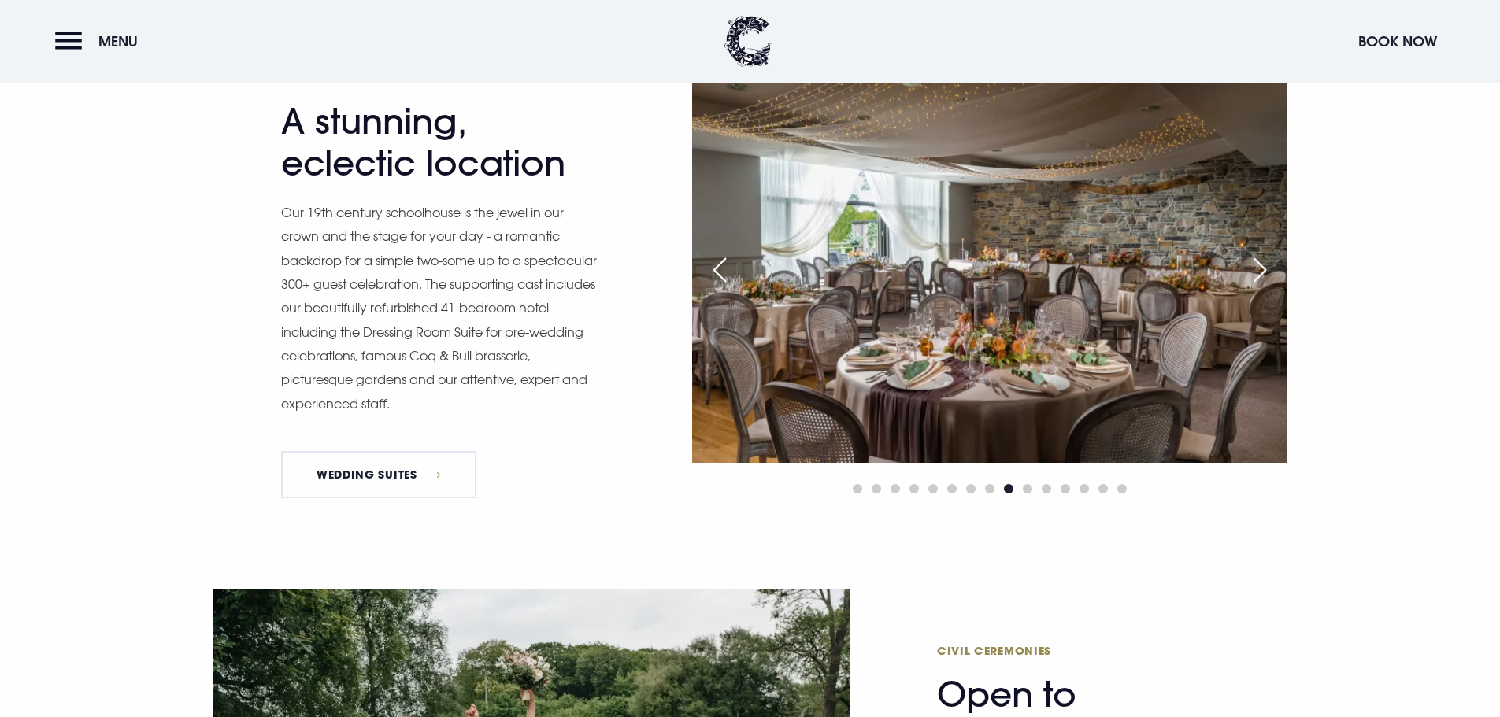
click at [1269, 271] on div "Next slide" at bounding box center [1259, 270] width 39 height 35
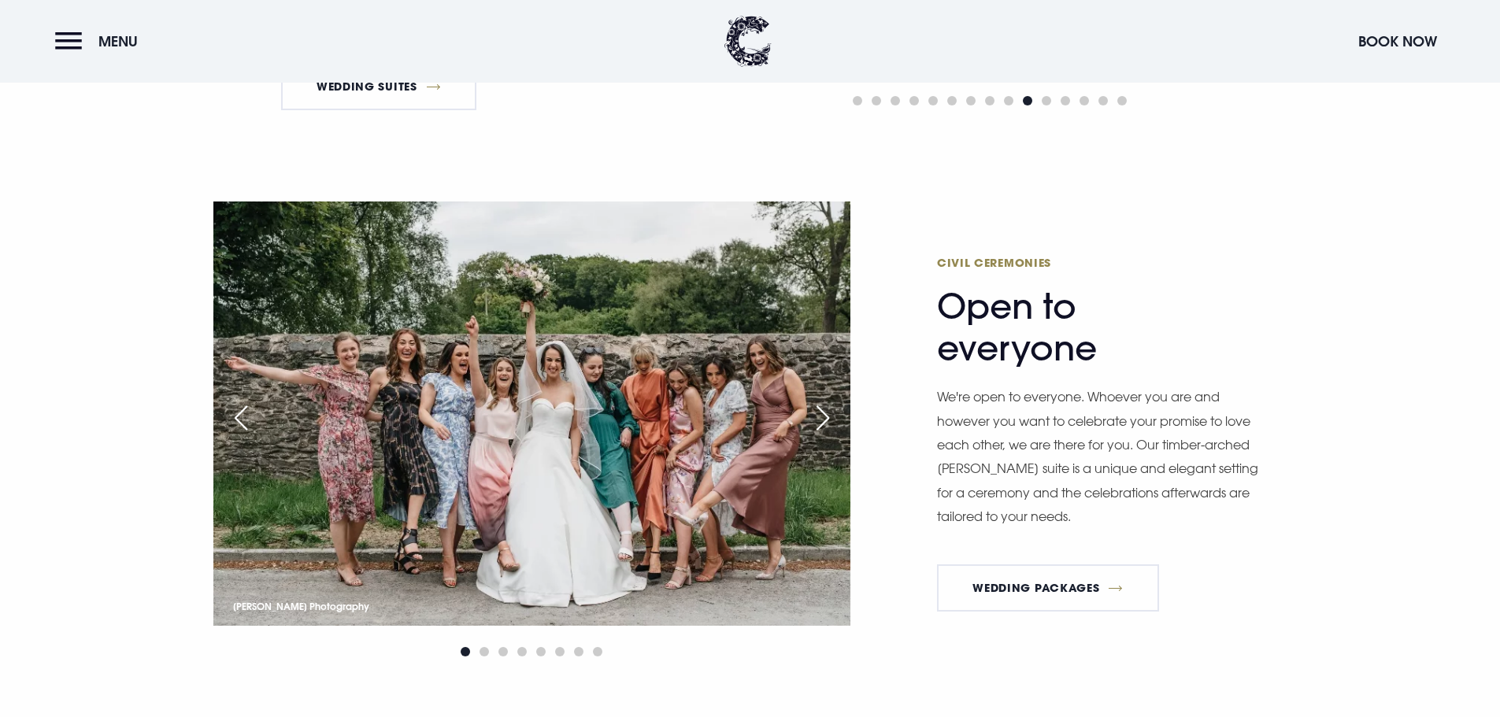
scroll to position [2126, 0]
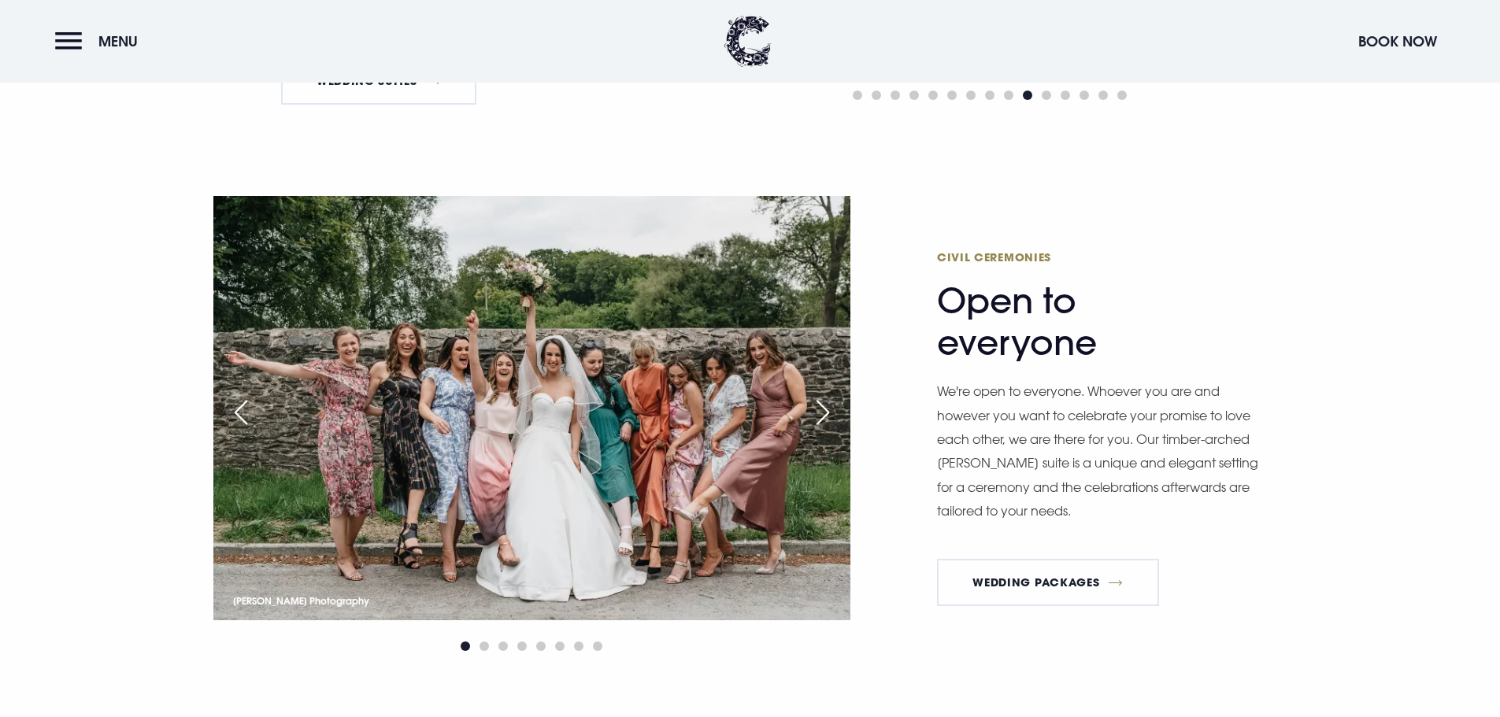
click at [814, 409] on div "Next slide" at bounding box center [822, 412] width 39 height 35
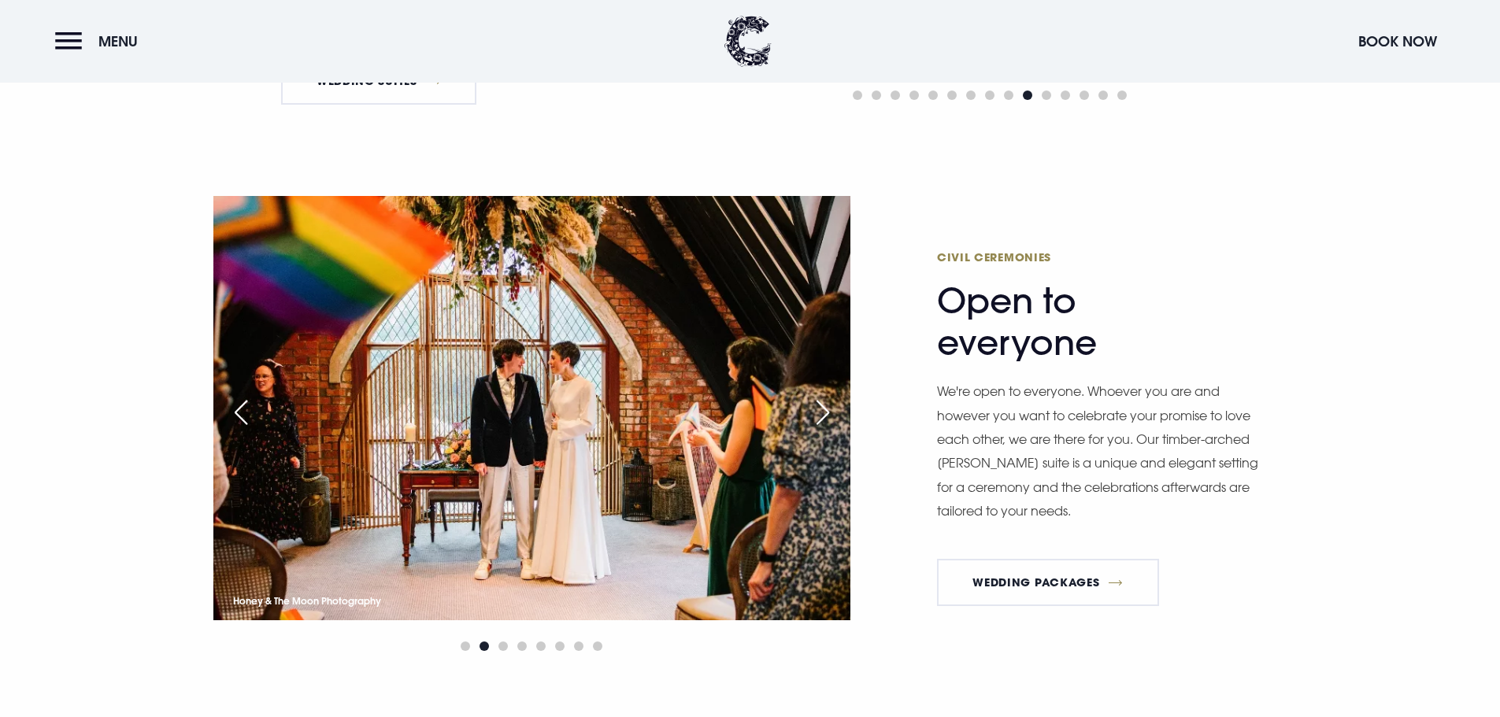
click at [822, 406] on div "Next slide" at bounding box center [822, 412] width 39 height 35
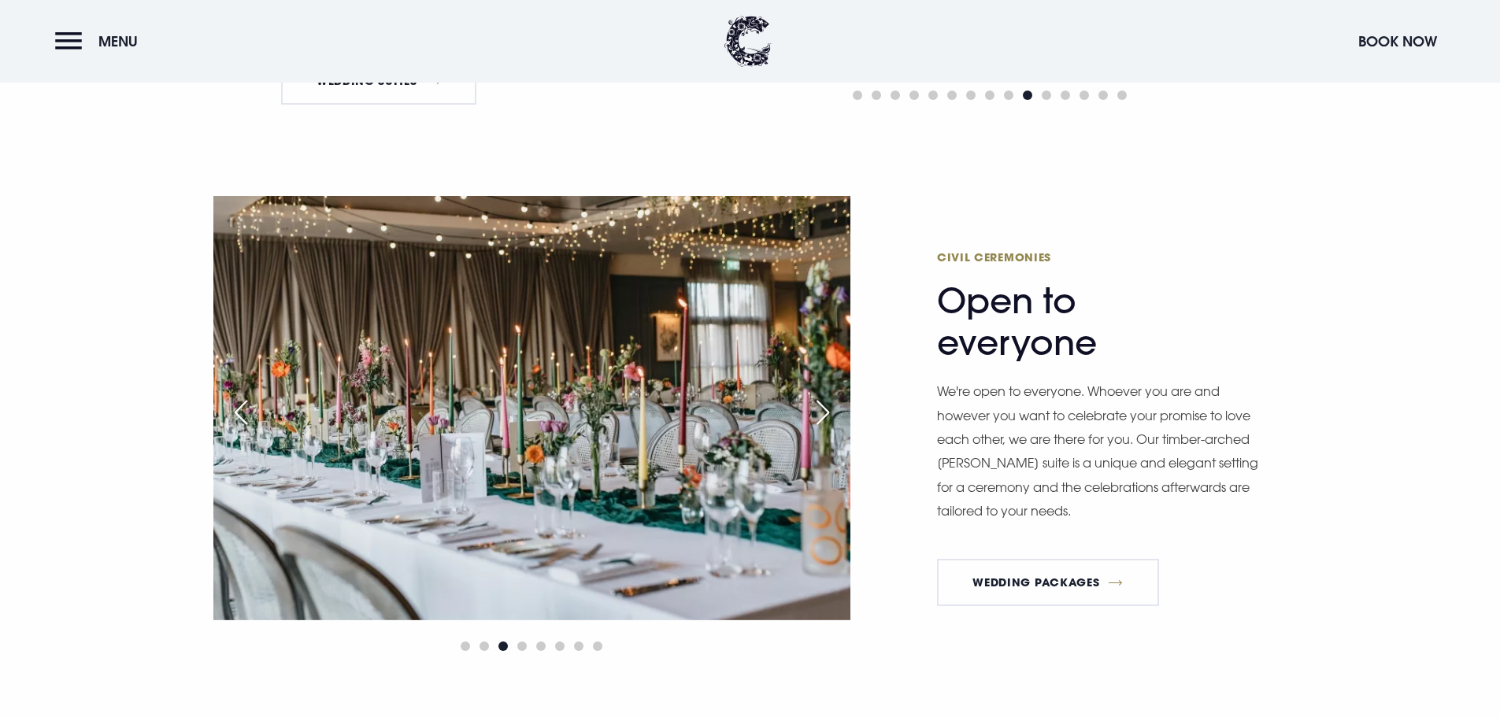
click at [822, 406] on div "Next slide" at bounding box center [822, 412] width 39 height 35
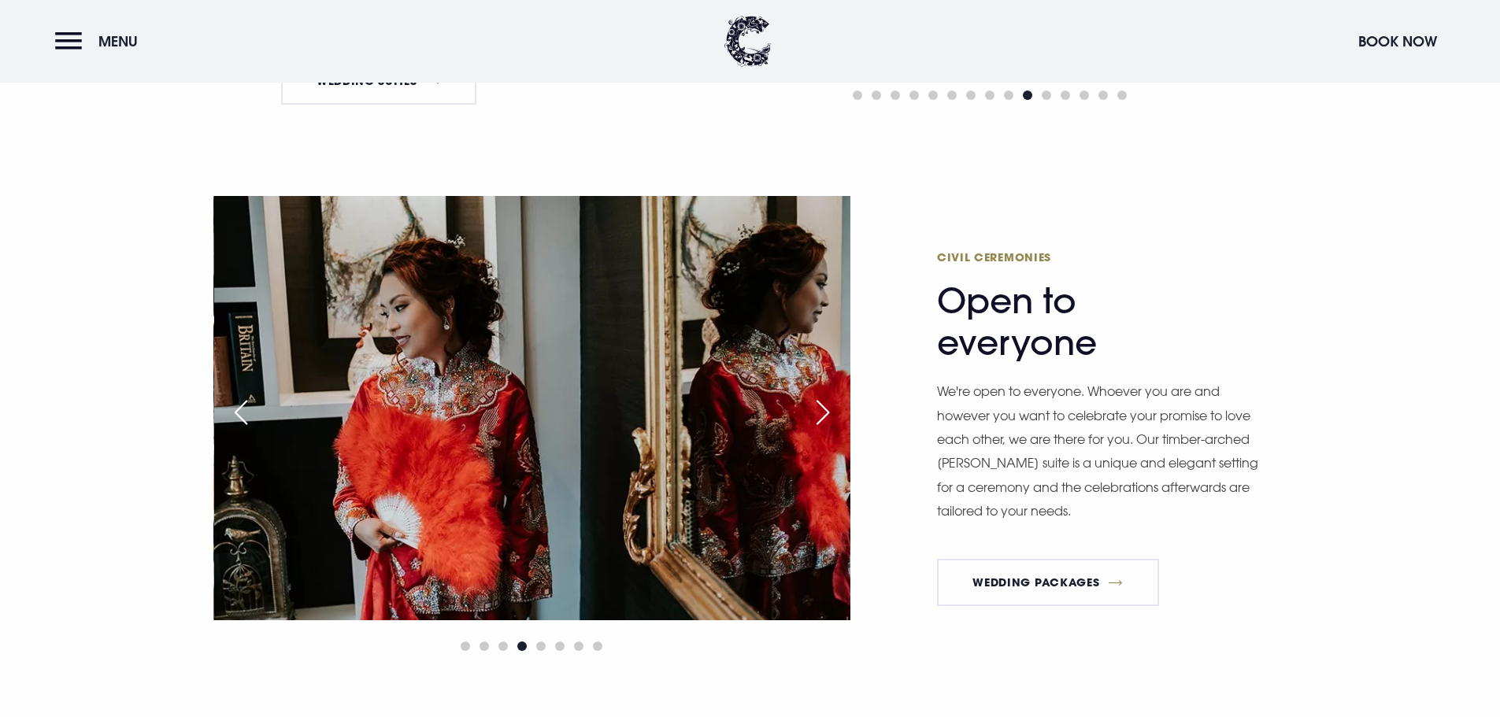
click at [824, 406] on div "Next slide" at bounding box center [822, 412] width 39 height 35
click at [824, 414] on div "Next slide" at bounding box center [822, 412] width 39 height 35
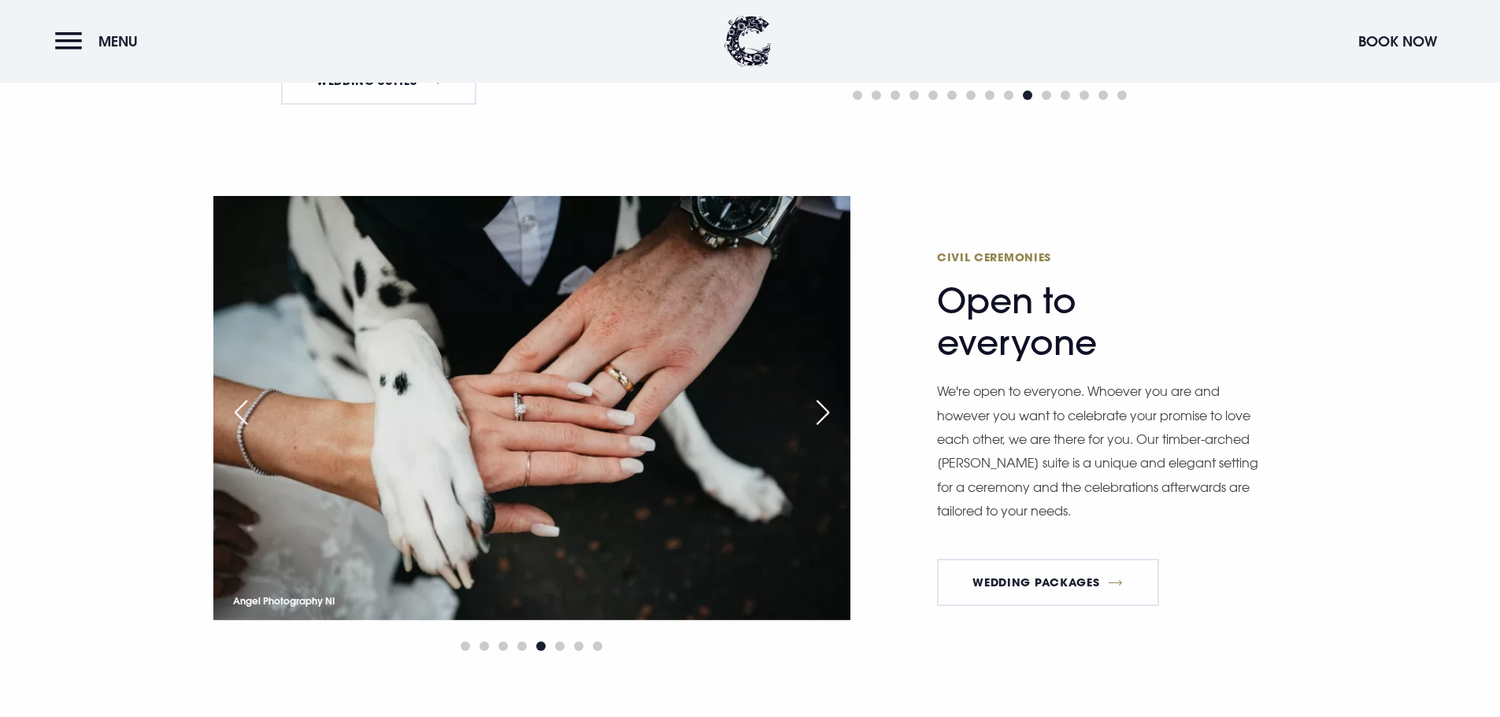
click at [824, 414] on div "Next slide" at bounding box center [822, 412] width 39 height 35
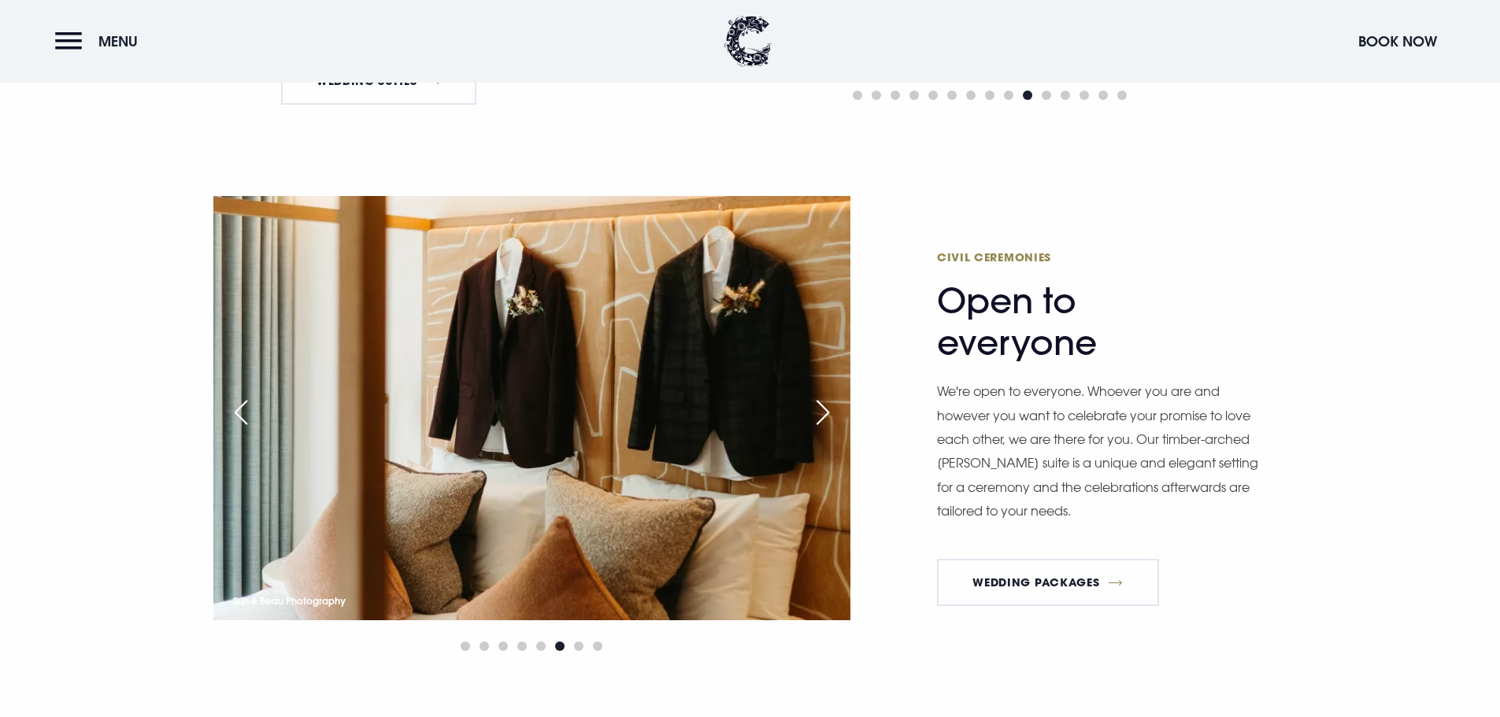
click at [824, 414] on div "Next slide" at bounding box center [822, 412] width 39 height 35
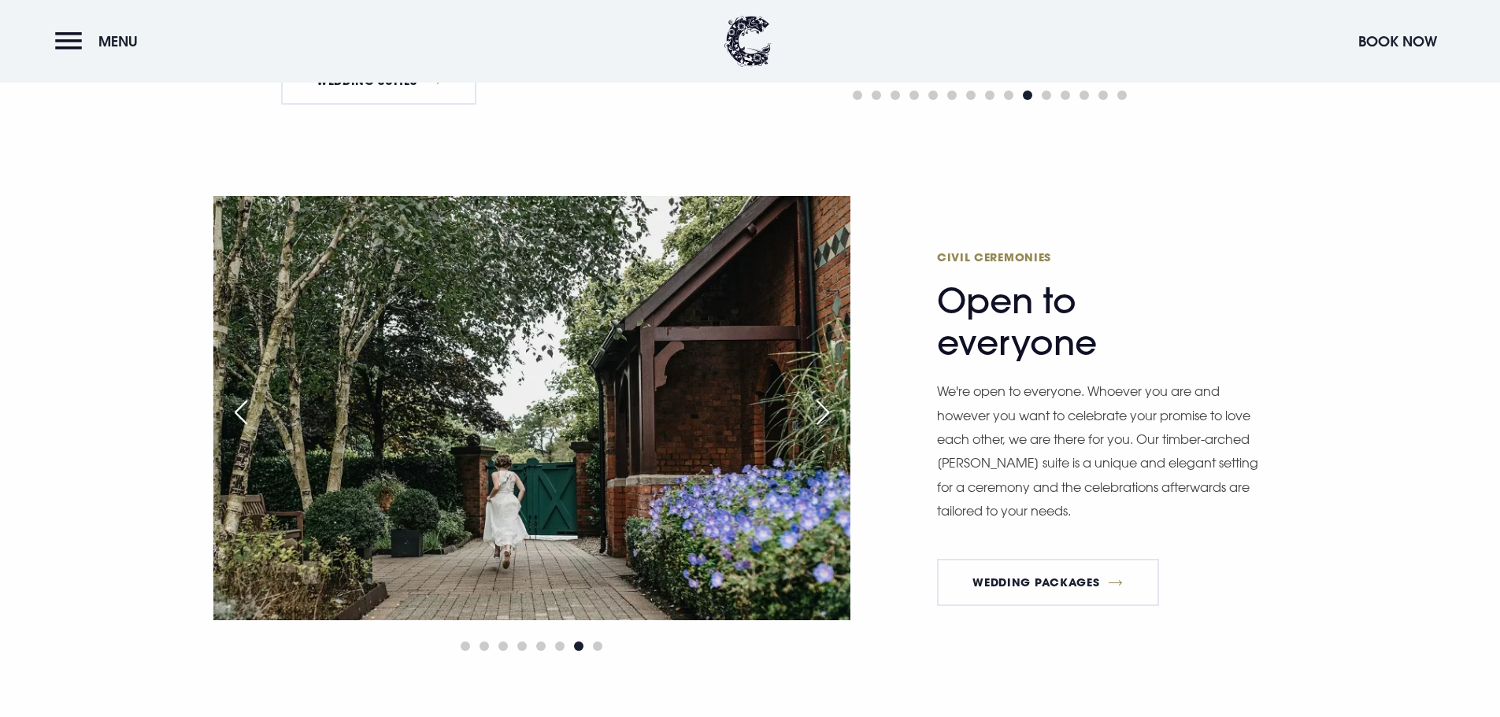
click at [824, 414] on div "Next slide" at bounding box center [822, 412] width 39 height 35
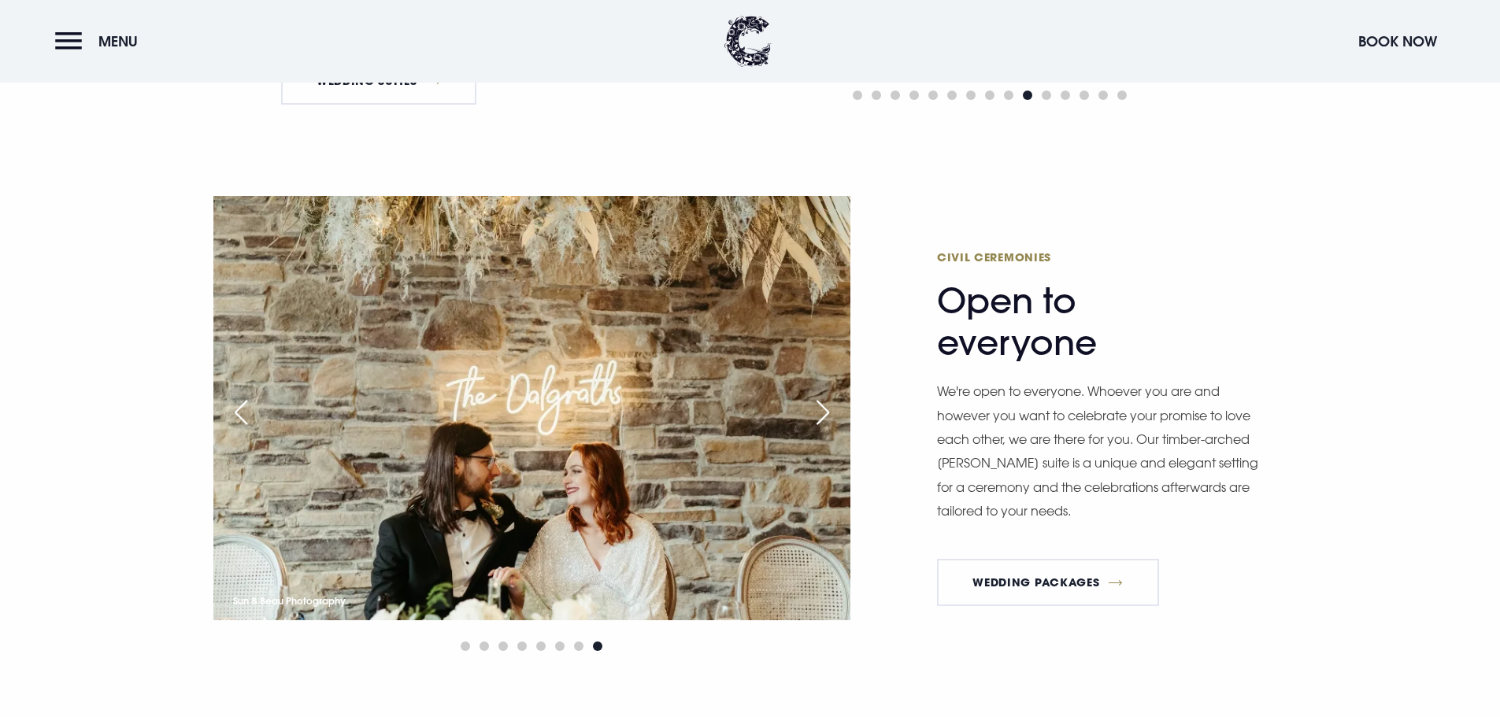
click at [824, 414] on div "Next slide" at bounding box center [822, 412] width 39 height 35
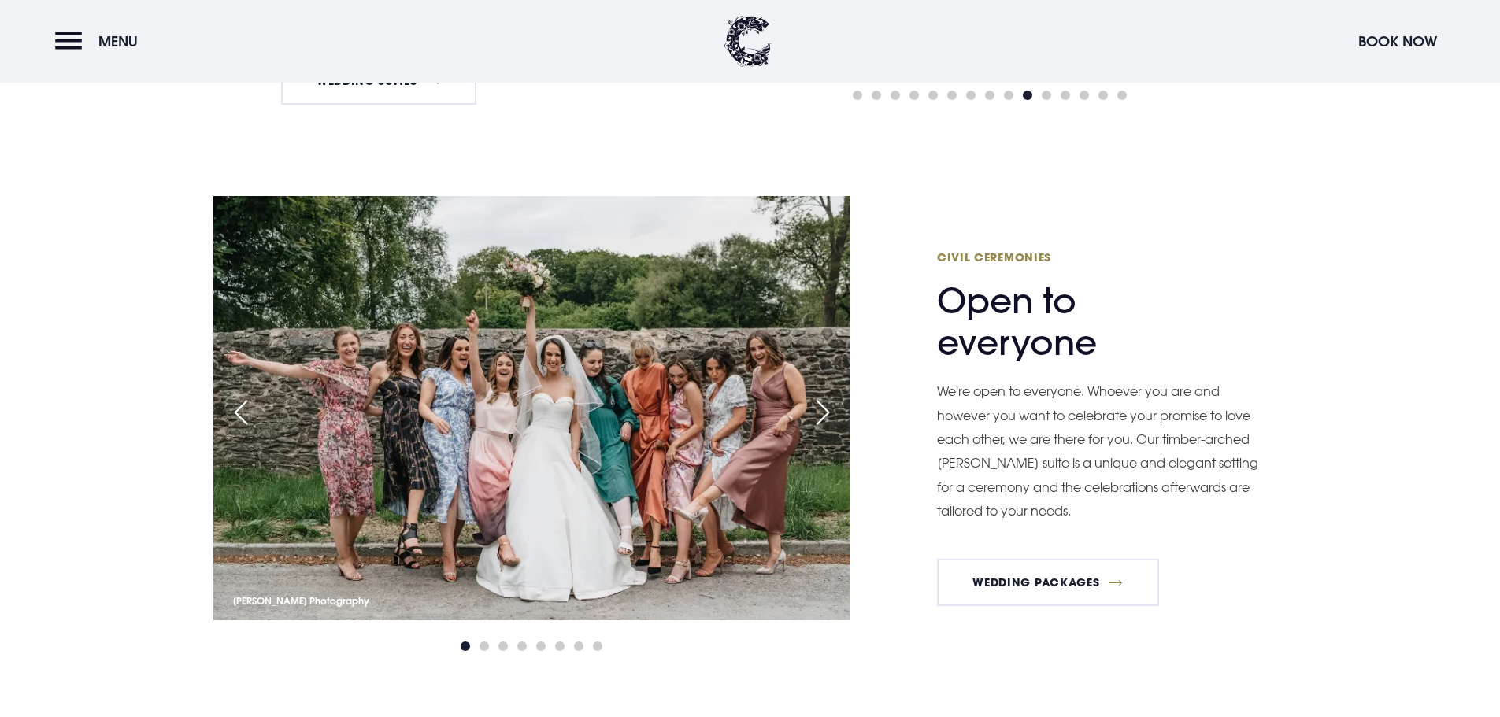
click at [824, 414] on div "Next slide" at bounding box center [822, 412] width 39 height 35
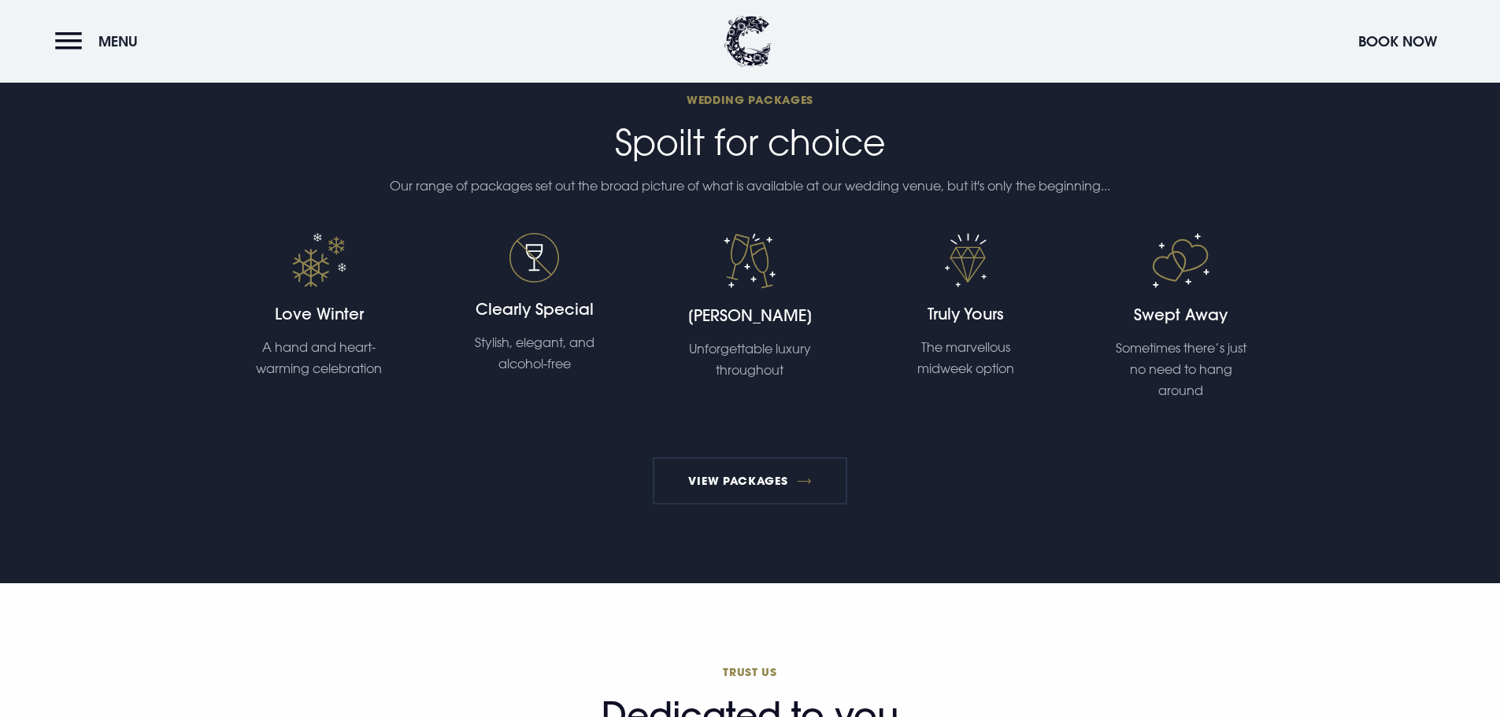
scroll to position [3465, 0]
